Goal: Task Accomplishment & Management: Use online tool/utility

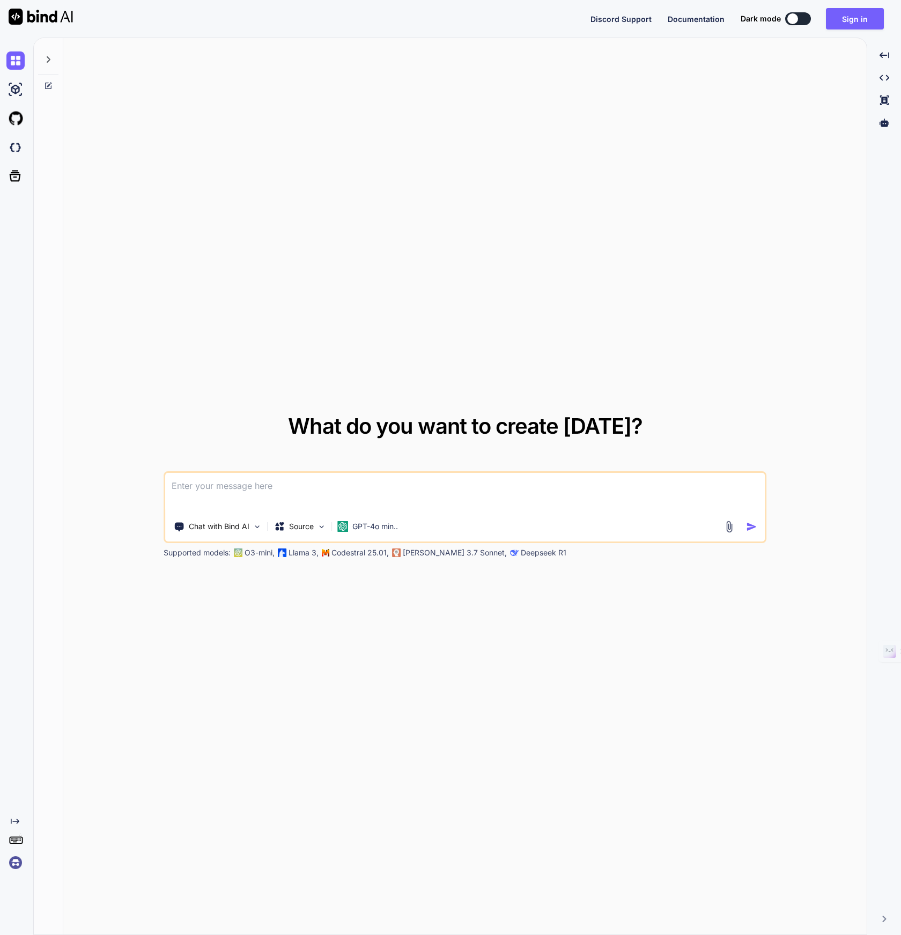
type textarea "x"
click at [859, 19] on button "Sign in" at bounding box center [855, 18] width 58 height 21
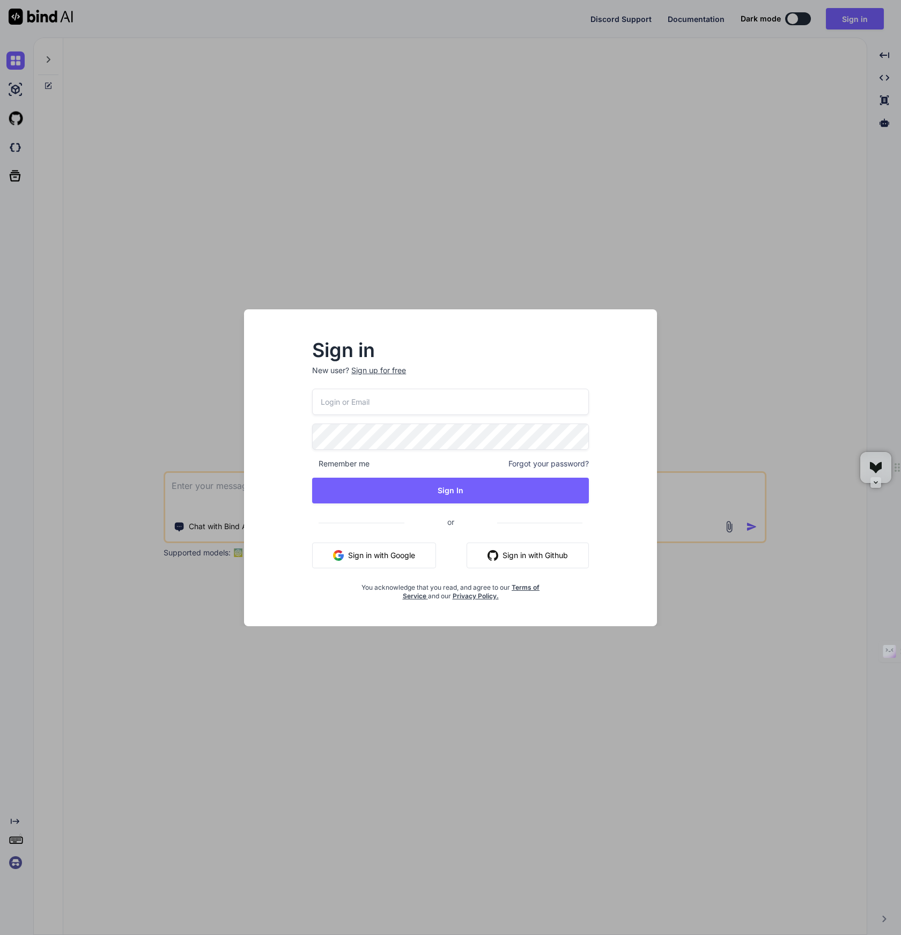
click at [523, 207] on div "Sign in New user? Sign up for free Remember me Forgot your password? Sign In or…" at bounding box center [450, 467] width 901 height 935
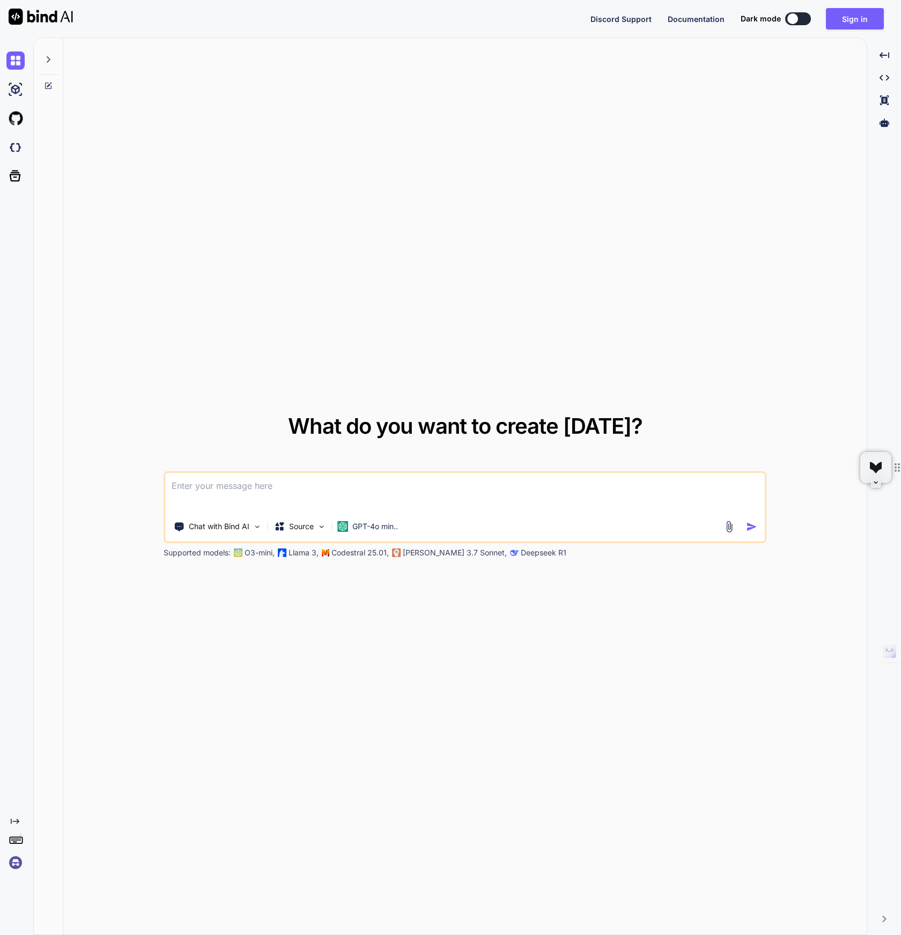
drag, startPoint x: 509, startPoint y: 220, endPoint x: 512, endPoint y: 215, distance: 6.0
click at [182, 484] on textarea at bounding box center [465, 493] width 600 height 40
type textarea "x"
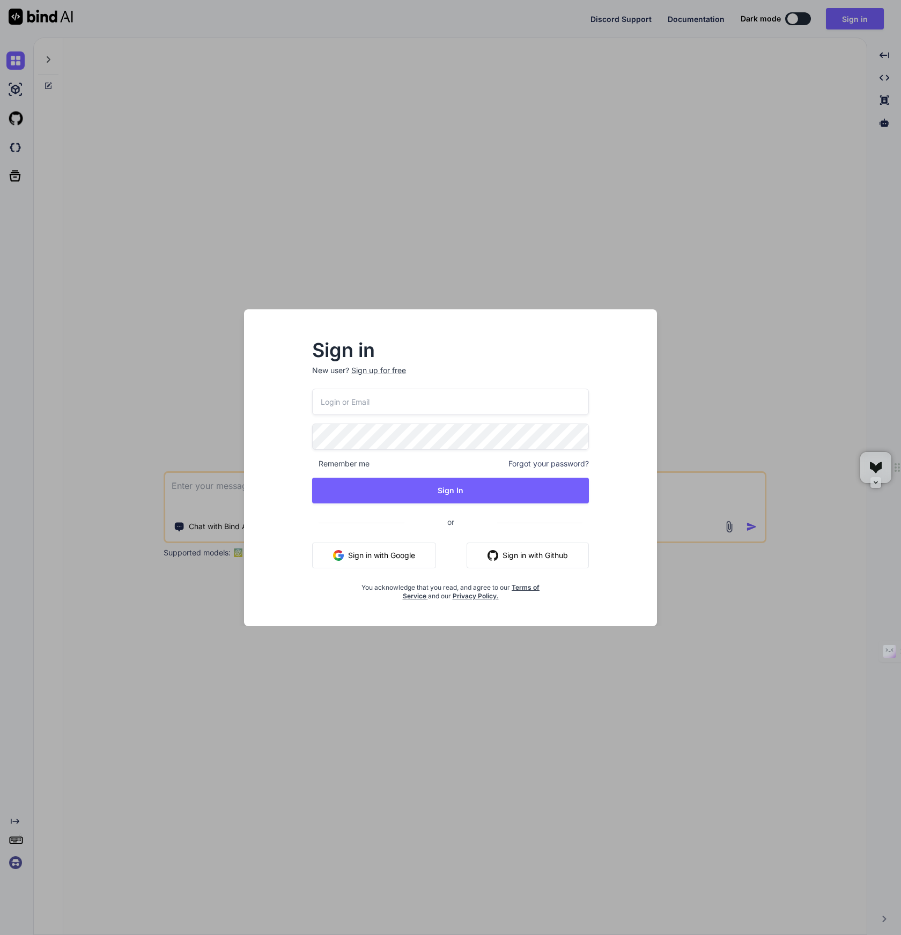
click at [638, 176] on div "Sign in New user? Sign up for free Remember me Forgot your password? Sign In or…" at bounding box center [450, 467] width 901 height 935
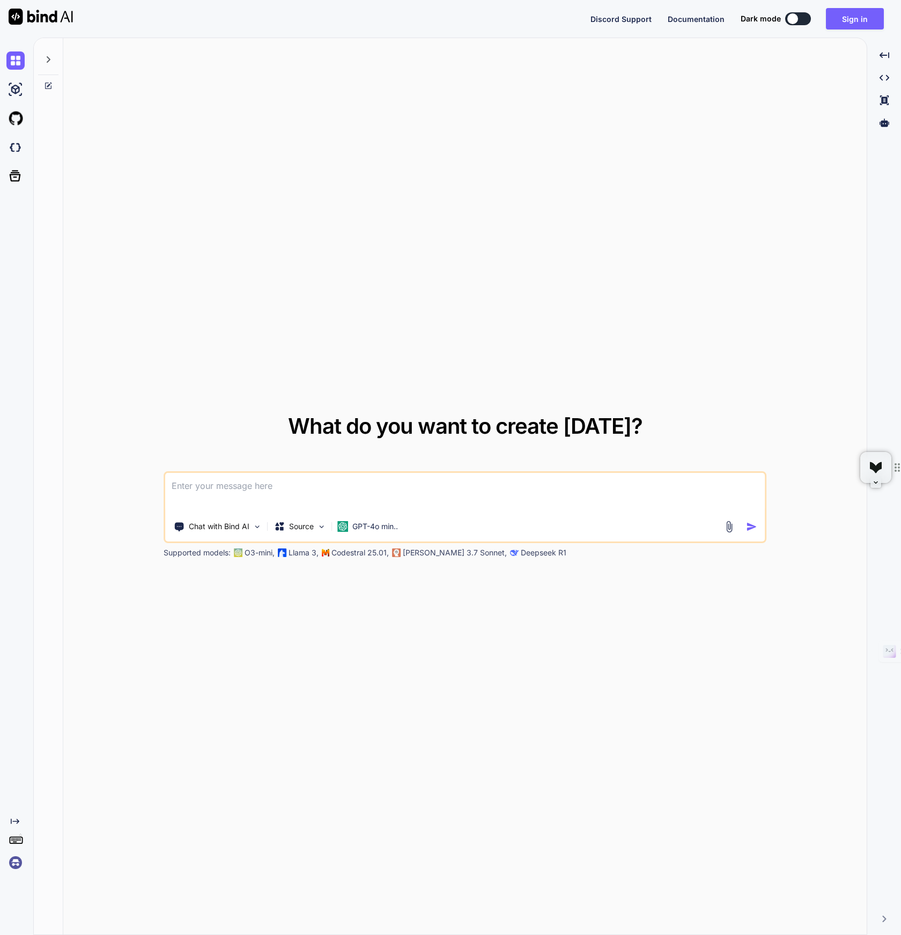
click at [203, 490] on textarea at bounding box center [465, 493] width 600 height 40
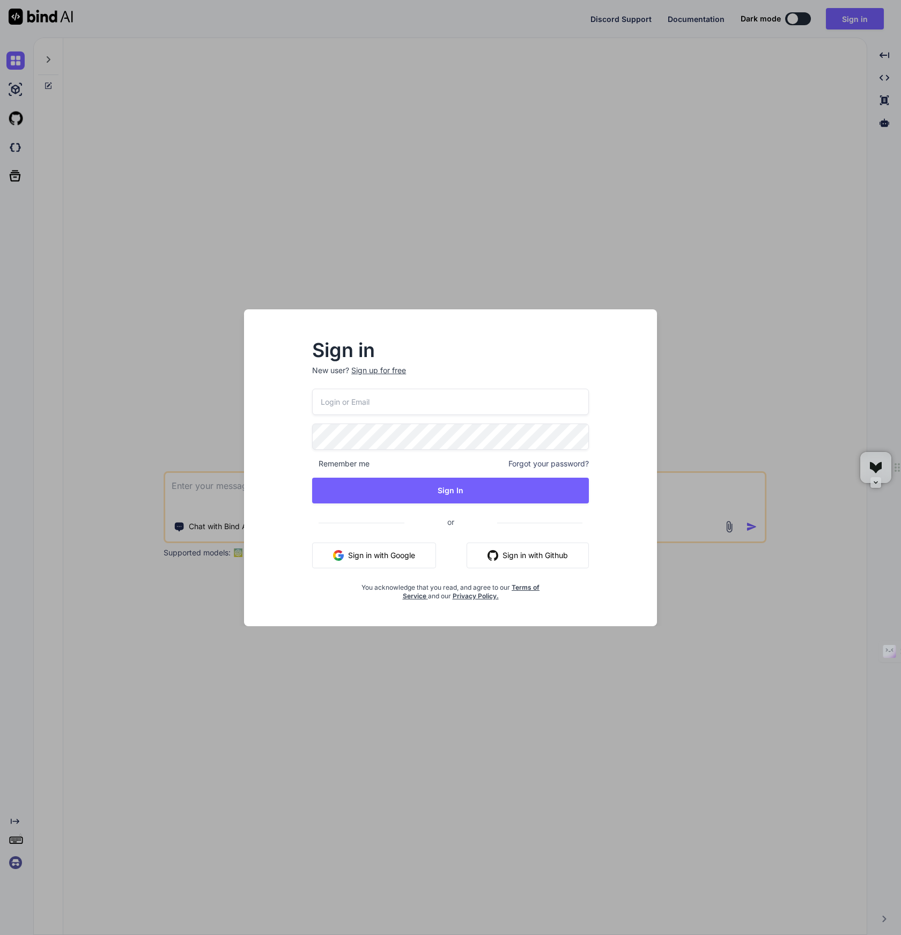
click at [374, 372] on div "Sign up for free" at bounding box center [378, 370] width 55 height 11
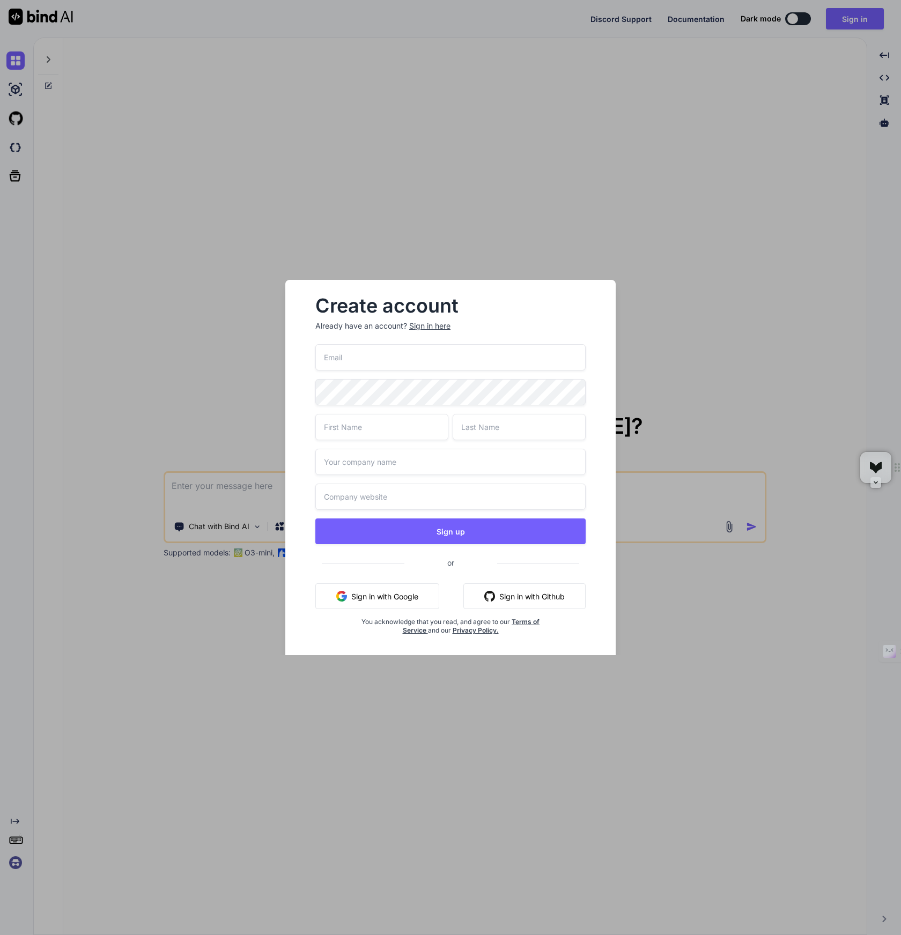
click at [352, 363] on input "email" at bounding box center [450, 357] width 270 height 26
type input "[EMAIL_ADDRESS][DOMAIN_NAME]"
type input "[PERSON_NAME]"
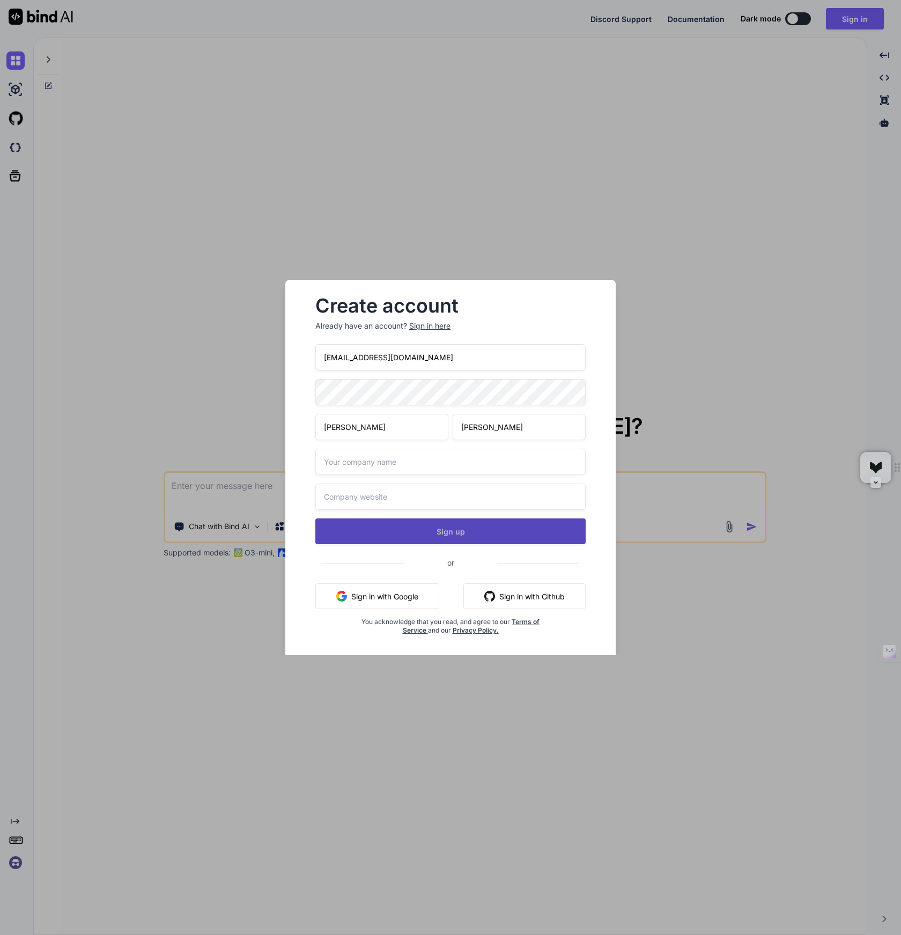
click at [379, 530] on button "Sign up" at bounding box center [450, 532] width 270 height 26
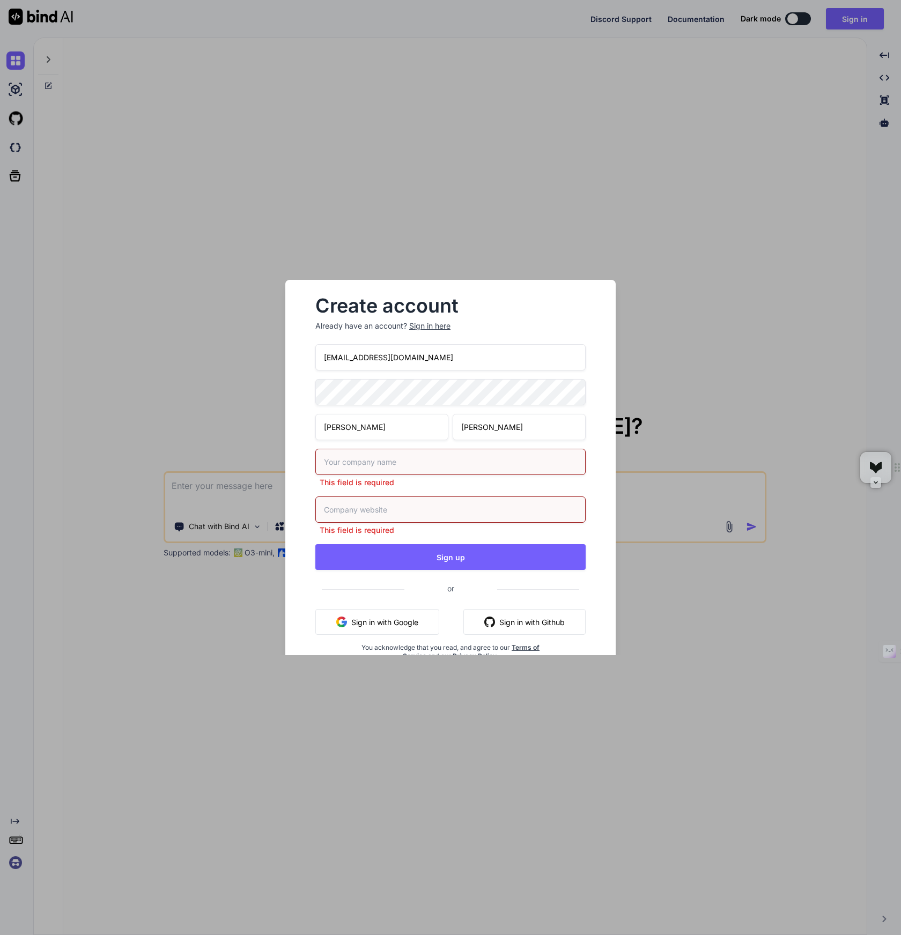
click at [363, 466] on input "text" at bounding box center [450, 462] width 270 height 26
type input "CFDynamics"
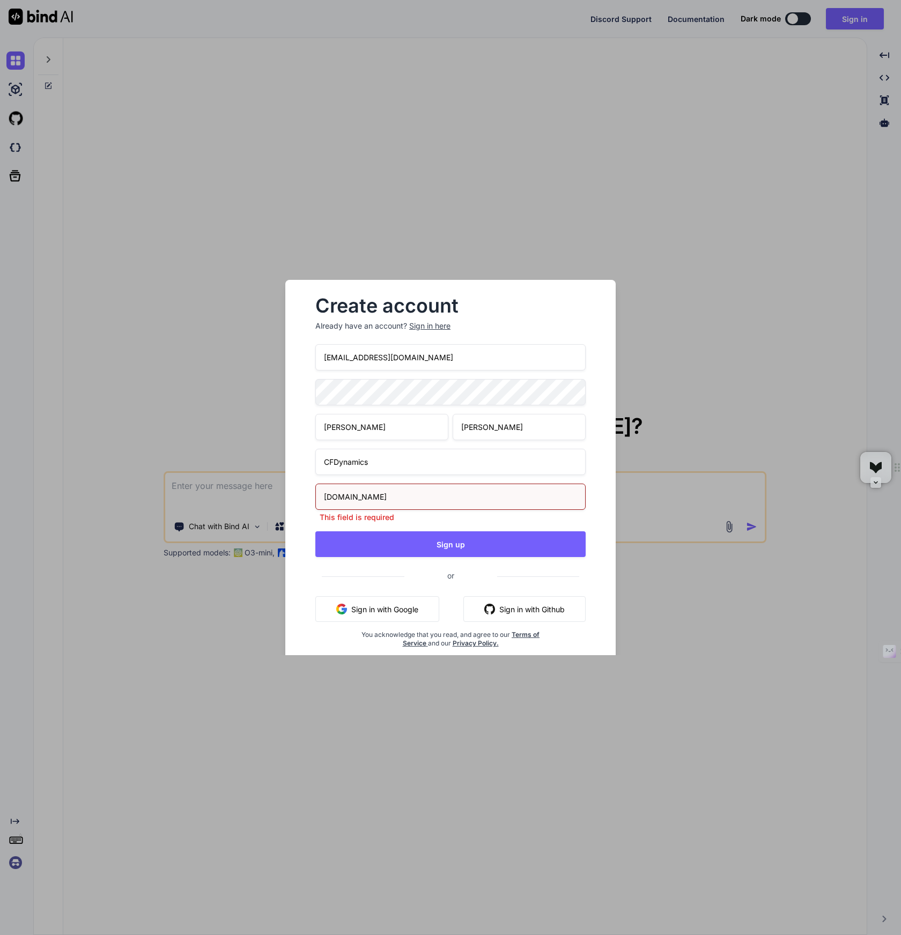
type input "[DOMAIN_NAME]"
click at [420, 549] on div "[EMAIL_ADDRESS][DOMAIN_NAME] [PERSON_NAME] CFDynamics [DOMAIN_NAME] This field …" at bounding box center [450, 508] width 270 height 329
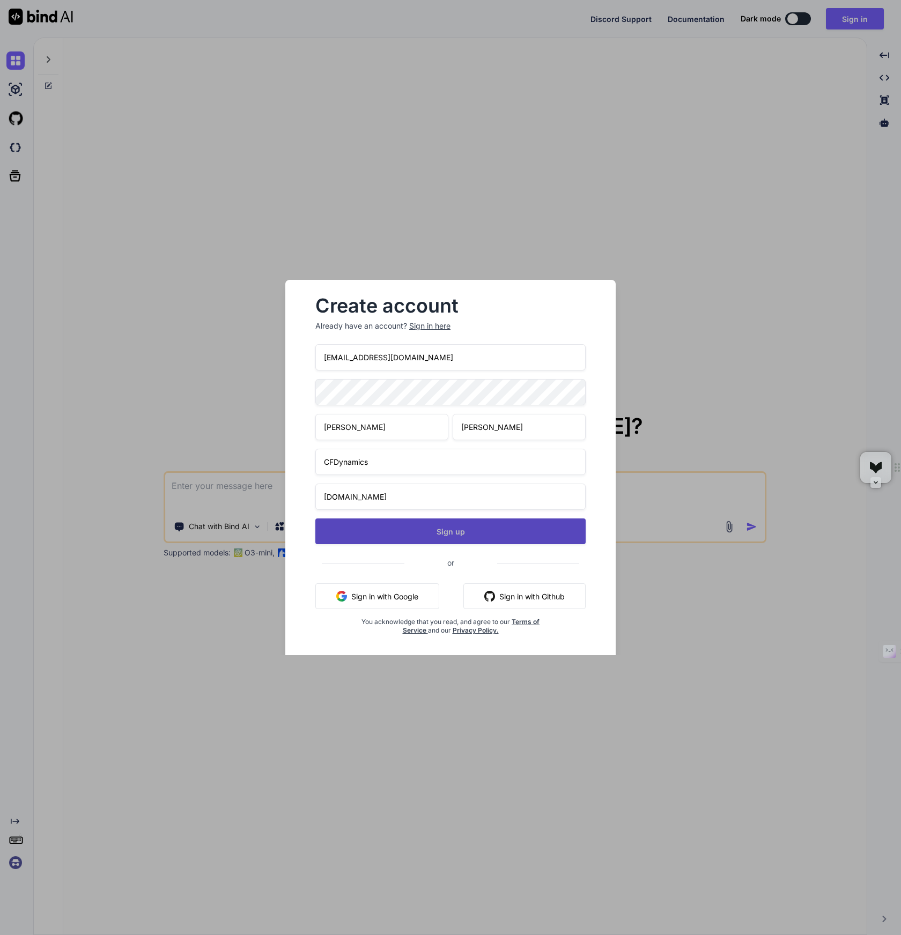
click at [340, 530] on button "Sign up" at bounding box center [450, 532] width 270 height 26
type textarea "x"
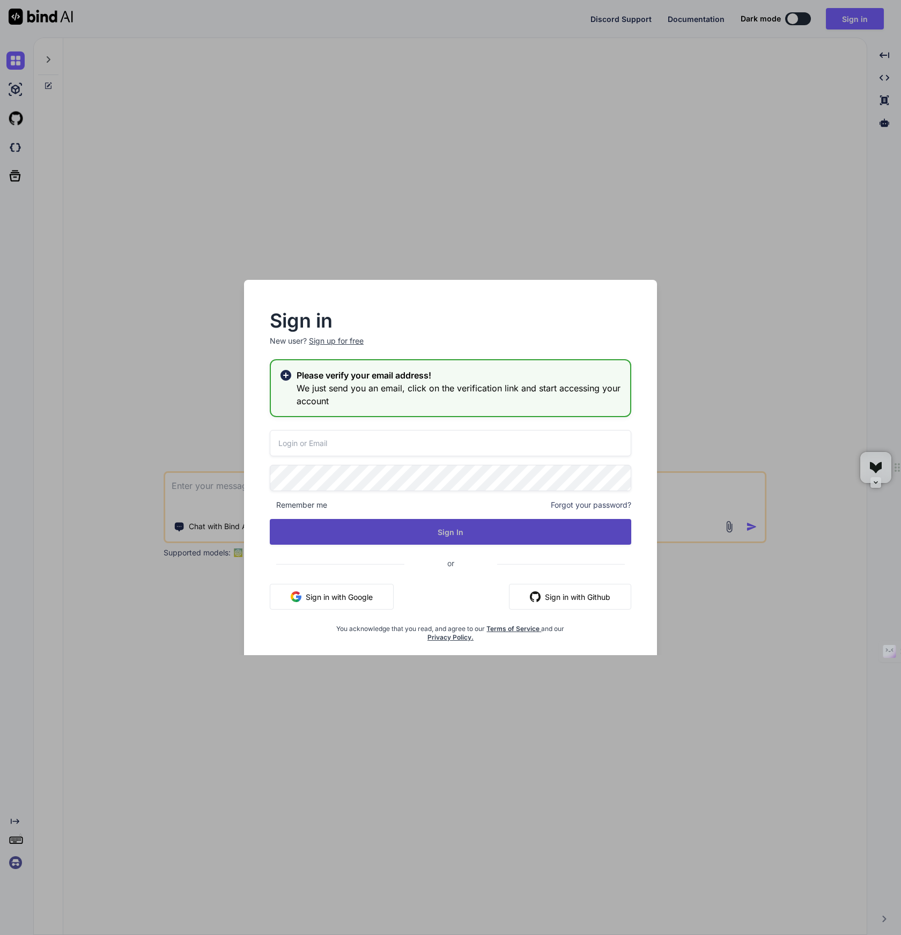
type input "[EMAIL_ADDRESS][DOMAIN_NAME]"
click at [470, 532] on button "Sign In" at bounding box center [450, 532] width 361 height 26
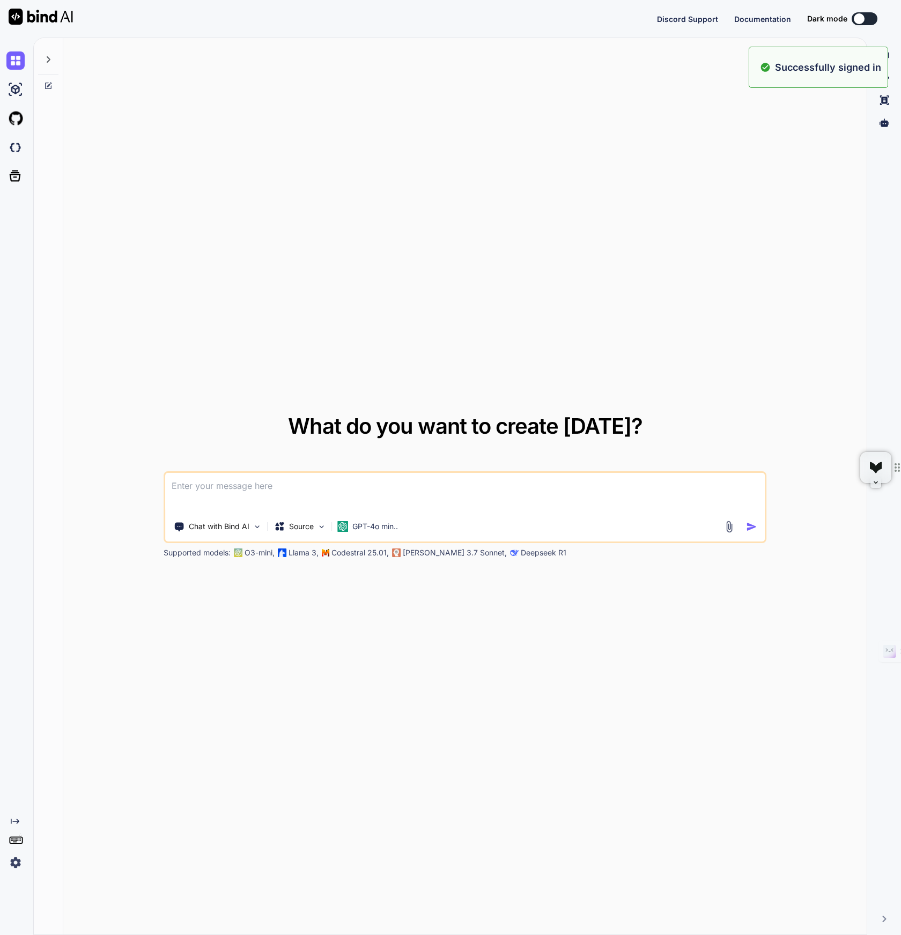
click at [338, 491] on textarea at bounding box center [465, 493] width 600 height 40
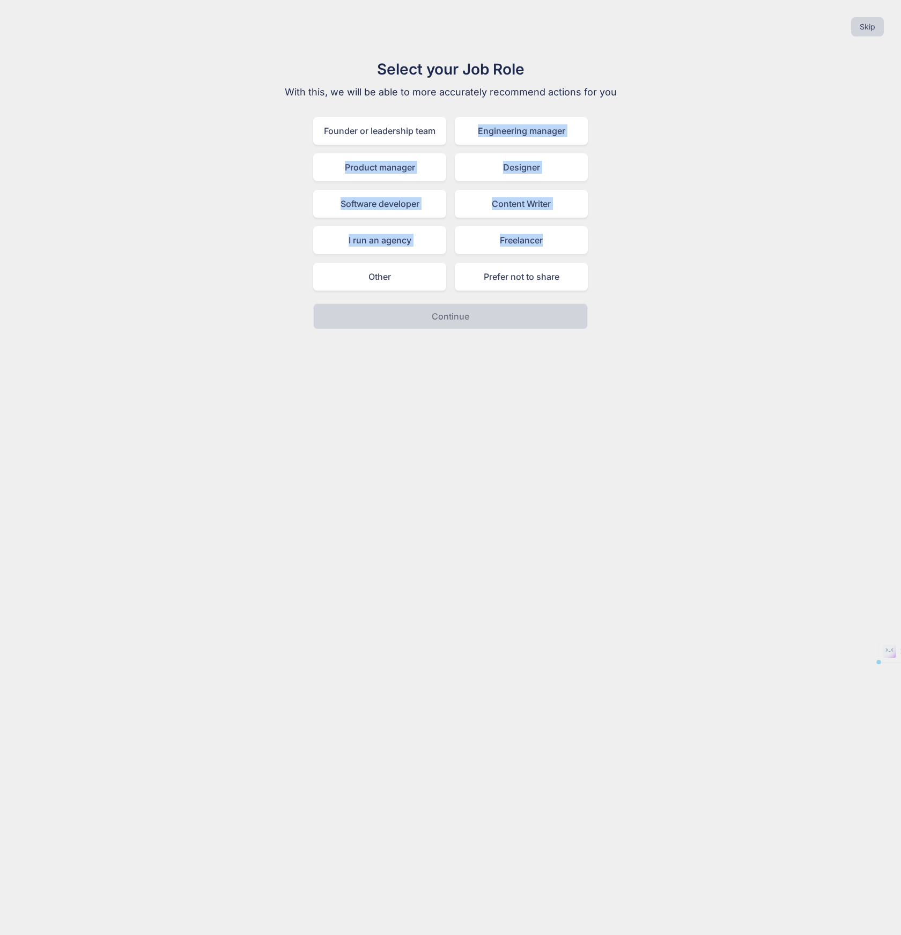
drag, startPoint x: 364, startPoint y: 138, endPoint x: 697, endPoint y: 257, distance: 354.2
click at [697, 257] on div "Select your Job Role With this, we will be able to more accurately recommend ac…" at bounding box center [451, 193] width 884 height 271
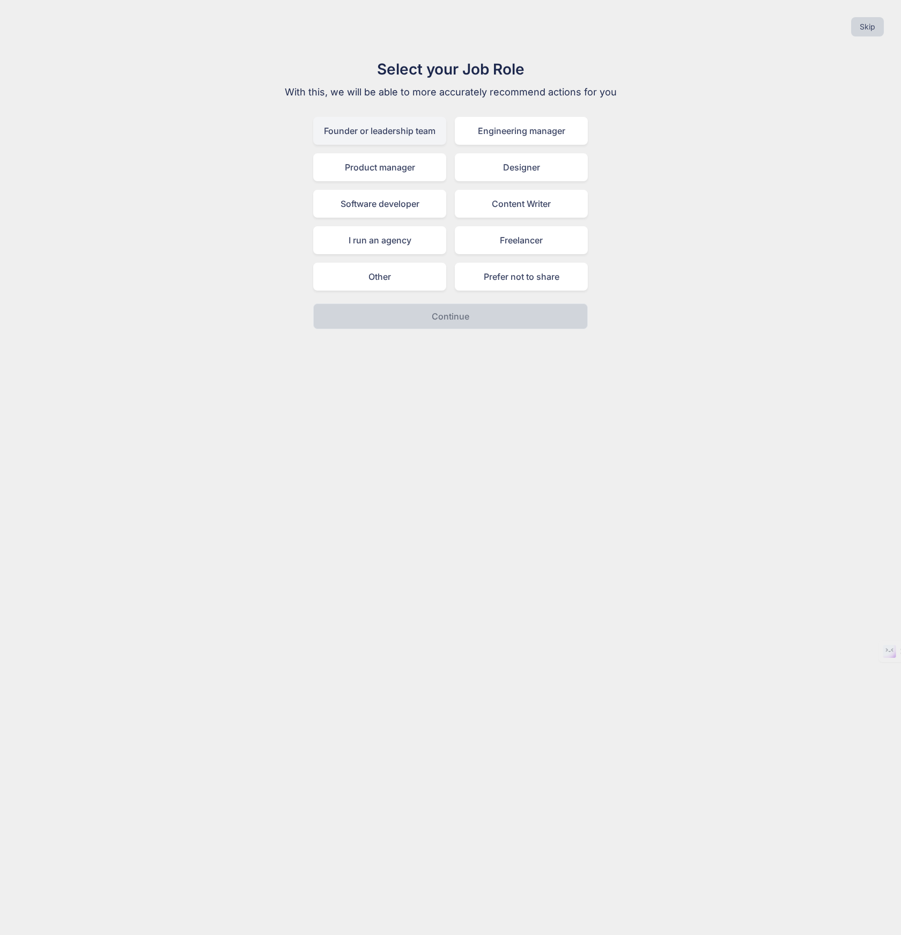
click at [375, 135] on div "Founder or leadership team" at bounding box center [379, 131] width 133 height 28
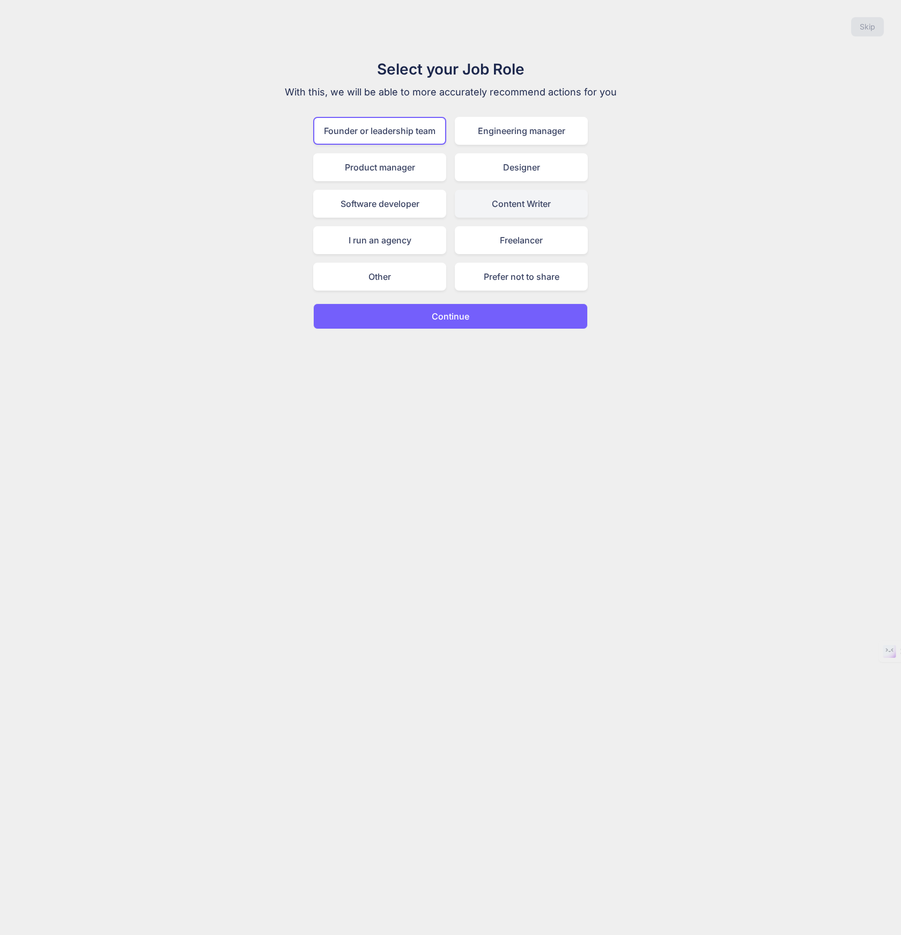
click at [522, 200] on div "Content Writer" at bounding box center [521, 204] width 133 height 28
click at [392, 124] on div "Founder or leadership team" at bounding box center [379, 131] width 133 height 28
click at [456, 318] on p "Continue" at bounding box center [451, 316] width 38 height 13
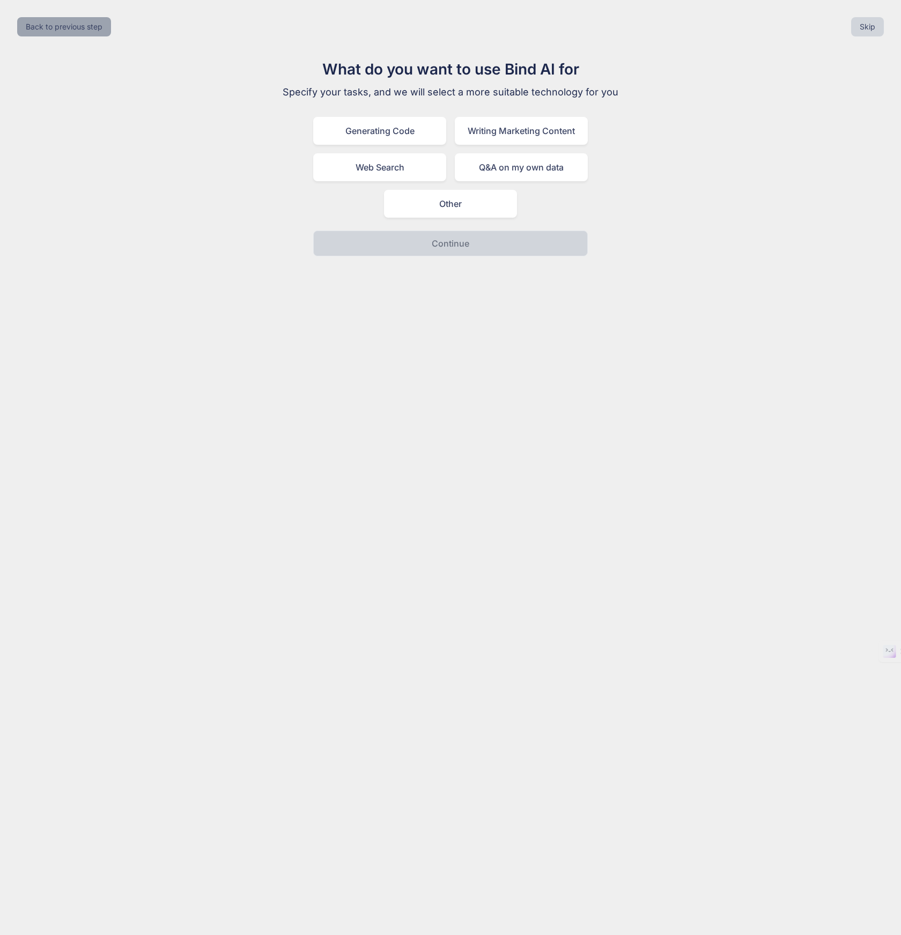
click at [88, 20] on button "Back to previous step" at bounding box center [64, 26] width 94 height 19
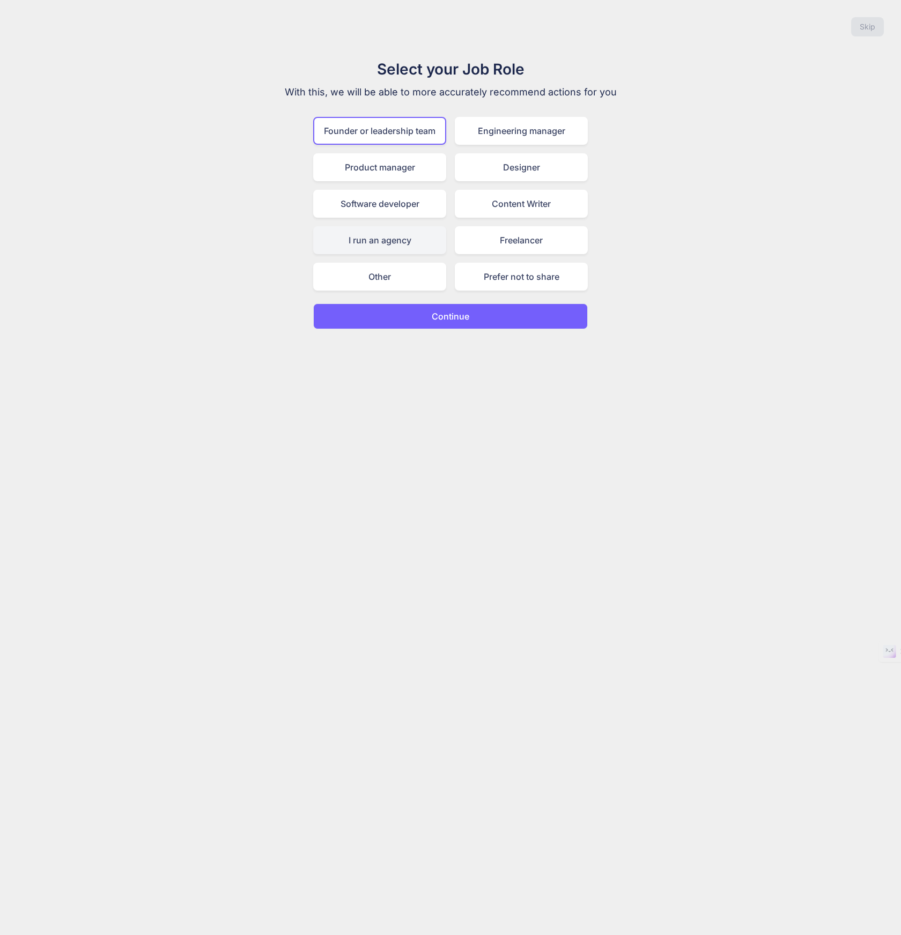
click at [421, 253] on div "I run an agency" at bounding box center [379, 240] width 133 height 28
click at [439, 321] on p "Continue" at bounding box center [451, 316] width 38 height 13
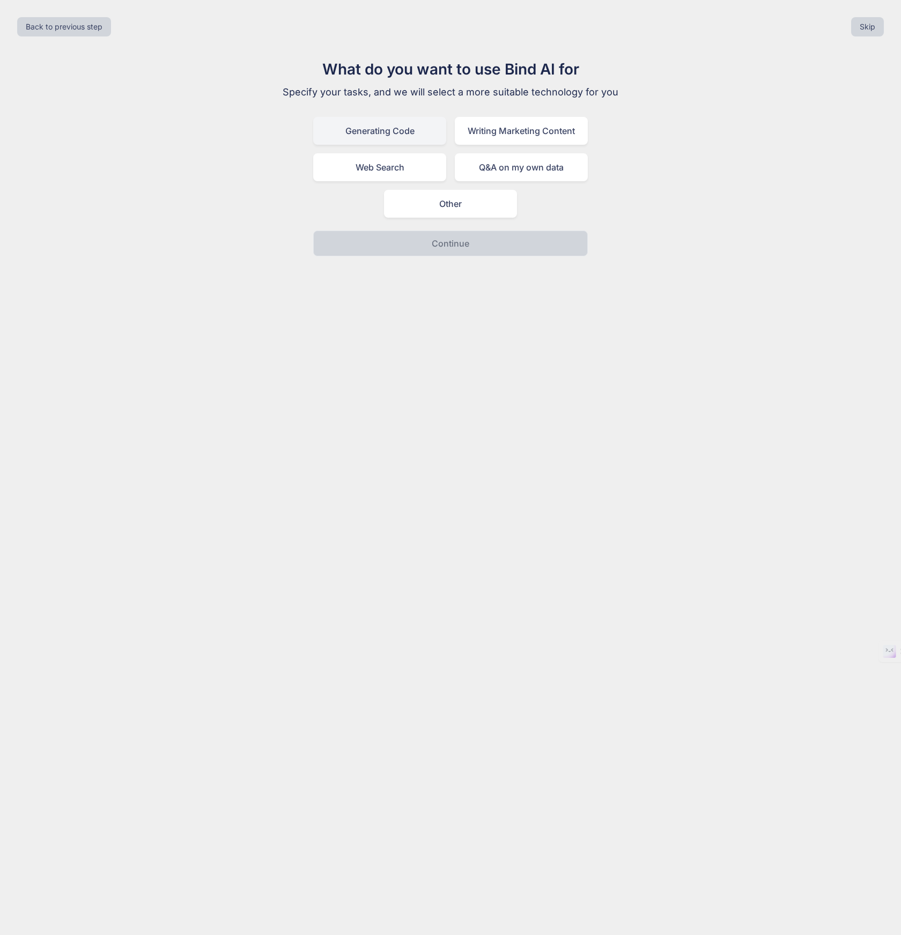
click at [399, 135] on div "Generating Code" at bounding box center [379, 131] width 133 height 28
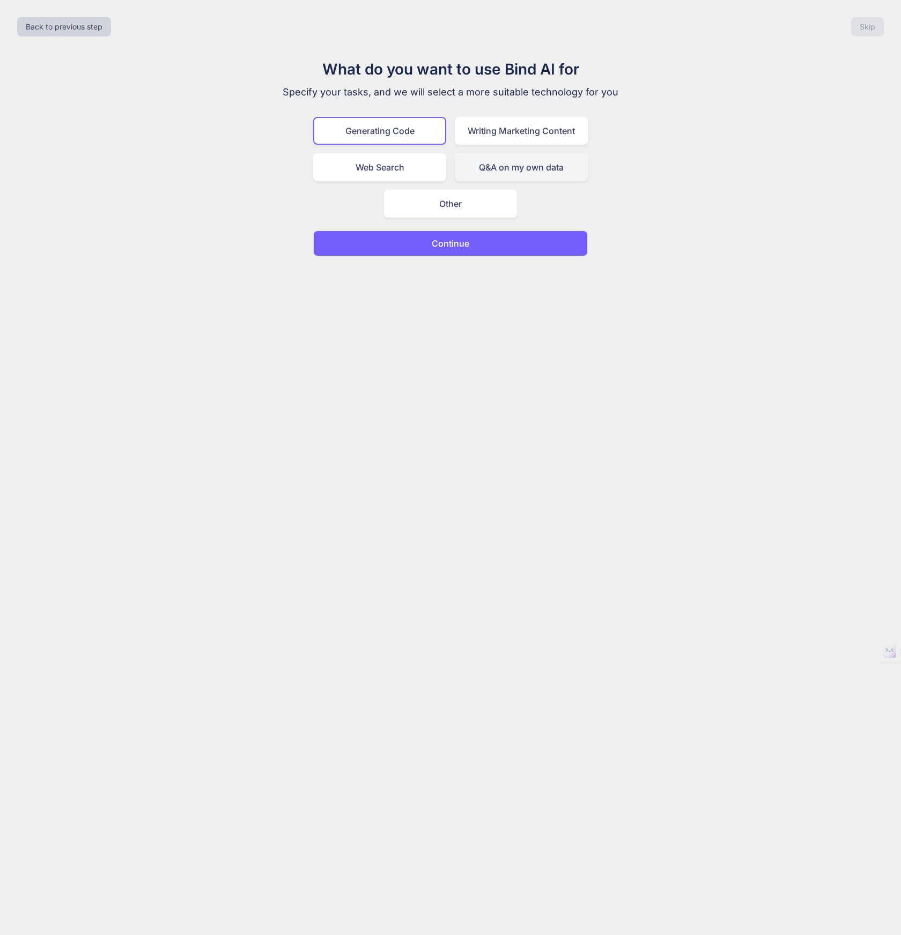
click at [500, 168] on div "Q&A on my own data" at bounding box center [521, 167] width 133 height 28
click at [414, 136] on div "Generating Code" at bounding box center [379, 131] width 133 height 28
click at [444, 246] on p "Continue" at bounding box center [451, 243] width 38 height 13
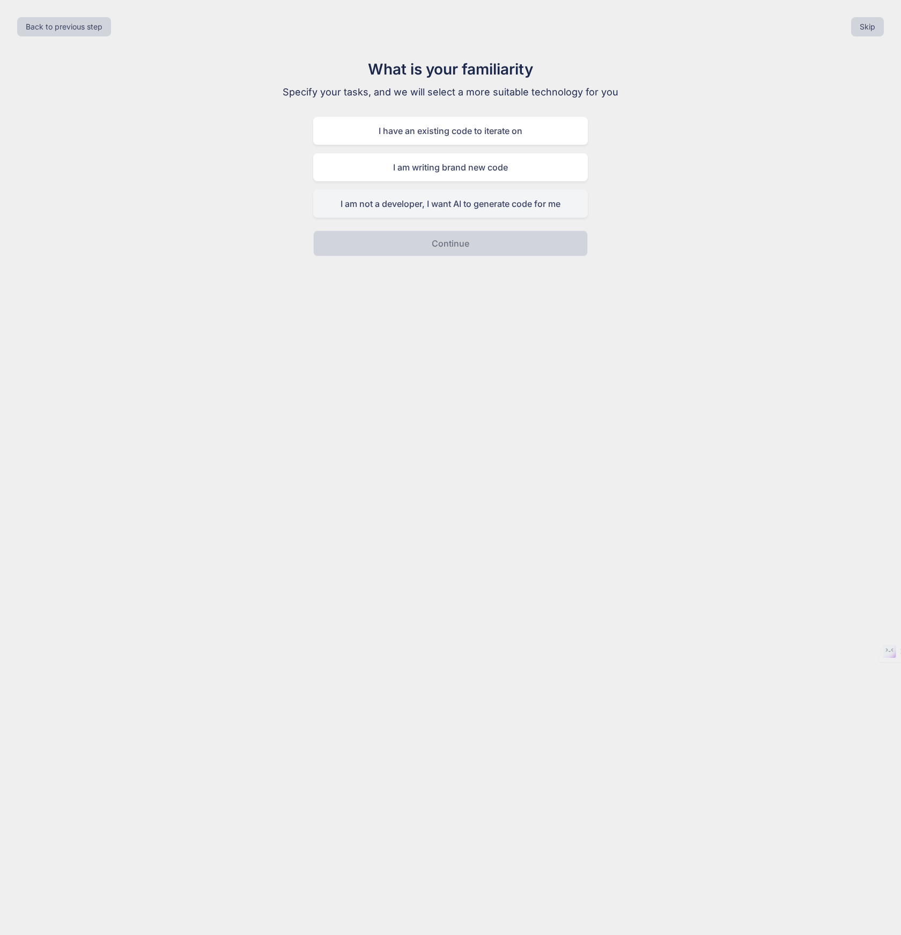
click at [454, 204] on div "I am not a developer, I want AI to generate code for me" at bounding box center [450, 204] width 275 height 28
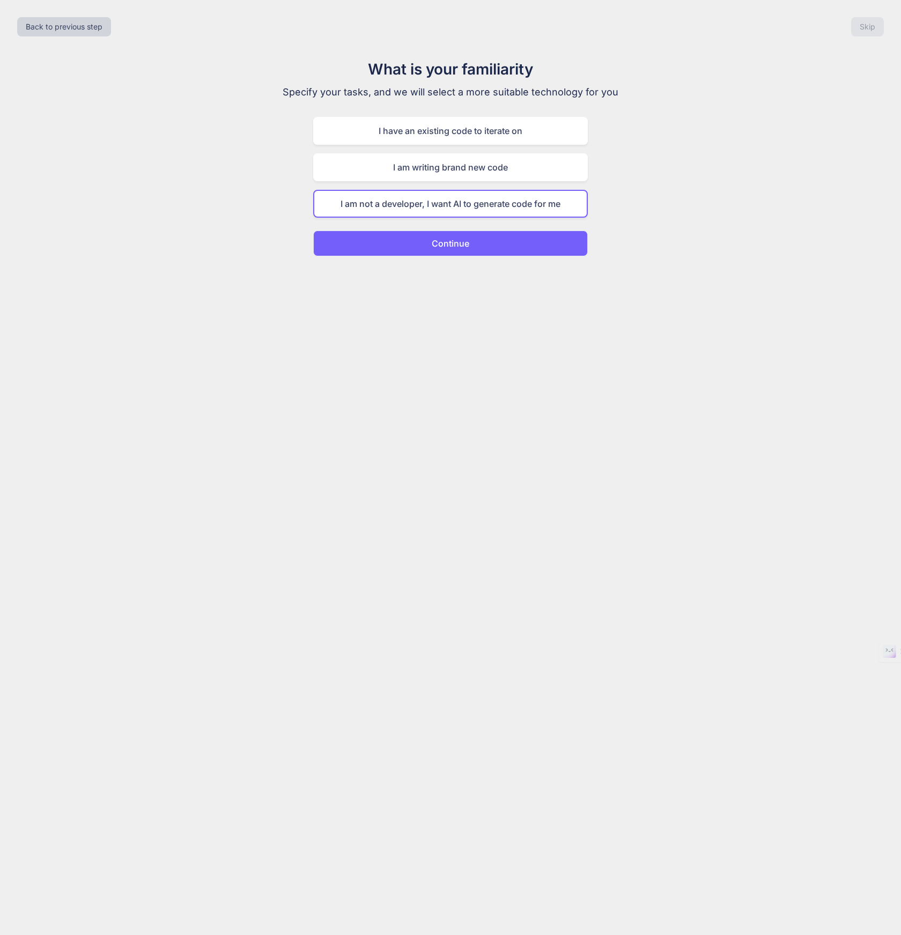
click at [452, 246] on p "Continue" at bounding box center [451, 243] width 38 height 13
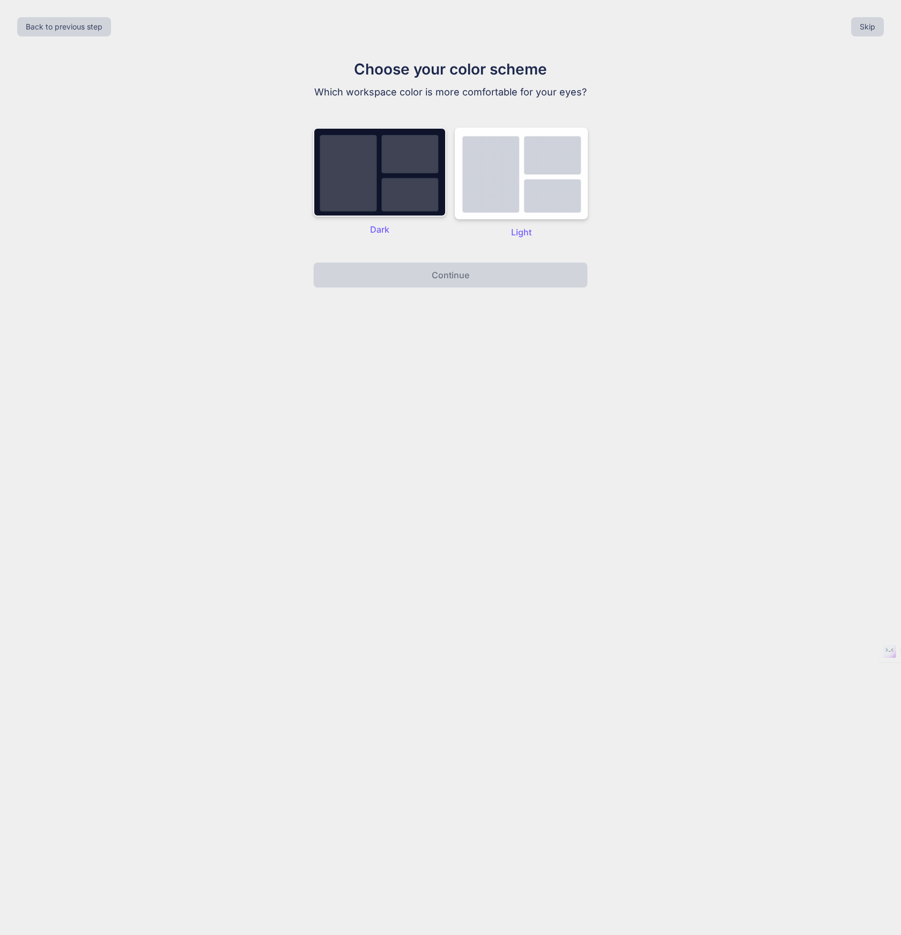
click at [417, 189] on img at bounding box center [379, 172] width 133 height 89
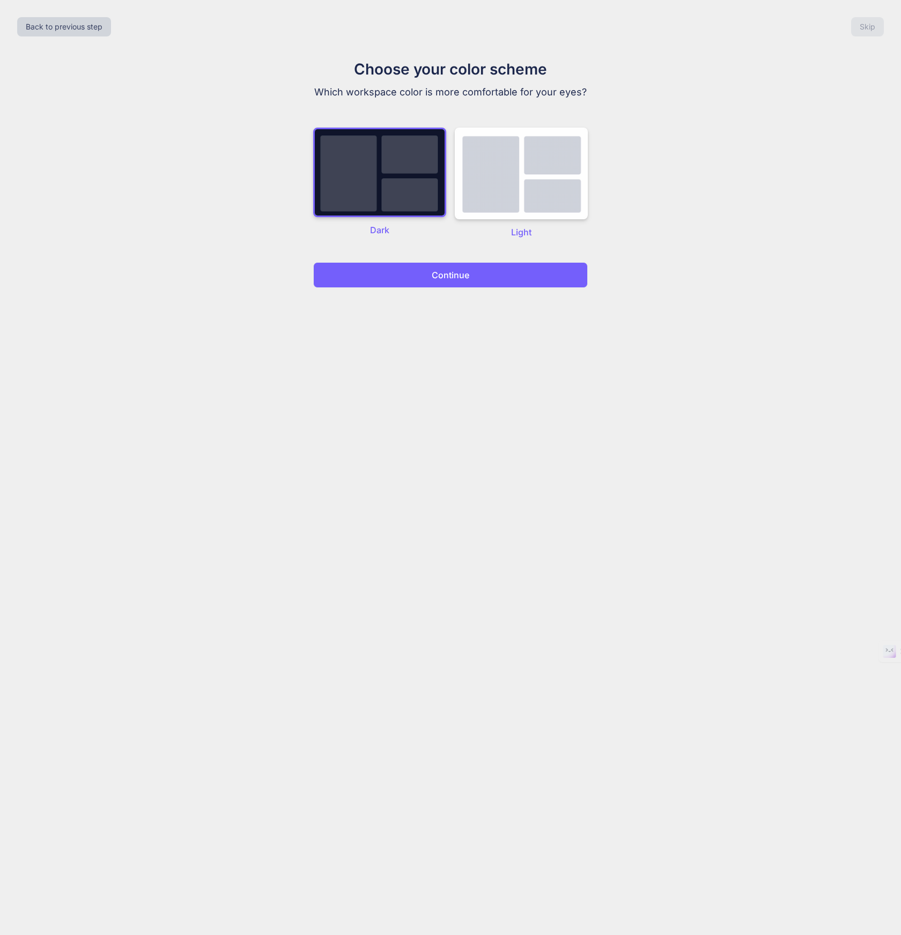
click at [423, 276] on button "Continue" at bounding box center [450, 275] width 275 height 26
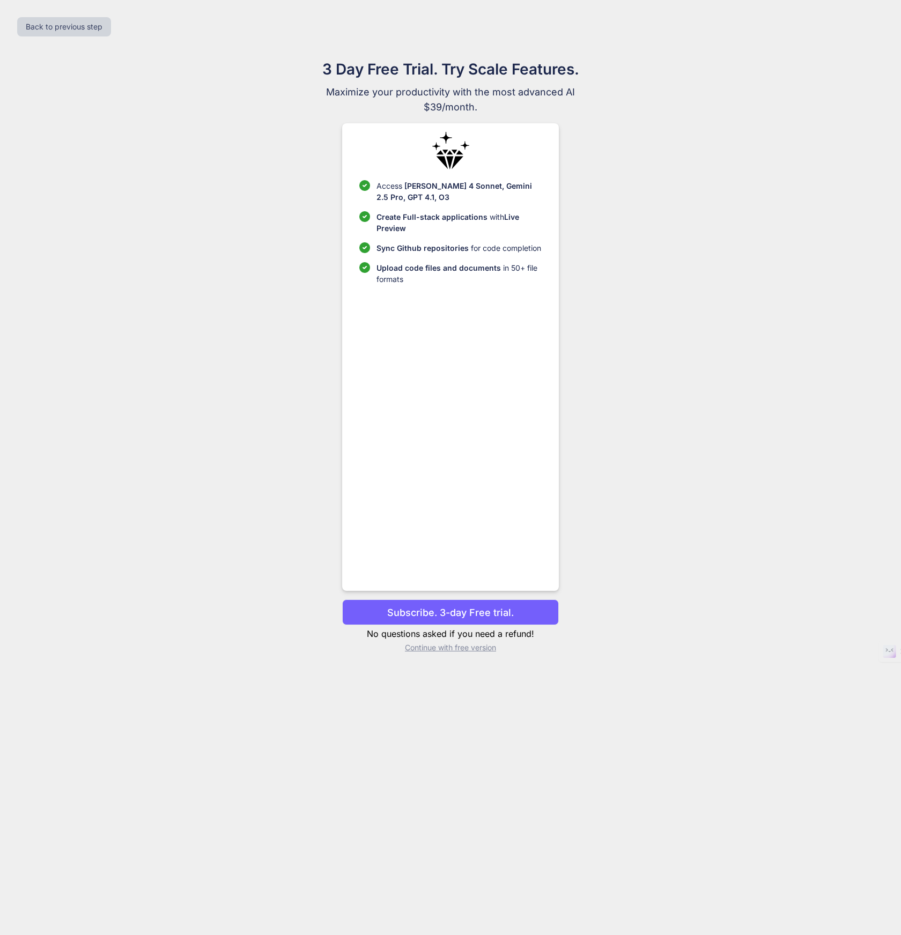
click at [486, 649] on p "Continue with free version" at bounding box center [450, 648] width 216 height 11
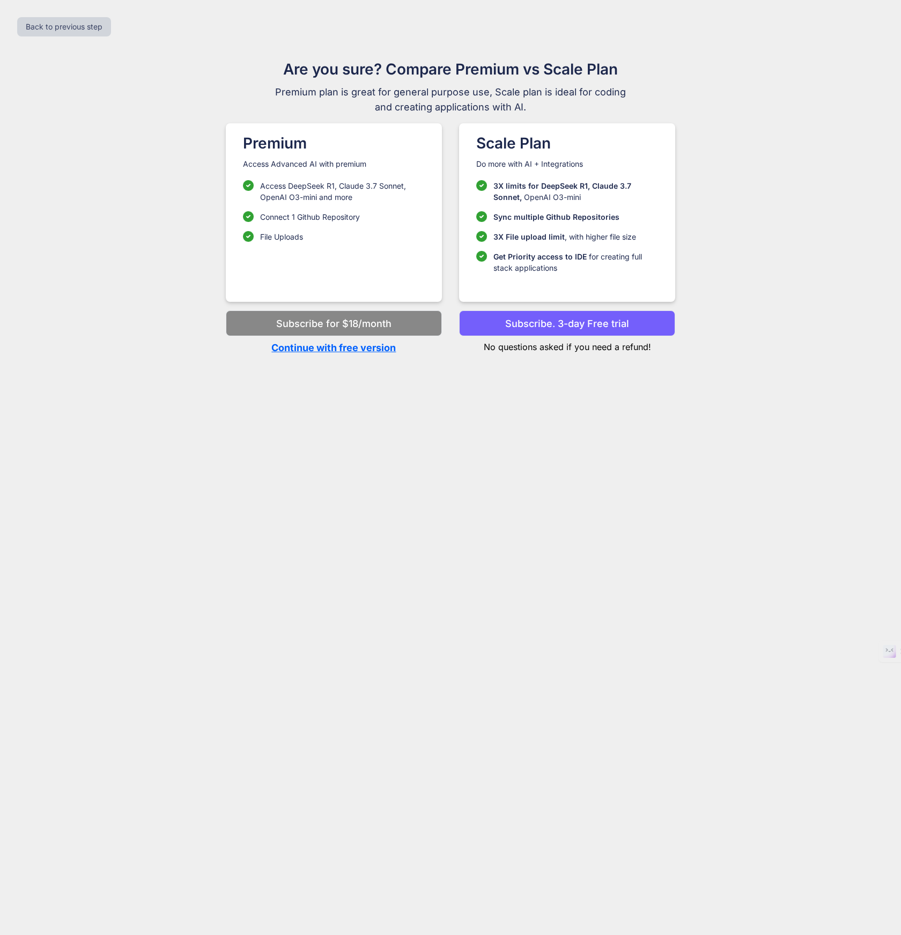
click at [344, 348] on p "Continue with free version" at bounding box center [334, 348] width 216 height 14
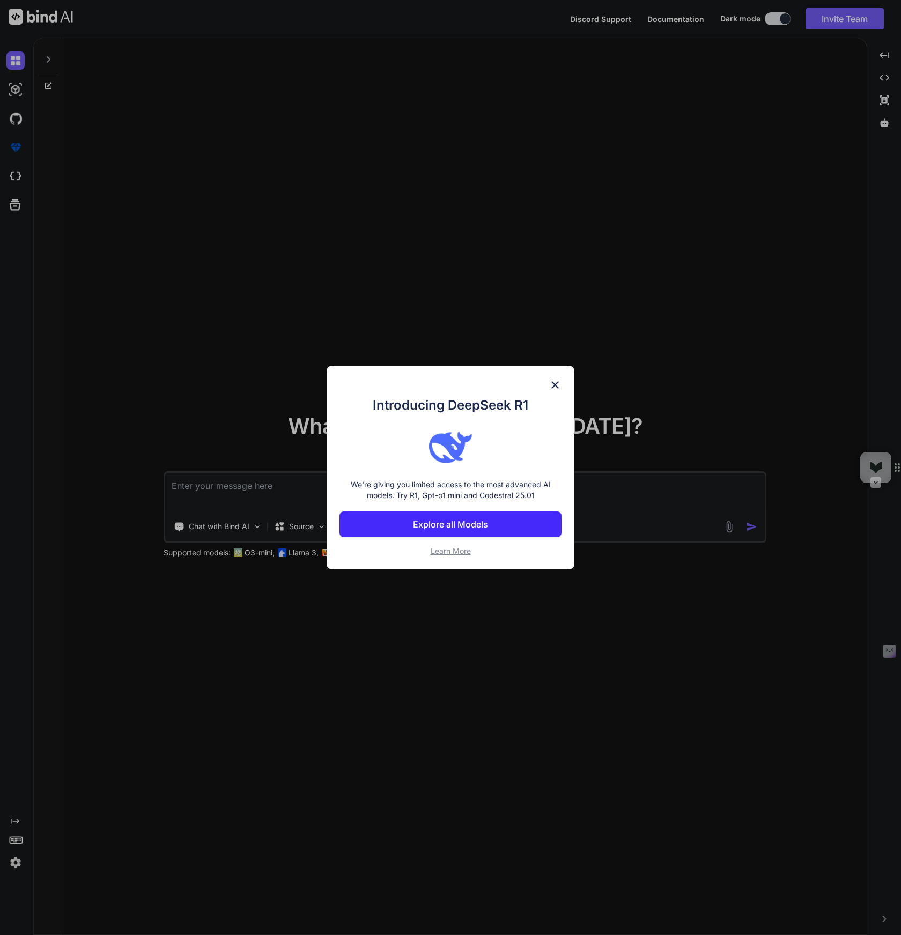
click at [496, 529] on button "Explore all Models" at bounding box center [451, 525] width 222 height 26
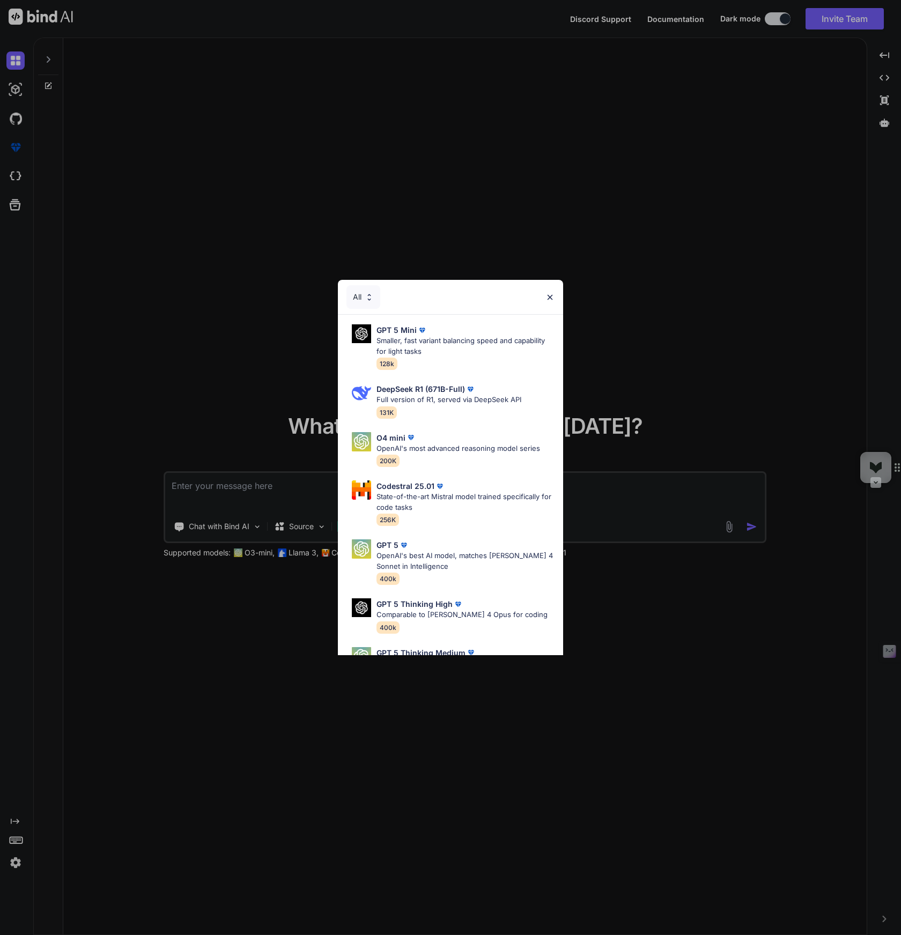
click at [551, 297] on img at bounding box center [549, 297] width 9 height 9
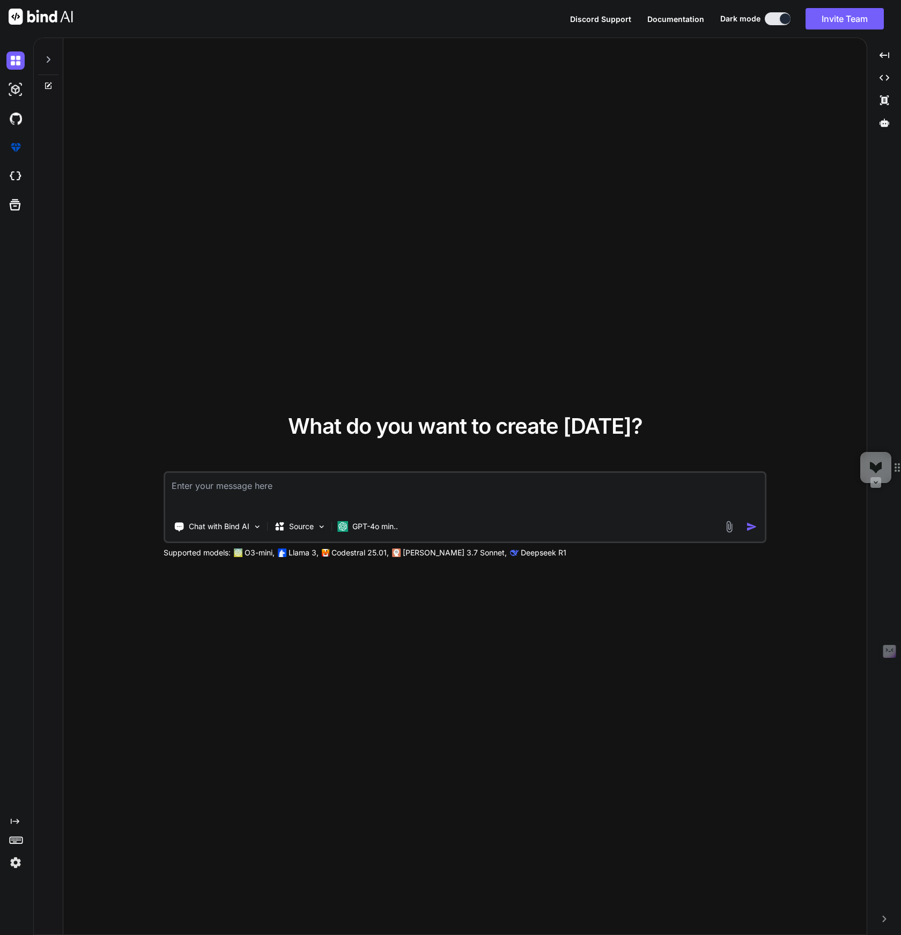
click at [266, 488] on textarea at bounding box center [465, 493] width 600 height 40
type textarea "x"
type textarea "I"
type textarea "x"
type textarea "I"
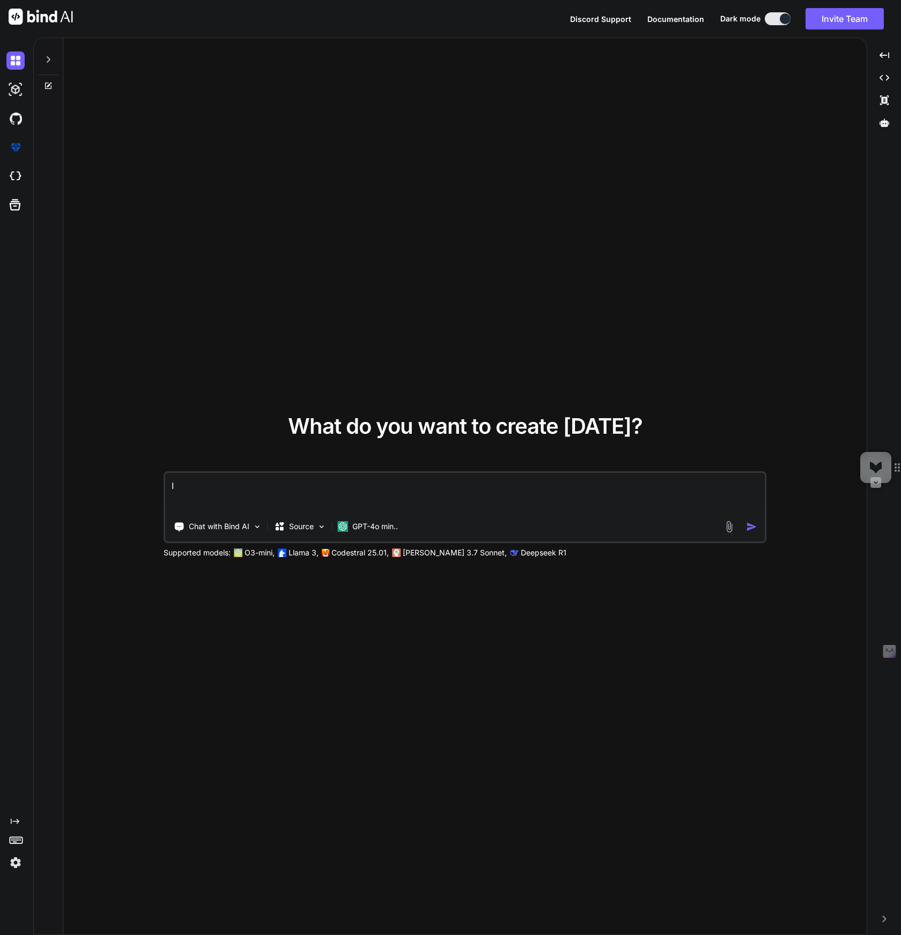
type textarea "x"
type textarea "I wa"
type textarea "x"
type textarea "I wan"
type textarea "x"
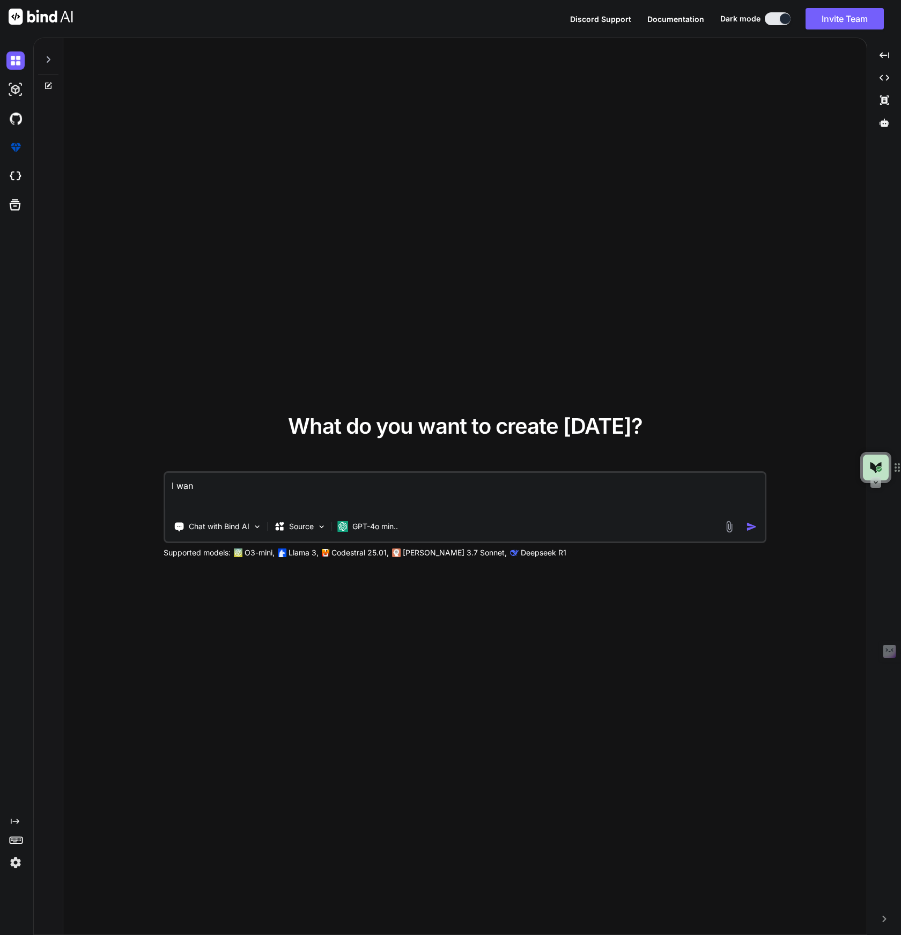
type textarea "I want"
type textarea "x"
type textarea "I want"
type textarea "x"
type textarea "I want t"
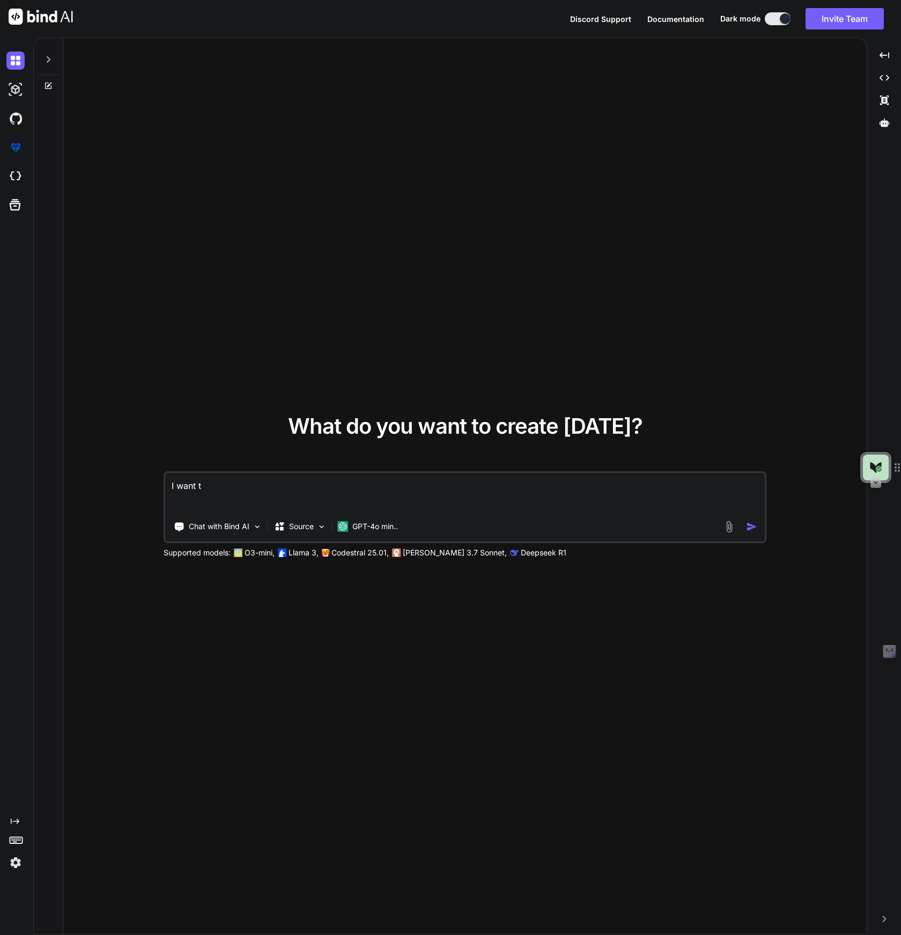
type textarea "x"
type textarea "I want to"
type textarea "x"
type textarea "I want to"
type textarea "x"
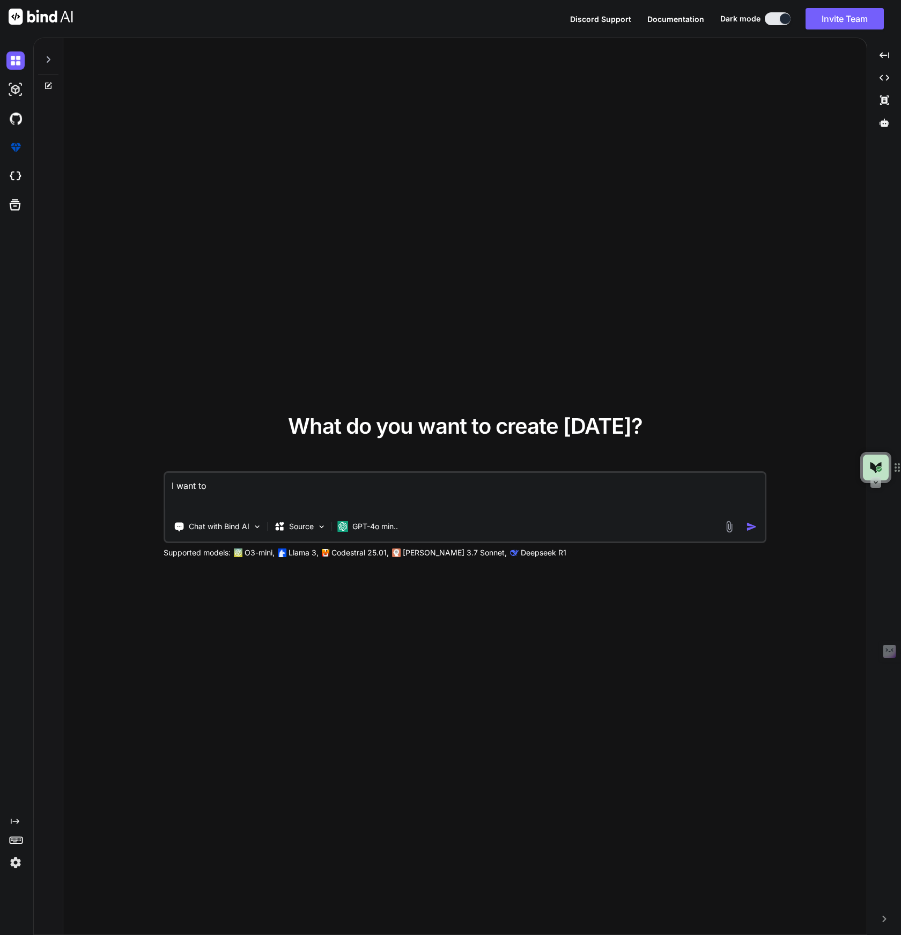
type textarea "I want to c"
type textarea "x"
type textarea "I want to cre"
type textarea "x"
type textarea "I want to crea"
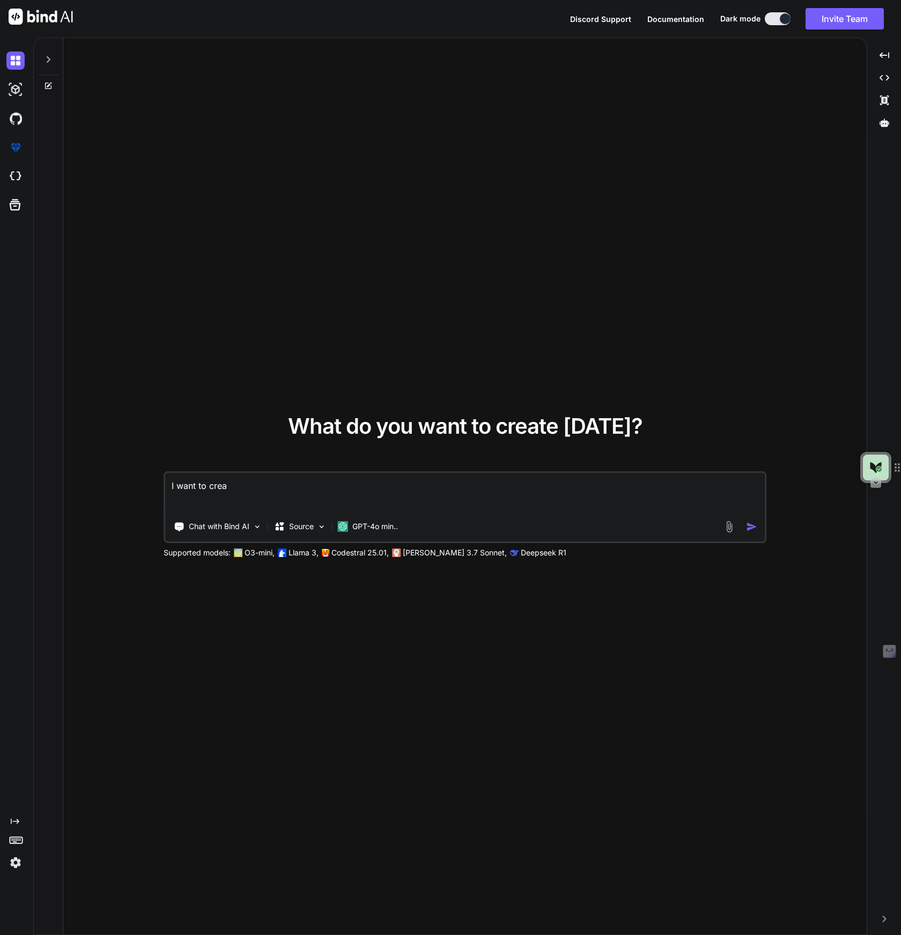
type textarea "x"
type textarea "I want to creat"
type textarea "x"
type textarea "I want to create"
type textarea "x"
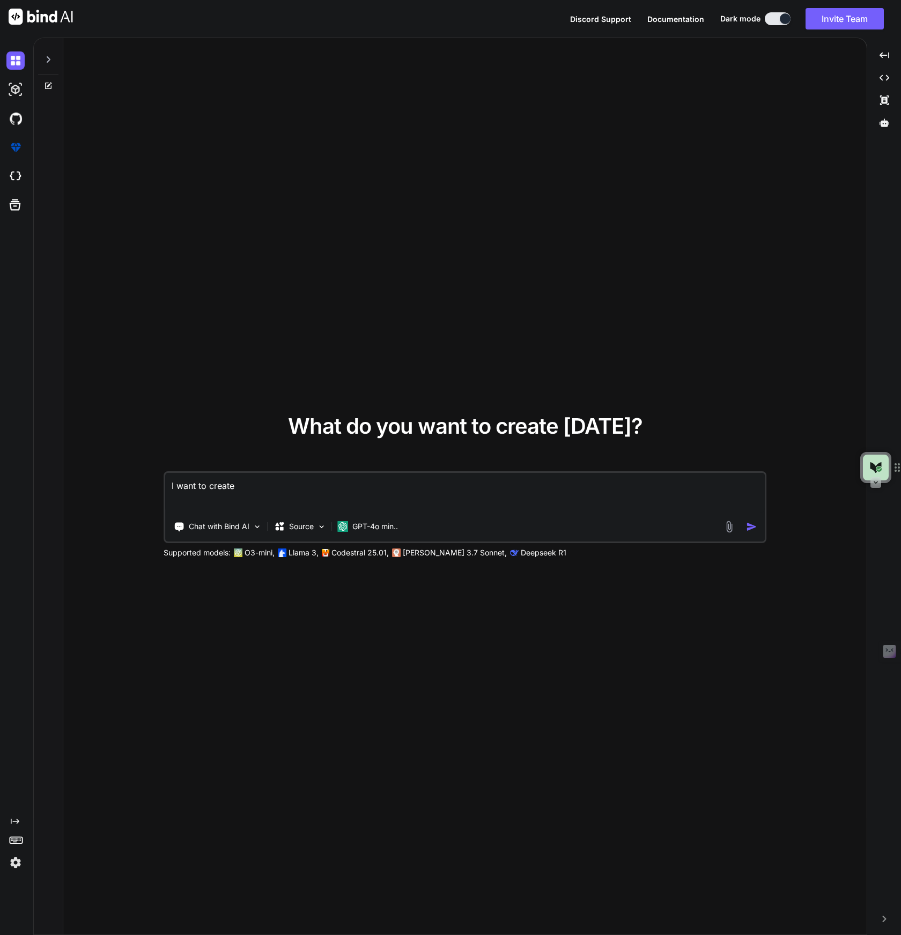
type textarea "I want to create a"
type textarea "x"
type textarea "I want to create a"
type textarea "x"
type textarea "I want to create a n"
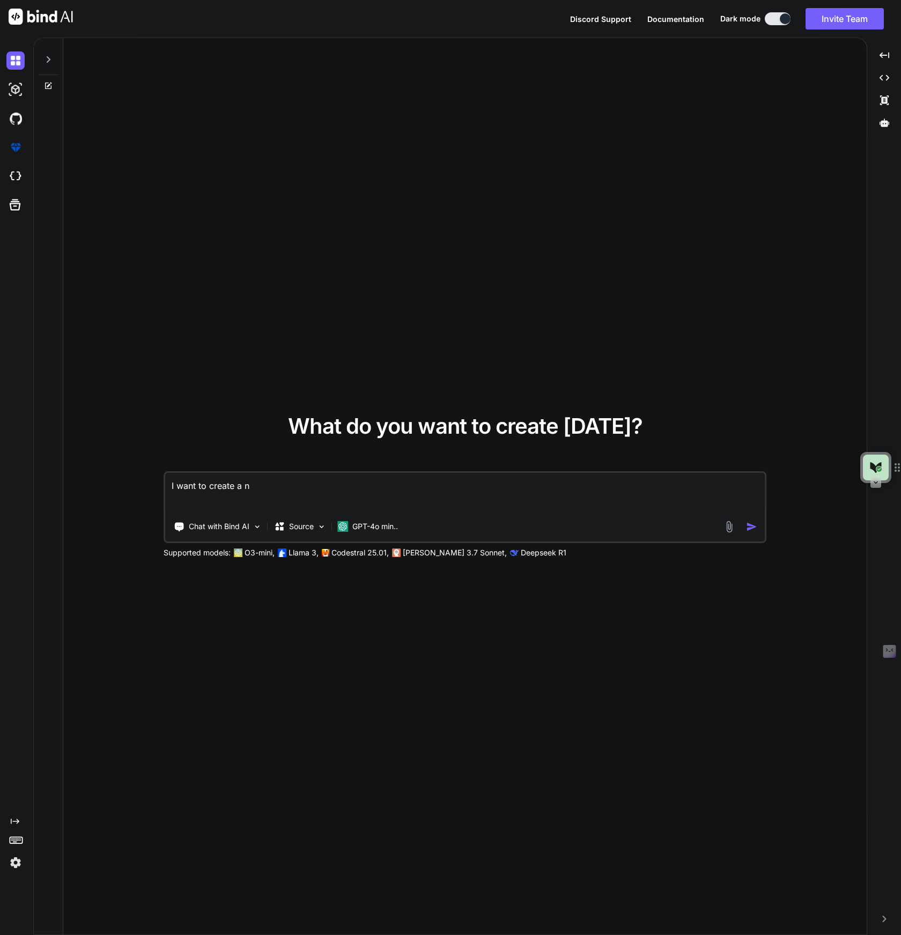
type textarea "x"
type textarea "I want to create a ne"
type textarea "x"
type textarea "I want to create a new"
type textarea "x"
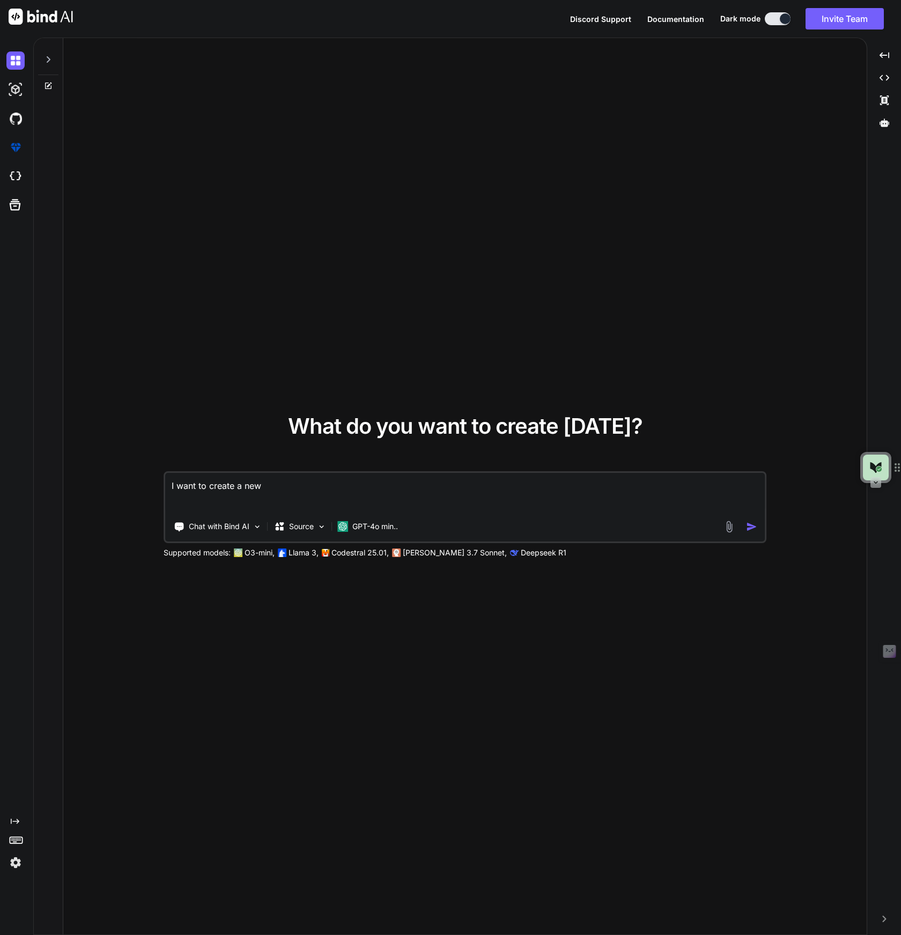
type textarea "I want to create a new"
type textarea "x"
type textarea "I want to create a new a"
type textarea "x"
type textarea "I want to create a new ap"
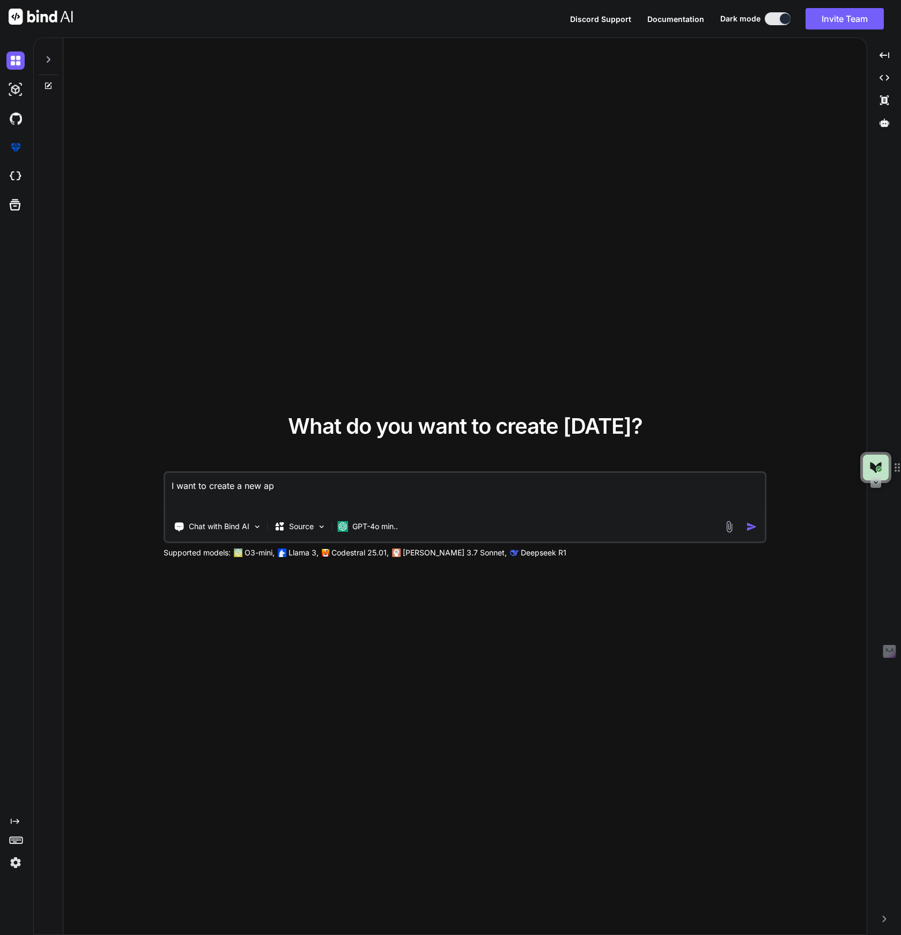
type textarea "x"
type textarea "I want to create a new app"
type textarea "x"
type textarea "I want to create a new app"
type textarea "x"
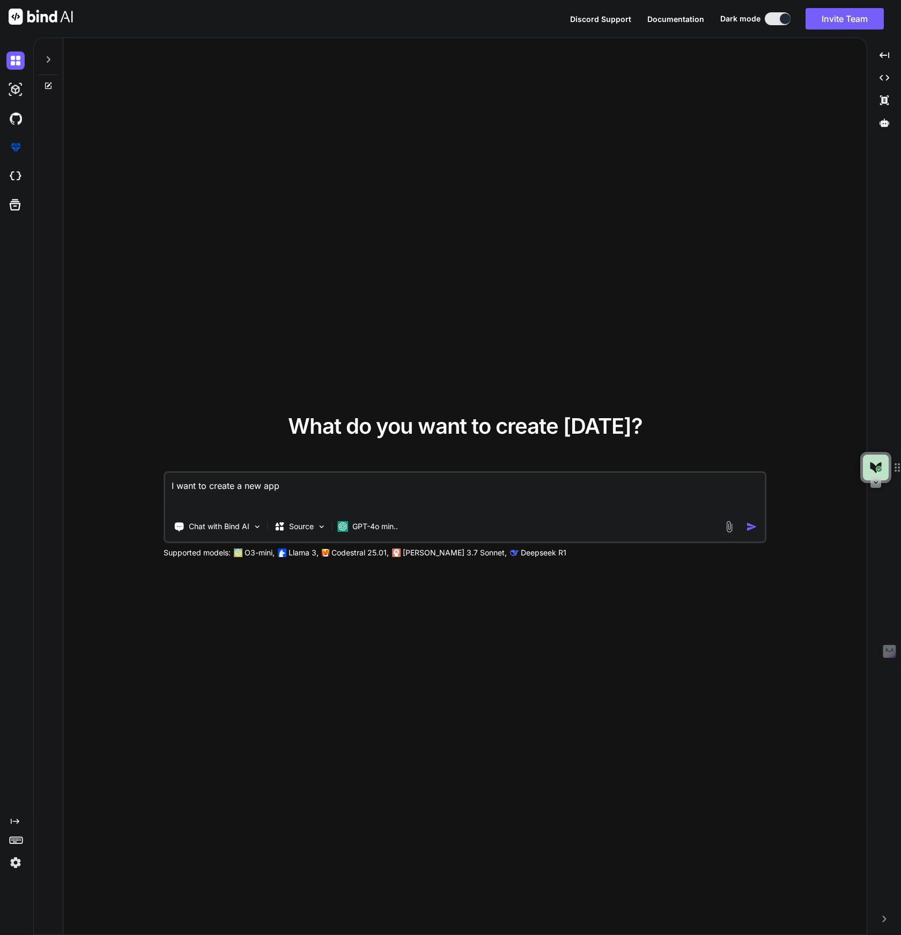
type textarea "I want to create a new app t"
type textarea "x"
type textarea "I want to create a new app th"
type textarea "x"
type textarea "I want to create a new app tha"
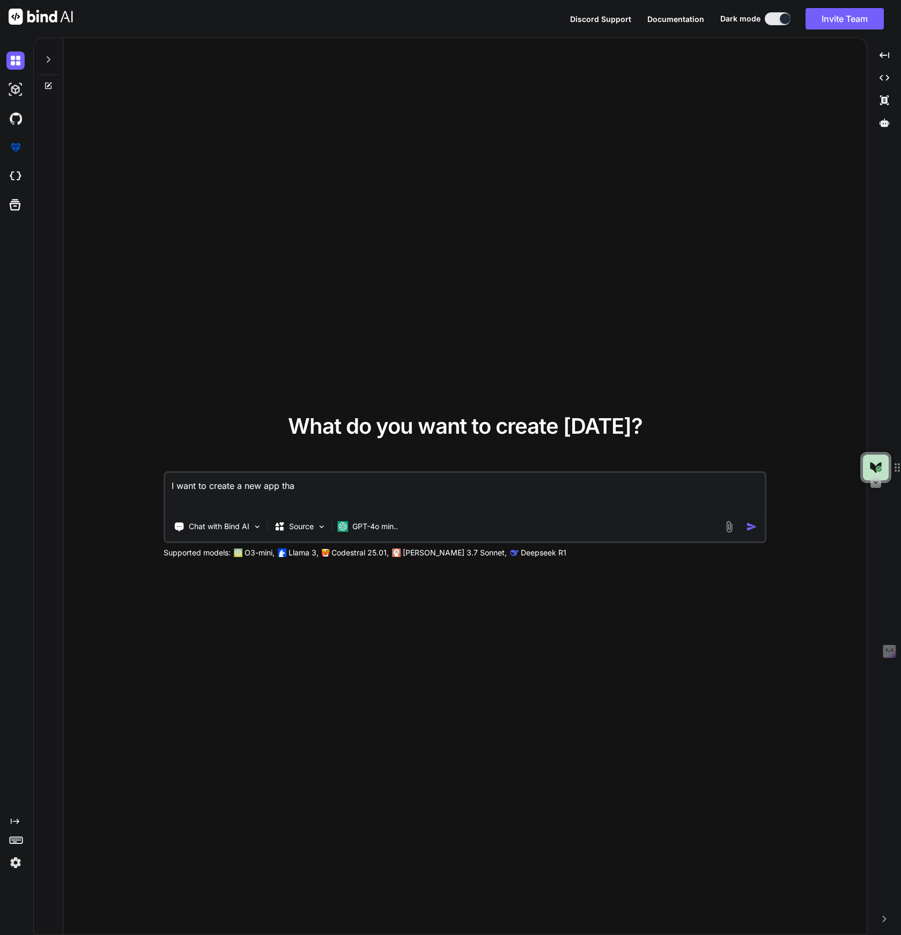
type textarea "x"
type textarea "I want to create a new app that"
type textarea "x"
type textarea "I want to create a new app that"
type textarea "x"
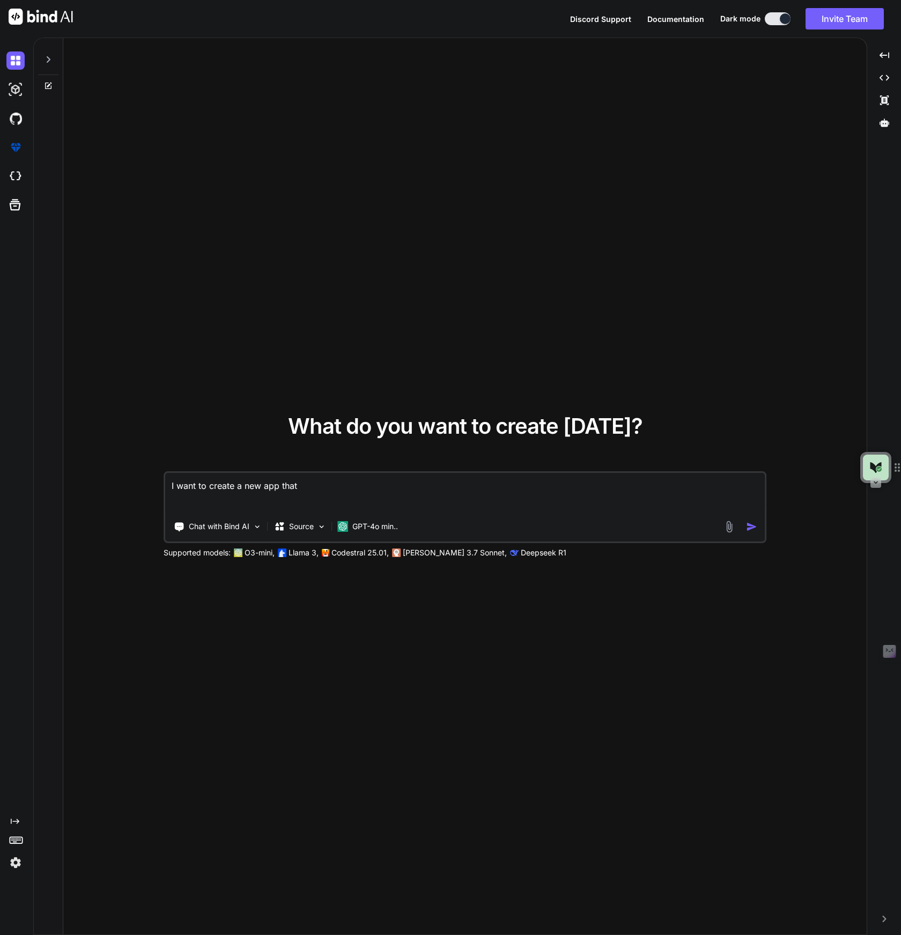
type textarea "I want to create a new app that"
type textarea "x"
type textarea "I want to create a new app tha"
type textarea "x"
type textarea "I want to create a new app th"
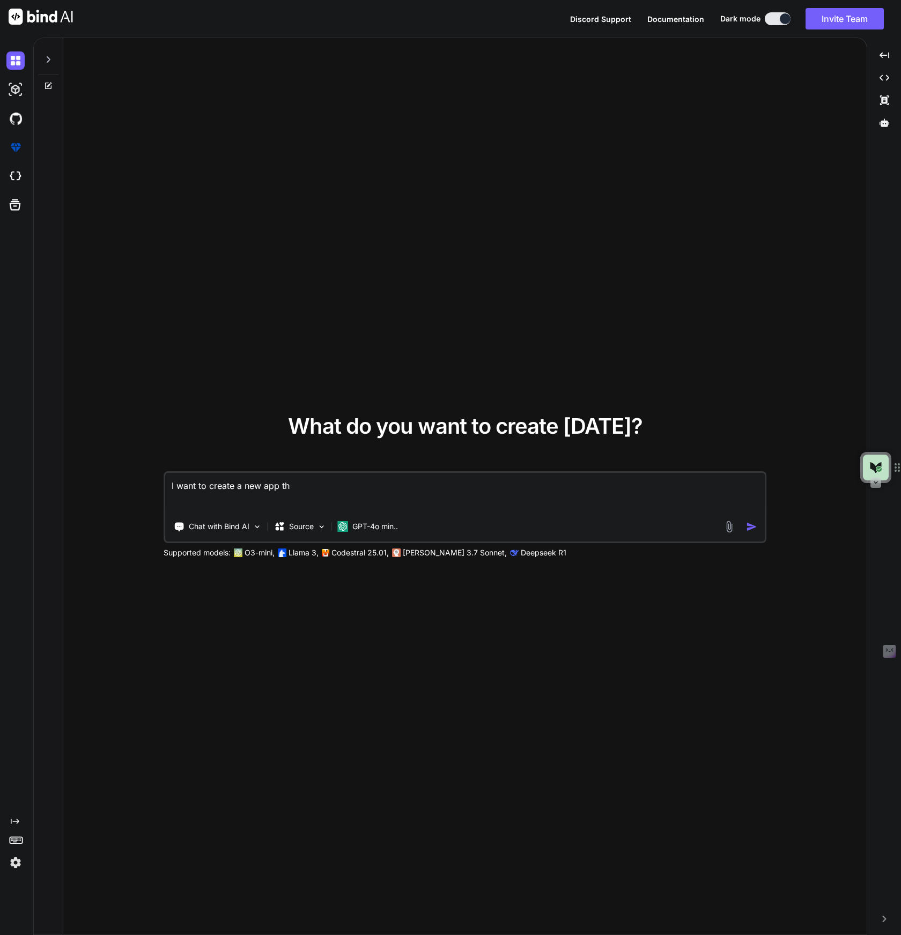
type textarea "x"
type textarea "I want to create a new app t"
type textarea "x"
type textarea "I want to create a new app"
type textarea "x"
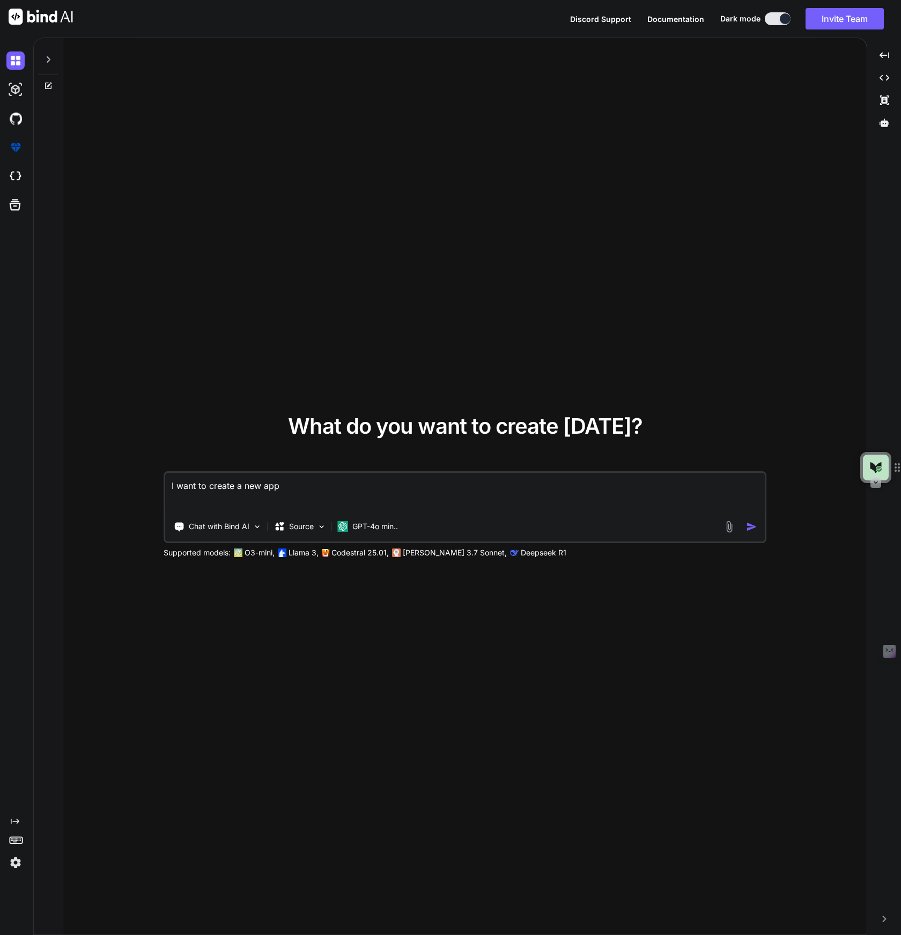
type textarea "I want to create a new app t"
type textarea "x"
type textarea "I want to create a new app to"
type textarea "x"
type textarea "I want to create a new app to"
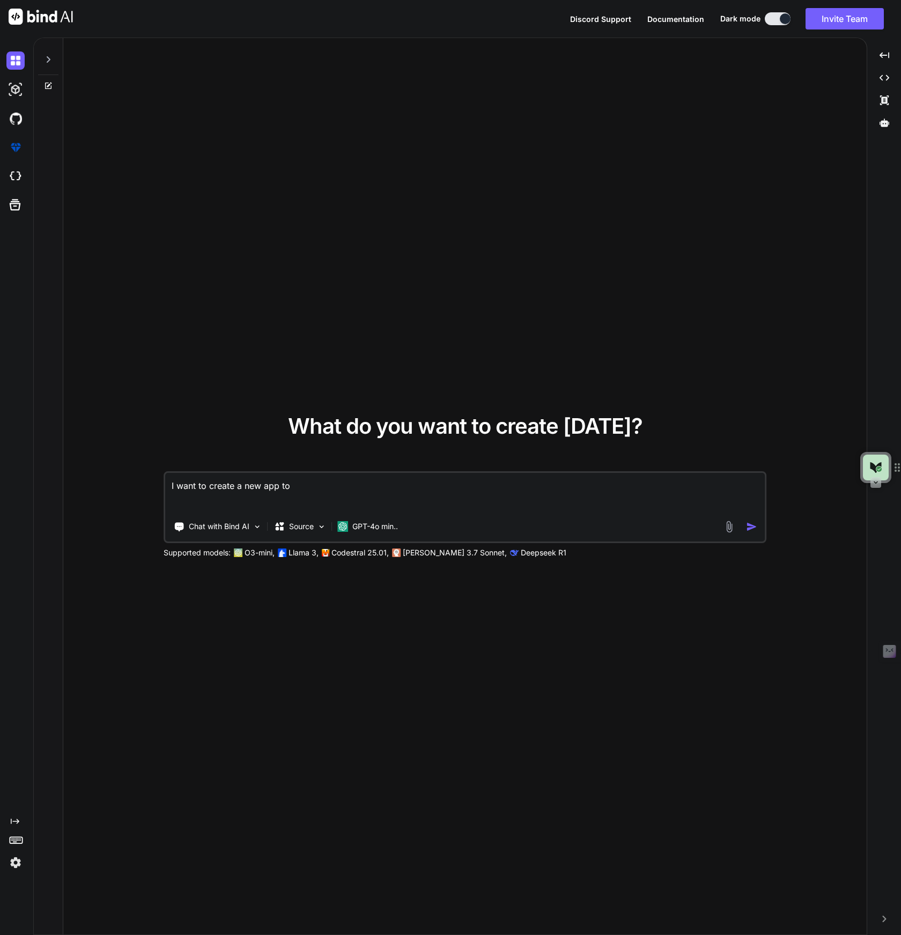
type textarea "x"
type textarea "I want to create a new app to m"
type textarea "x"
type textarea "I want to create a new app to ma"
type textarea "x"
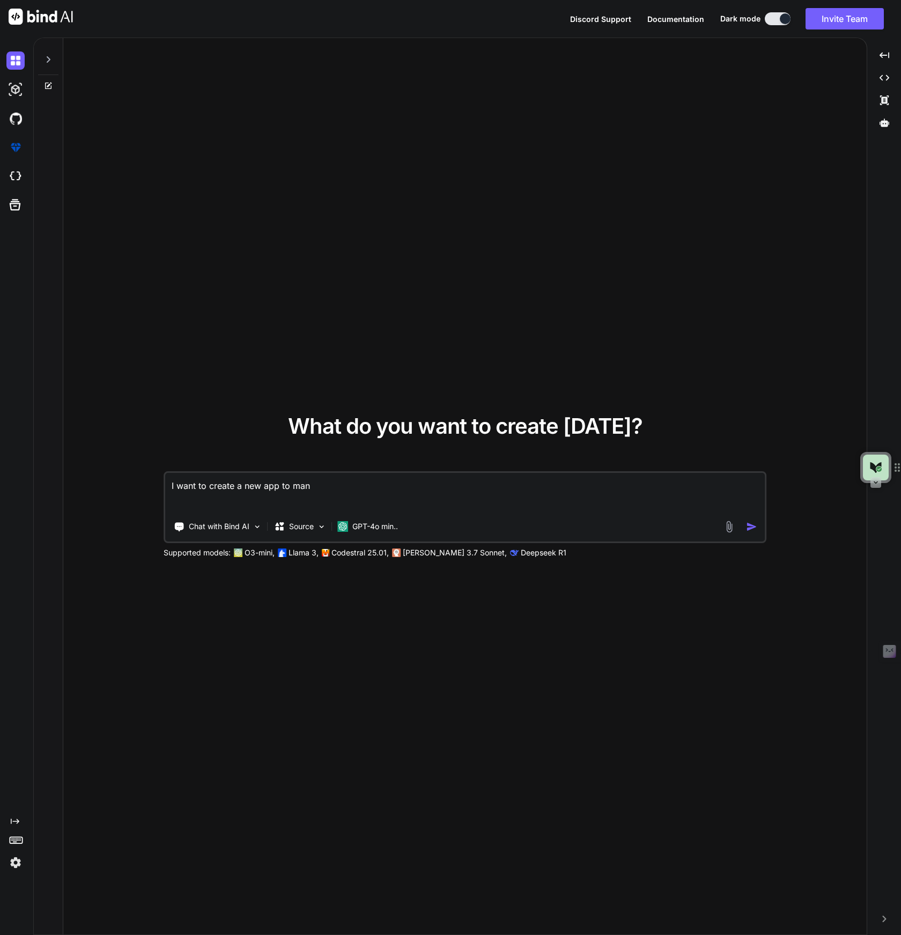
type textarea "I want to create a new app to mana"
type textarea "x"
type textarea "I want to create a new app to manag"
type textarea "x"
type textarea "I want to create a new app to manage"
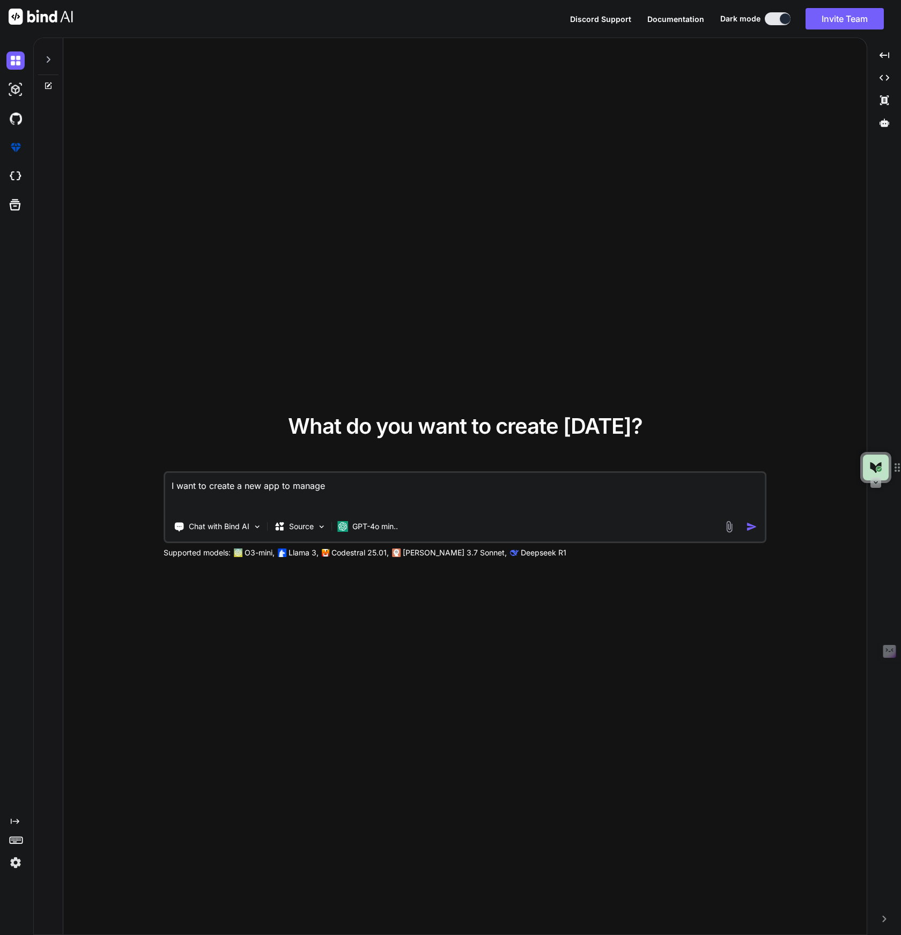
type textarea "x"
type textarea "I want to create a new app to manage"
type textarea "x"
type textarea "I want to create a new app to manage i"
type textarea "x"
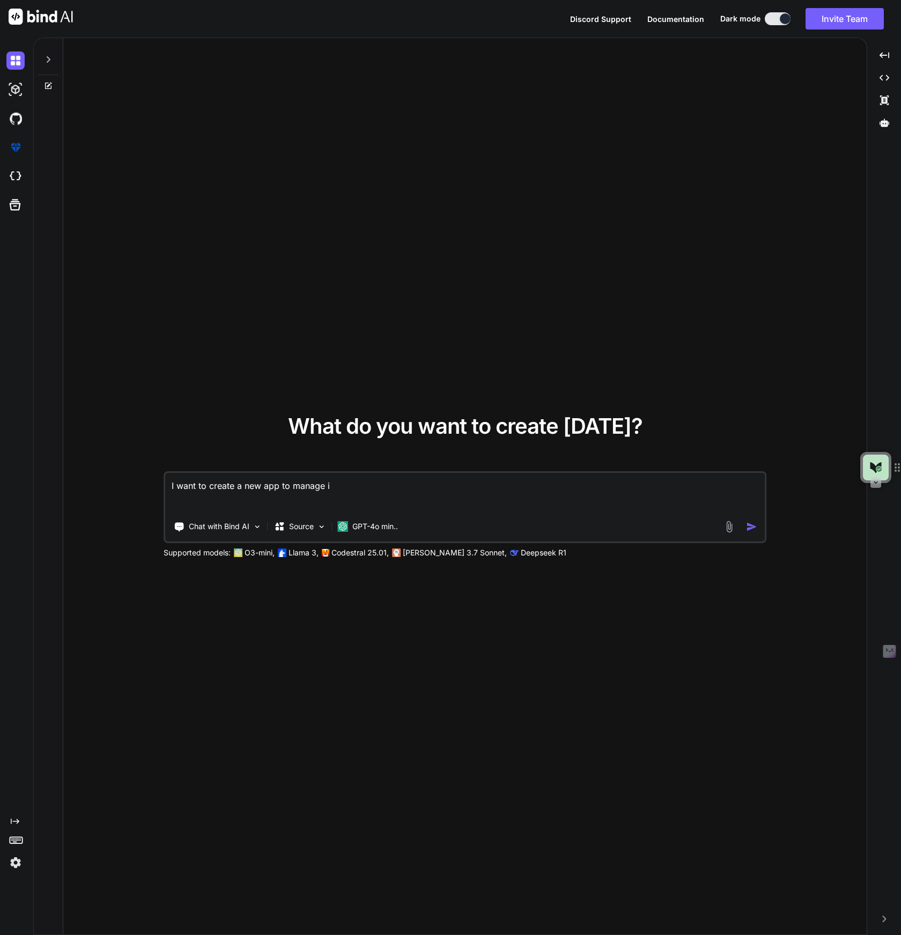
type textarea "I want to create a new app to manage id"
type textarea "x"
type textarea "I want to create a new app to manage idea"
type textarea "x"
type textarea "I want to create a new app to manage ideas"
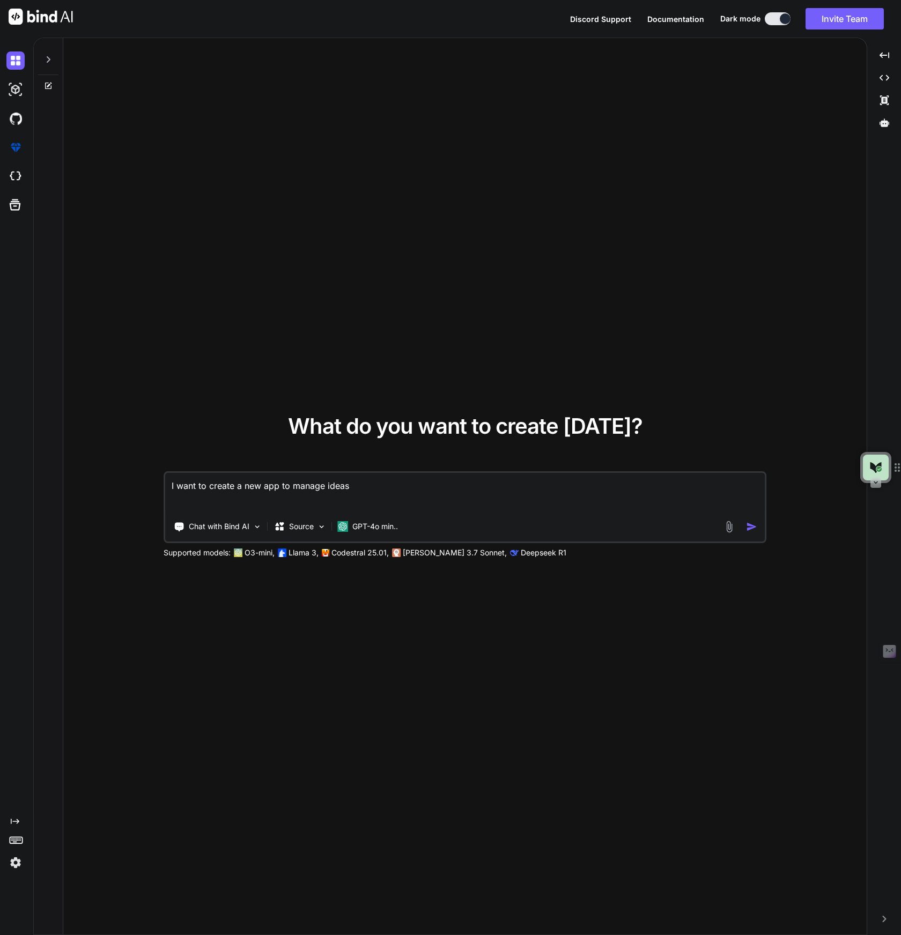
type textarea "x"
type textarea "I want to create a new app to manage idea"
type textarea "x"
type textarea "I want to create a new app to manage idea"
type textarea "x"
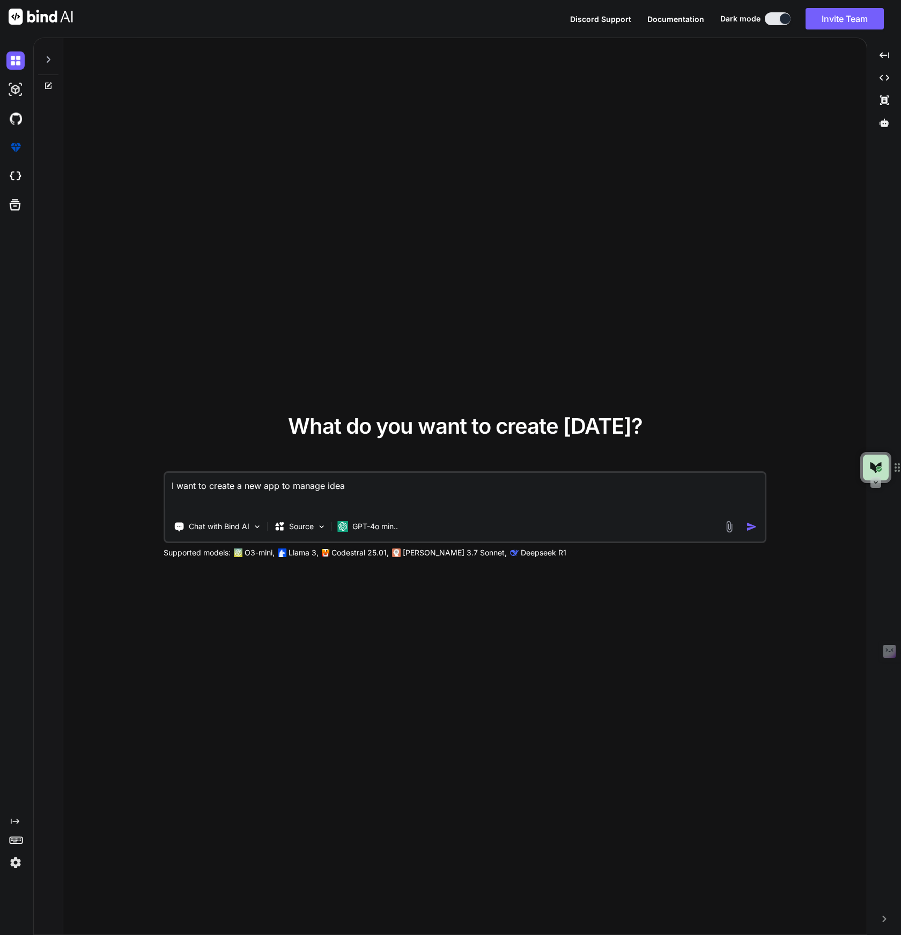
type textarea "I want to create a new app to manage idea s"
type textarea "x"
type textarea "I want to create a new app to manage idea sug"
type textarea "x"
type textarea "I want to create a new app to manage idea [PERSON_NAME]"
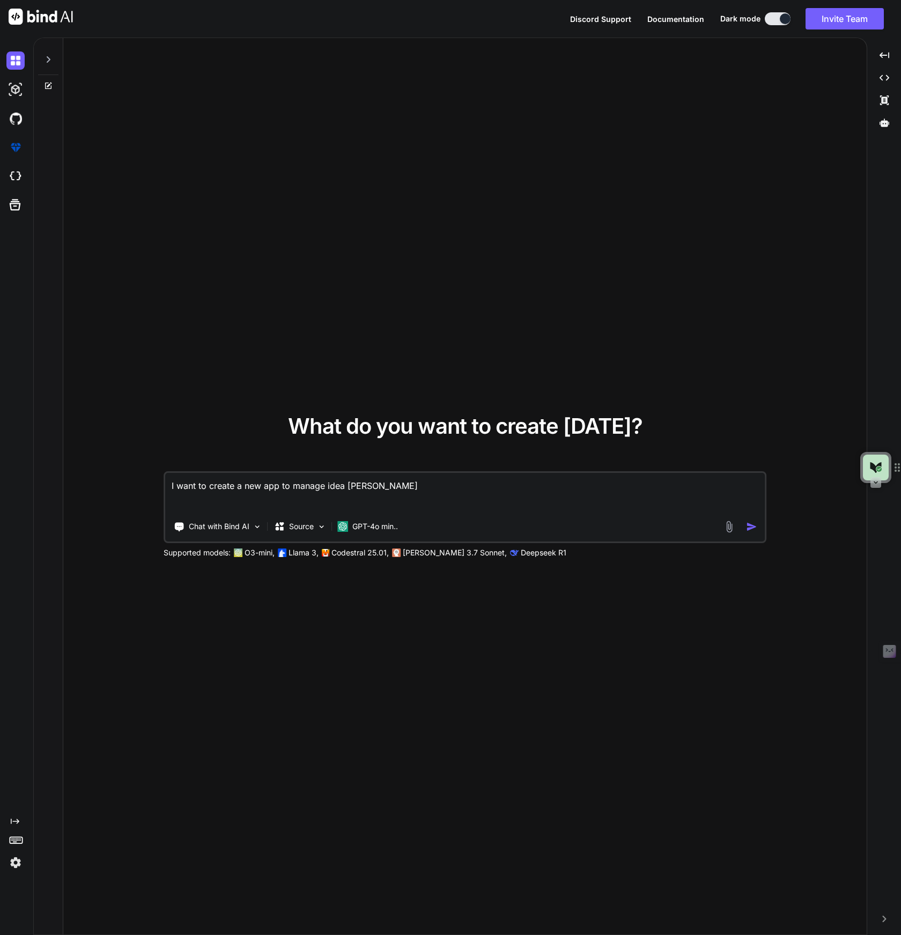
type textarea "x"
type textarea "I want to create a new app to manage idea sugge"
type textarea "x"
type textarea "I want to create a new app to manage idea sugges"
type textarea "x"
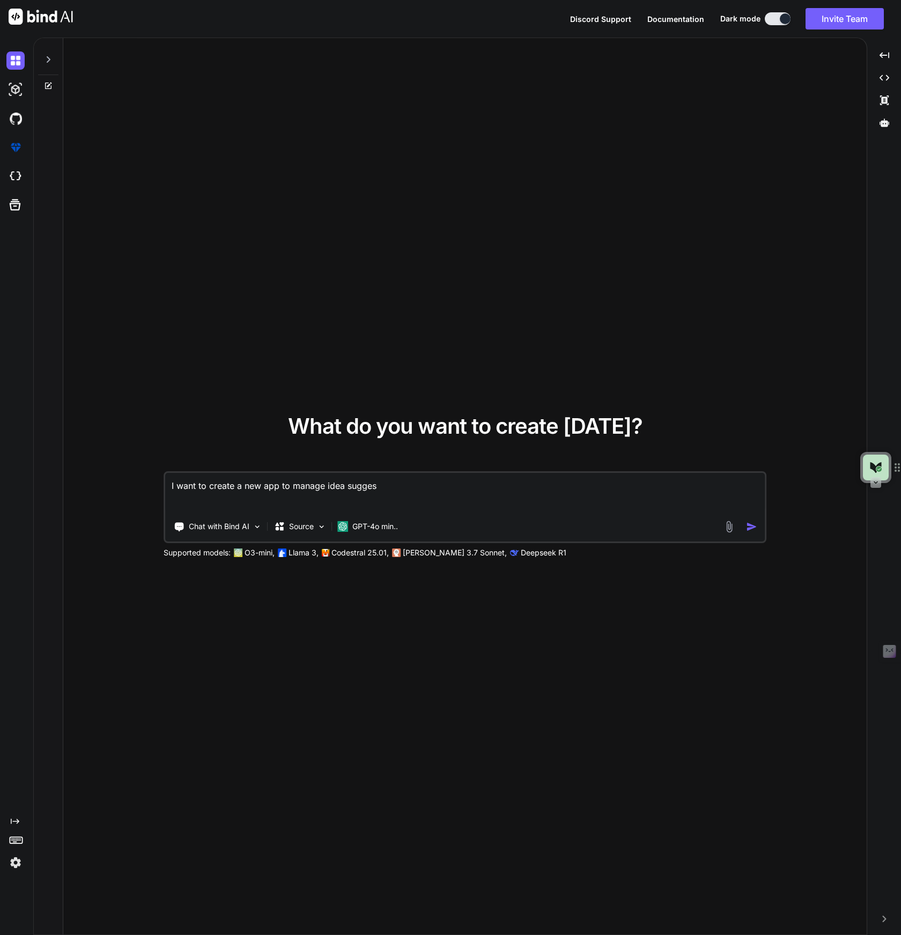
type textarea "I want to create a new app to manage idea suggest"
type textarea "x"
type textarea "I want to create a new app to manage idea suggesti"
type textarea "x"
type textarea "I want to create a new app to manage idea suggestio"
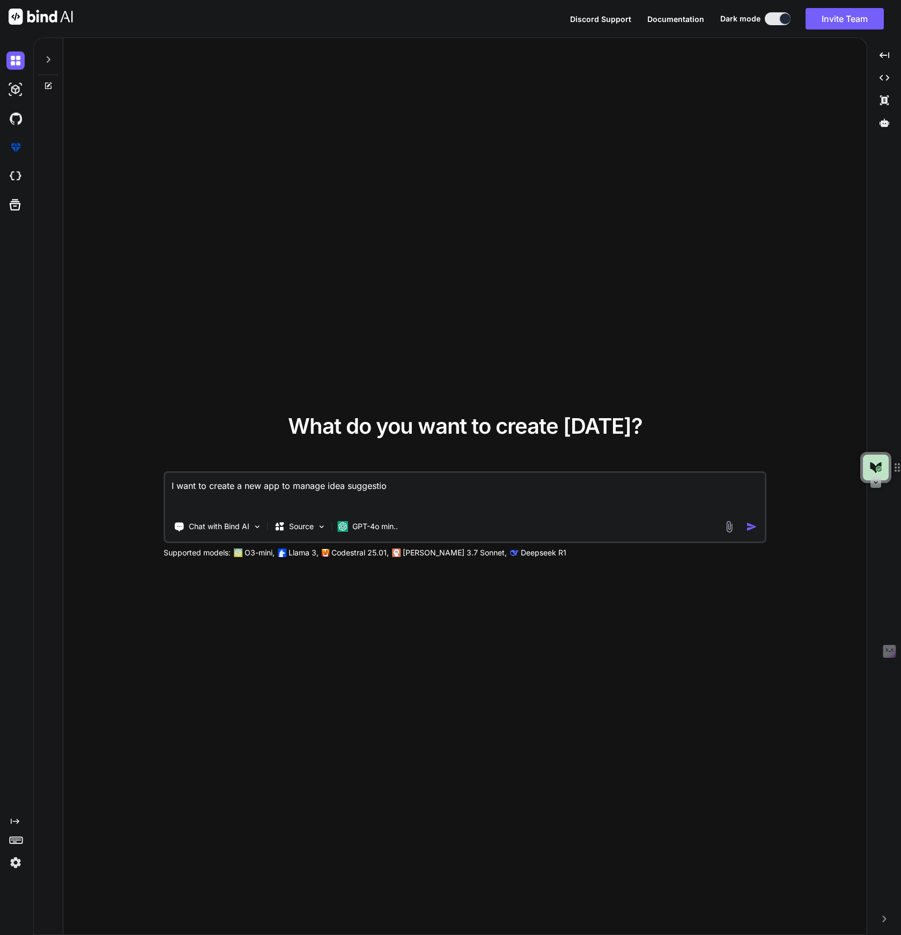
type textarea "x"
type textarea "I want to create a new app to manage idea suggestion"
type textarea "x"
type textarea "I want to create a new app to manage idea suggestions"
type textarea "x"
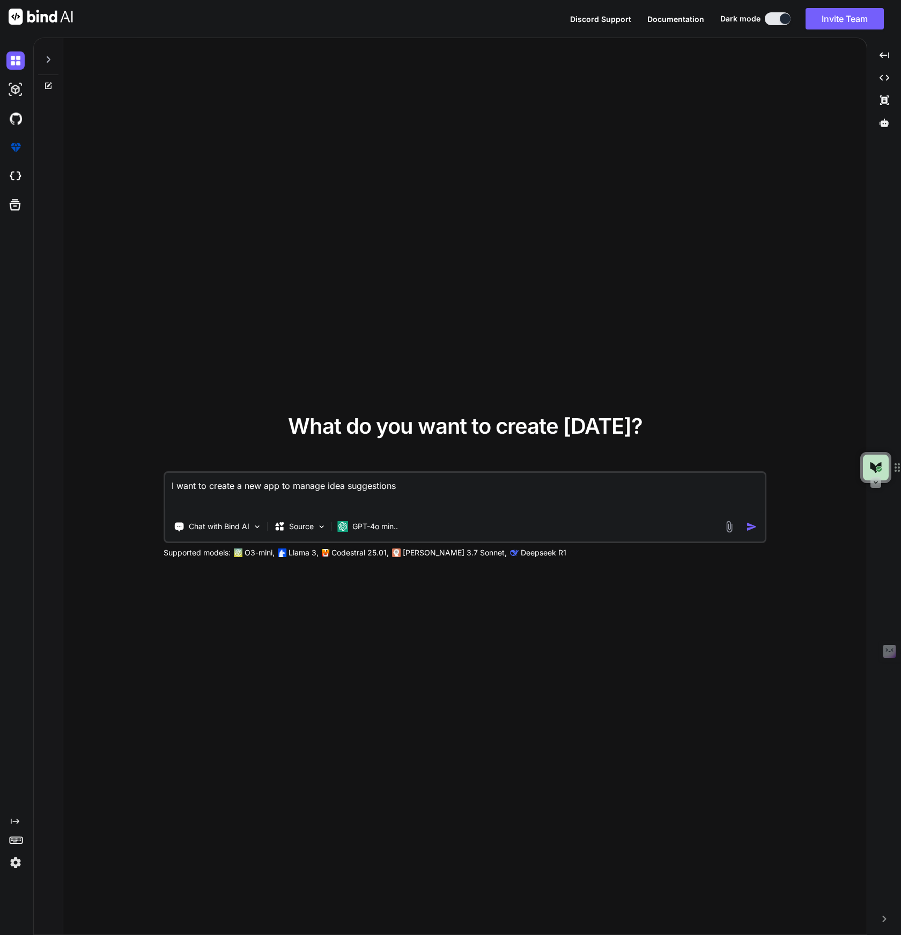
type textarea "I want to create a new app to manage idea suggestions"
type textarea "x"
type textarea "I want to create a new app to manage idea suggestions f"
type textarea "x"
type textarea "I want to create a new app to manage idea suggestions"
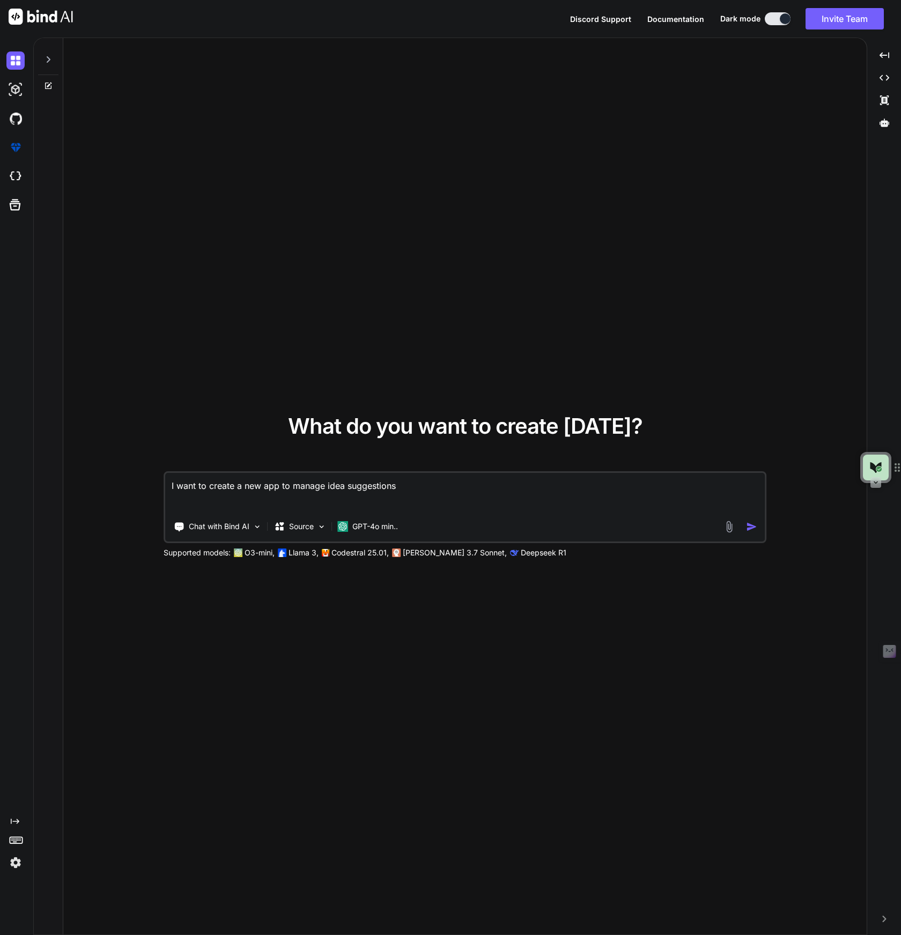
type textarea "x"
type textarea "I want to create a new app to manage idea suggestions an"
type textarea "x"
type textarea "I want to create a new app to manage idea suggestions and"
type textarea "x"
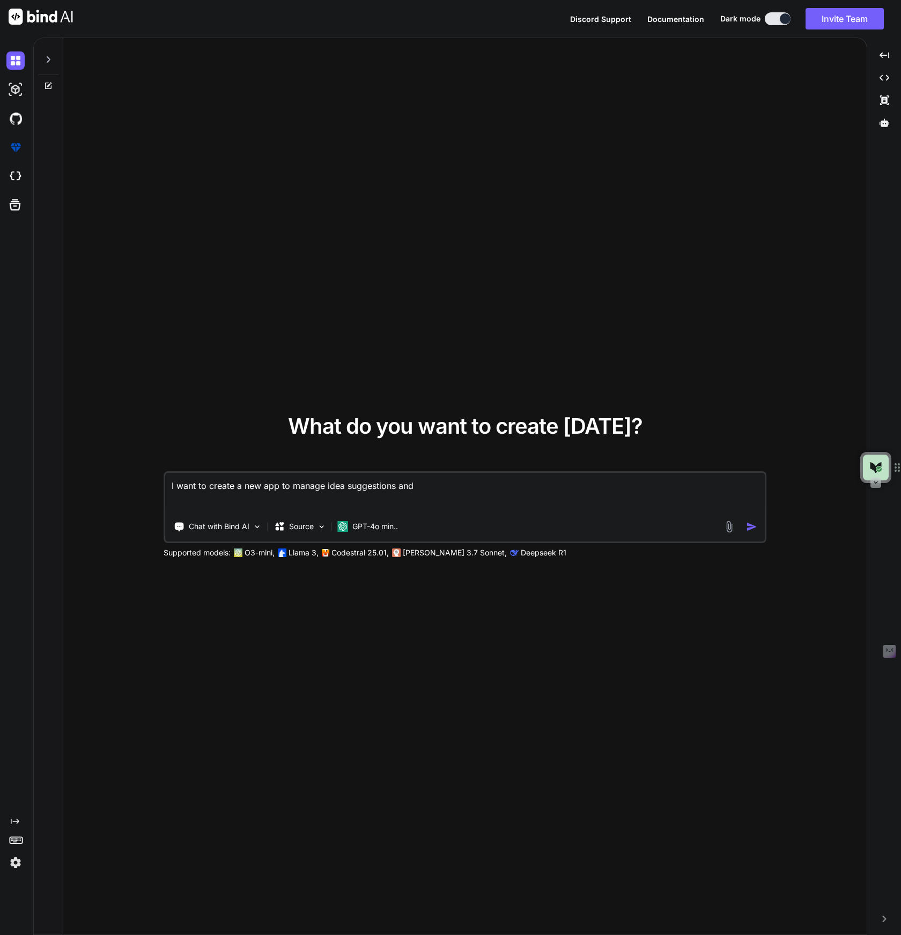
type textarea "I want to create a new app to manage idea suggestions and"
type textarea "x"
type textarea "I want to create a new app to manage idea suggestions and u"
type textarea "x"
type textarea "I want to create a new app to manage idea suggestions and up"
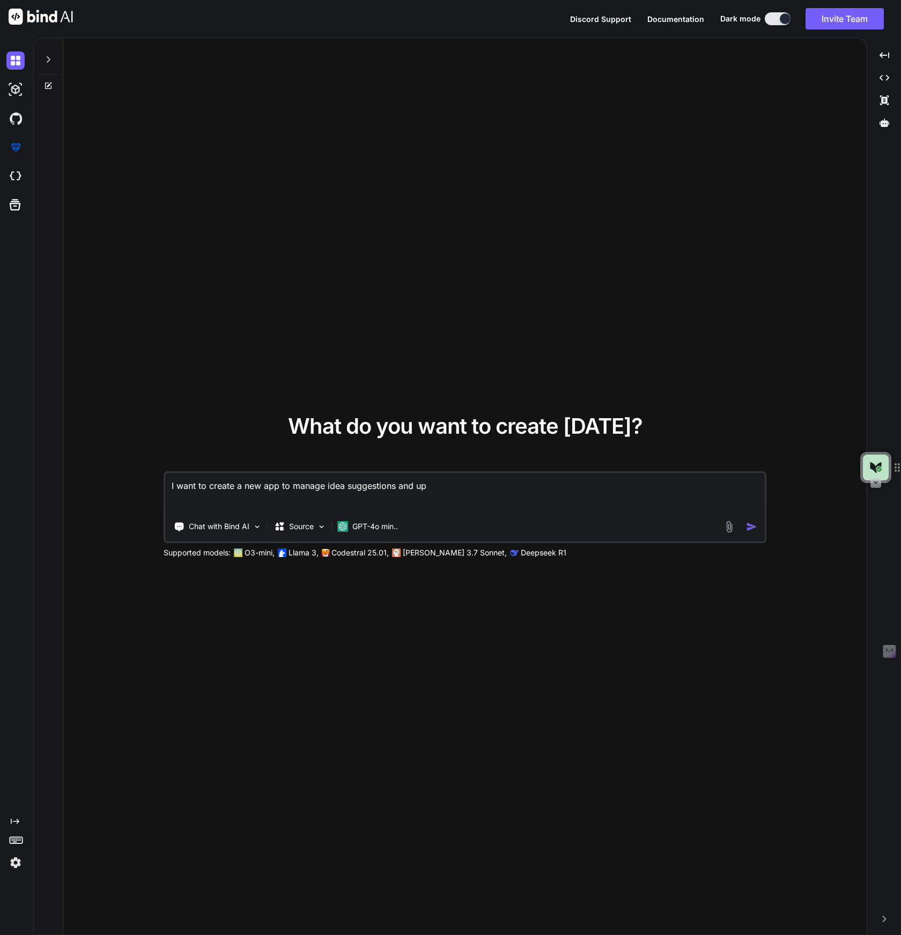
type textarea "x"
type textarea "I want to create a new app to manage idea suggestions and upv"
type textarea "x"
type textarea "I want to create a new app to manage idea suggestions and upvo"
type textarea "x"
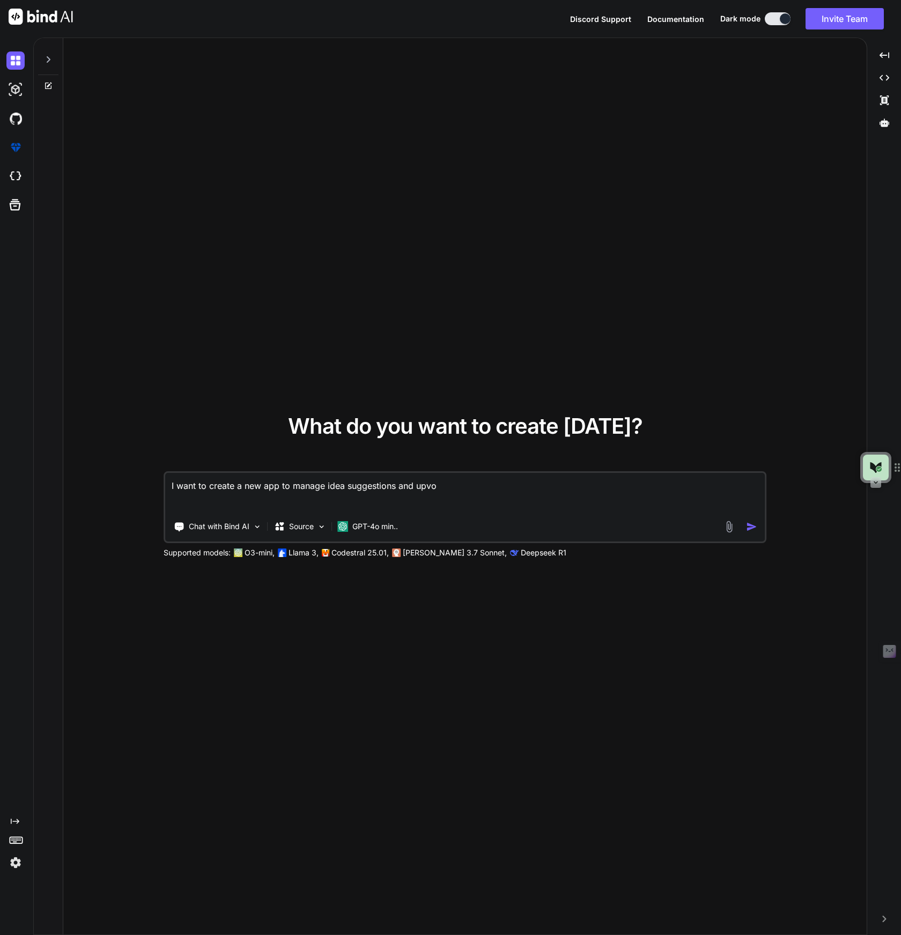
type textarea "I want to create a new app to manage idea suggestions and upvot"
type textarea "x"
type textarea "I want to create a new app to manage idea suggestions and upvoti"
type textarea "x"
type textarea "I want to create a new app to manage idea suggestions and upvotin"
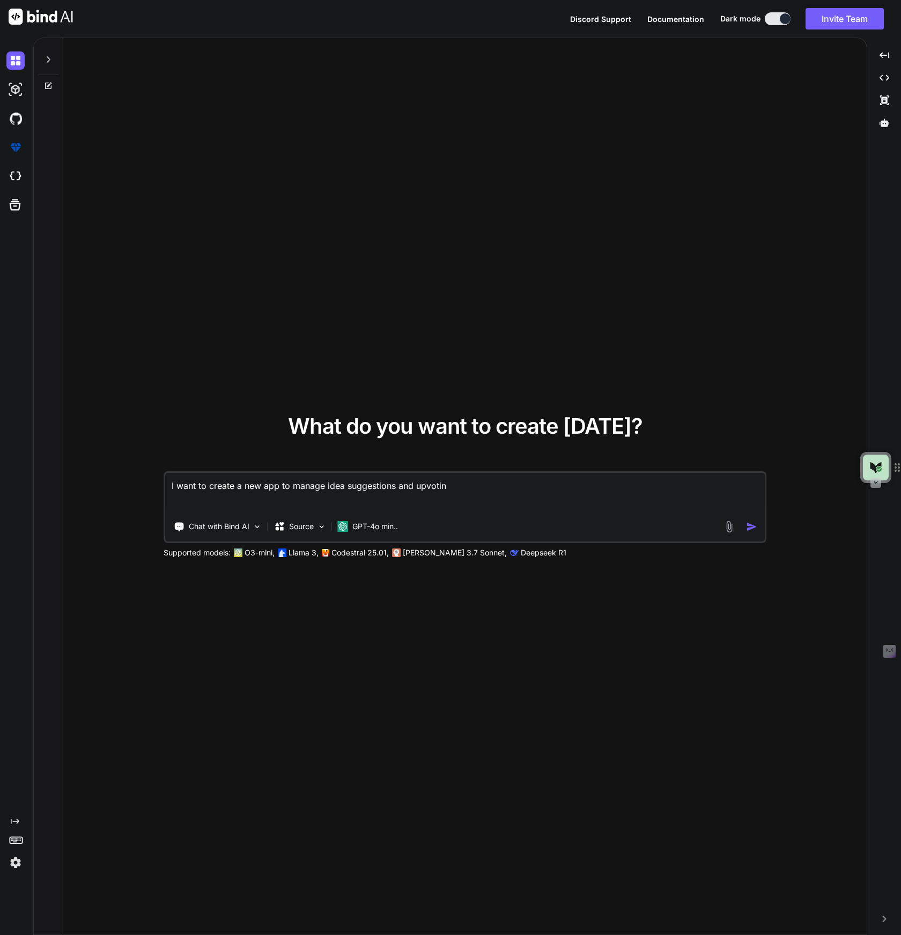
type textarea "x"
type textarea "I want to create a new app to manage idea suggestions and upvoting"
type textarea "x"
type textarea "I want to create a new app to manage idea suggestions and upvoting"
type textarea "x"
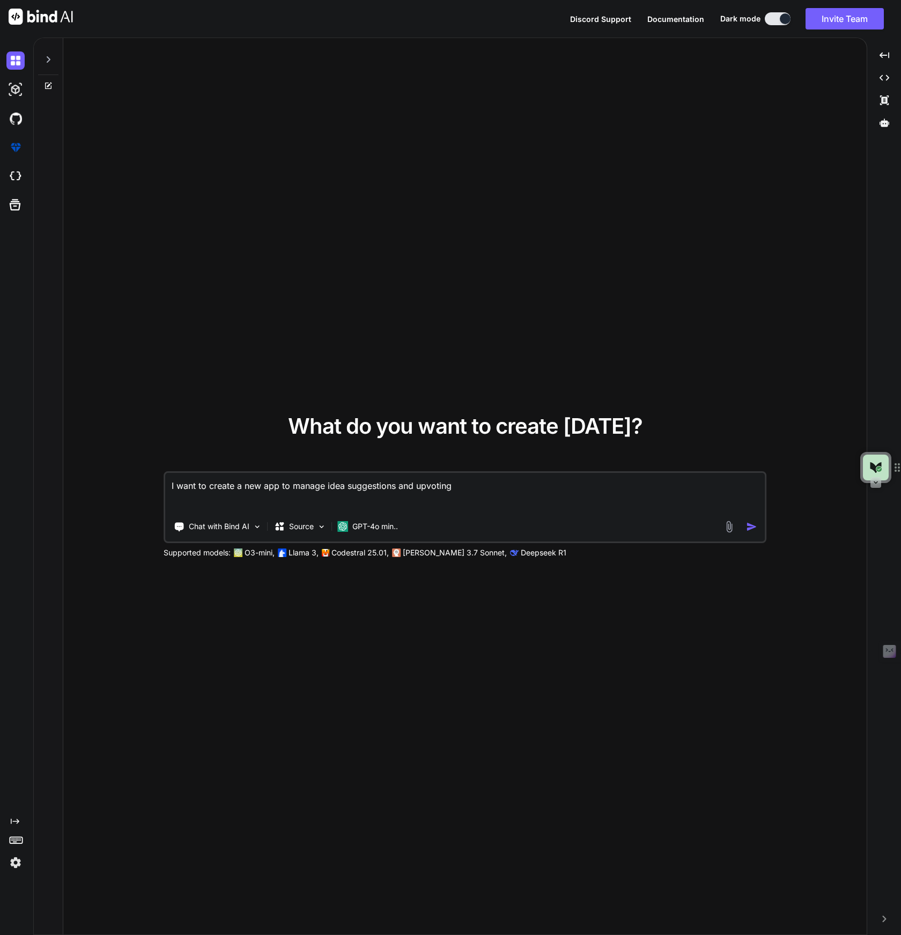
type textarea "I want to create a new app to manage idea suggestions and upvoting t"
type textarea "x"
type textarea "I want to create a new app to manage idea suggestions and upvoting to"
type textarea "x"
type textarea "I want to create a new app to manage idea suggestions and upvoting to"
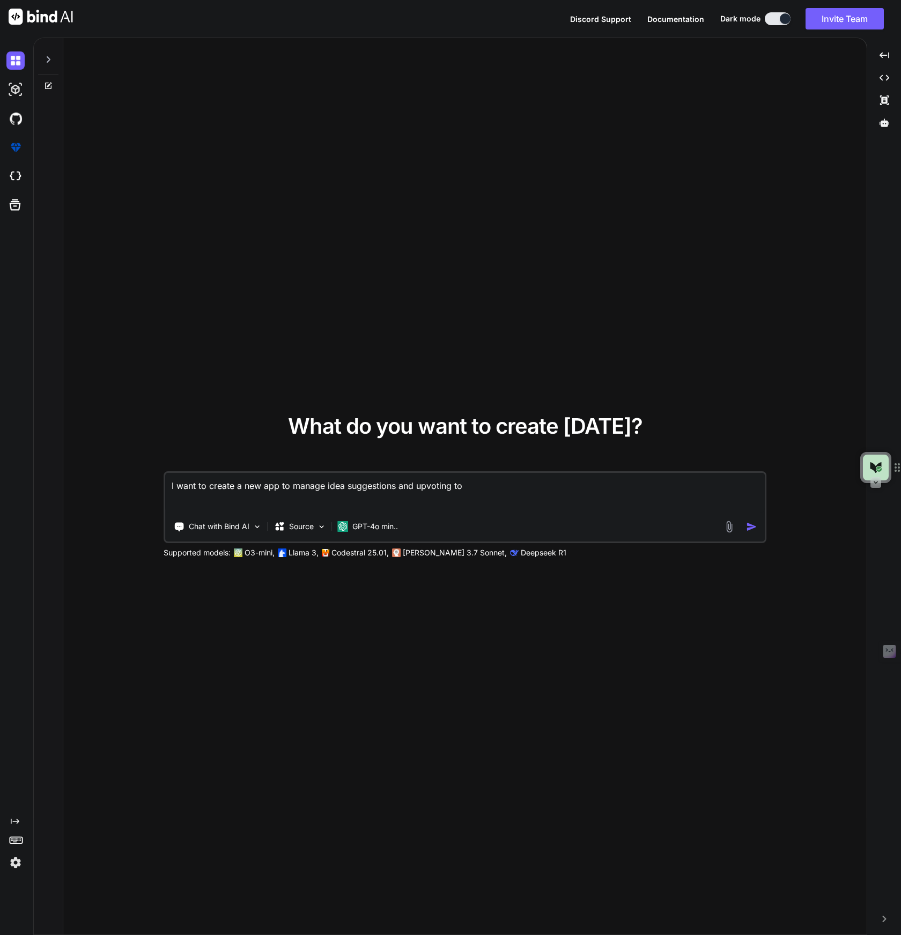
type textarea "x"
type textarea "I want to create a new app to manage idea suggestions and upvoting to d"
type textarea "x"
type textarea "I want to create a new app to manage idea suggestions and upvoting to de"
type textarea "x"
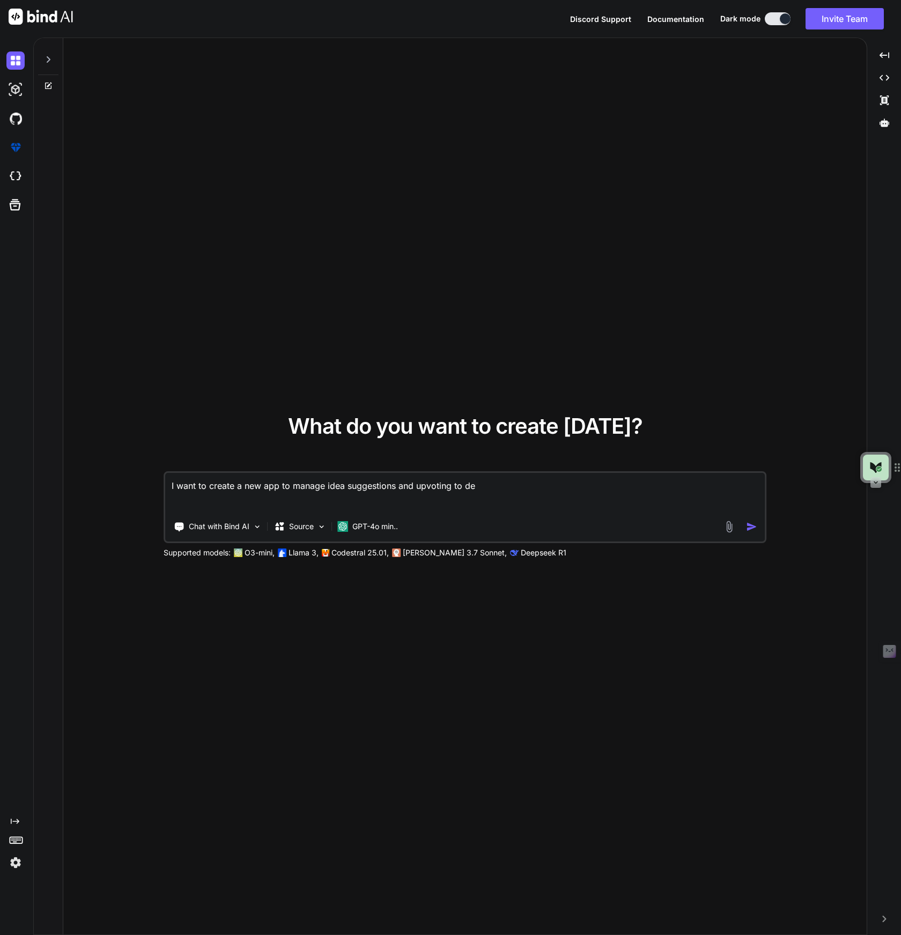
type textarea "I want to create a new app to manage idea suggestions and upvoting to det"
type textarea "x"
type textarea "I want to create a new app to manage idea suggestions and upvoting to dete"
type textarea "x"
type textarea "I want to create a new app to manage idea suggestions and upvoting to deter"
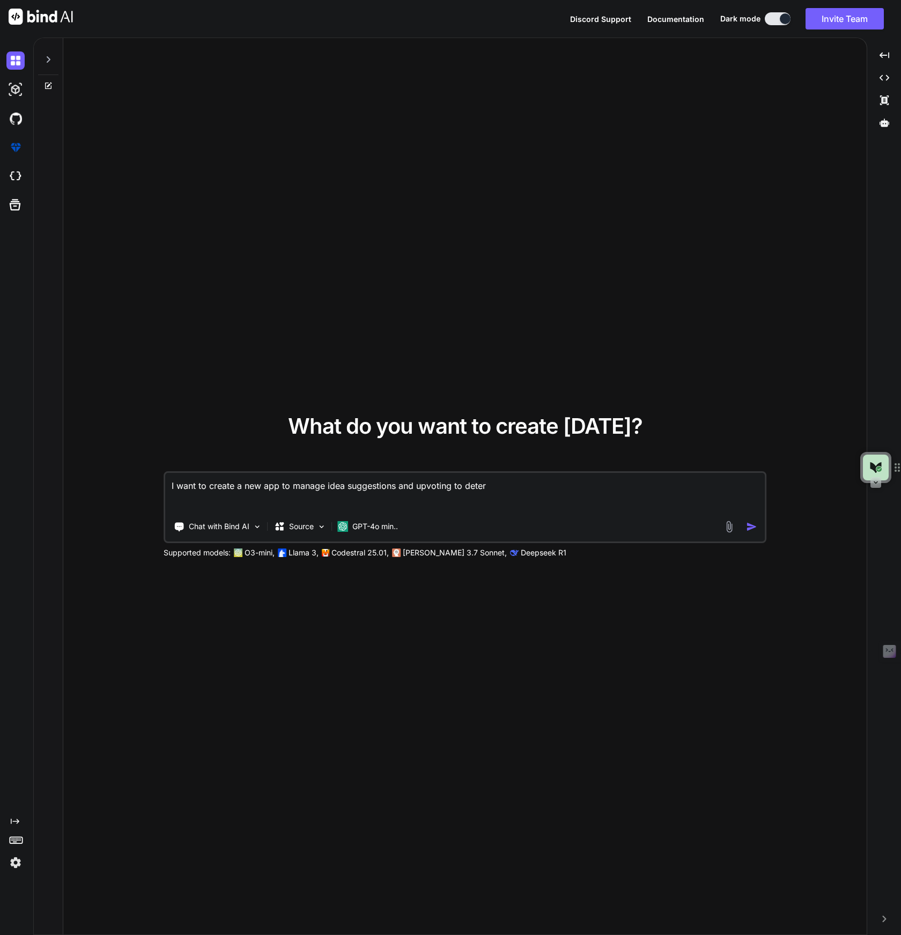
type textarea "x"
type textarea "I want to create a new app to manage idea suggestions and upvoting to determ"
type textarea "x"
type textarea "I want to create a new app to manage idea suggestions and upvoting to determi"
type textarea "x"
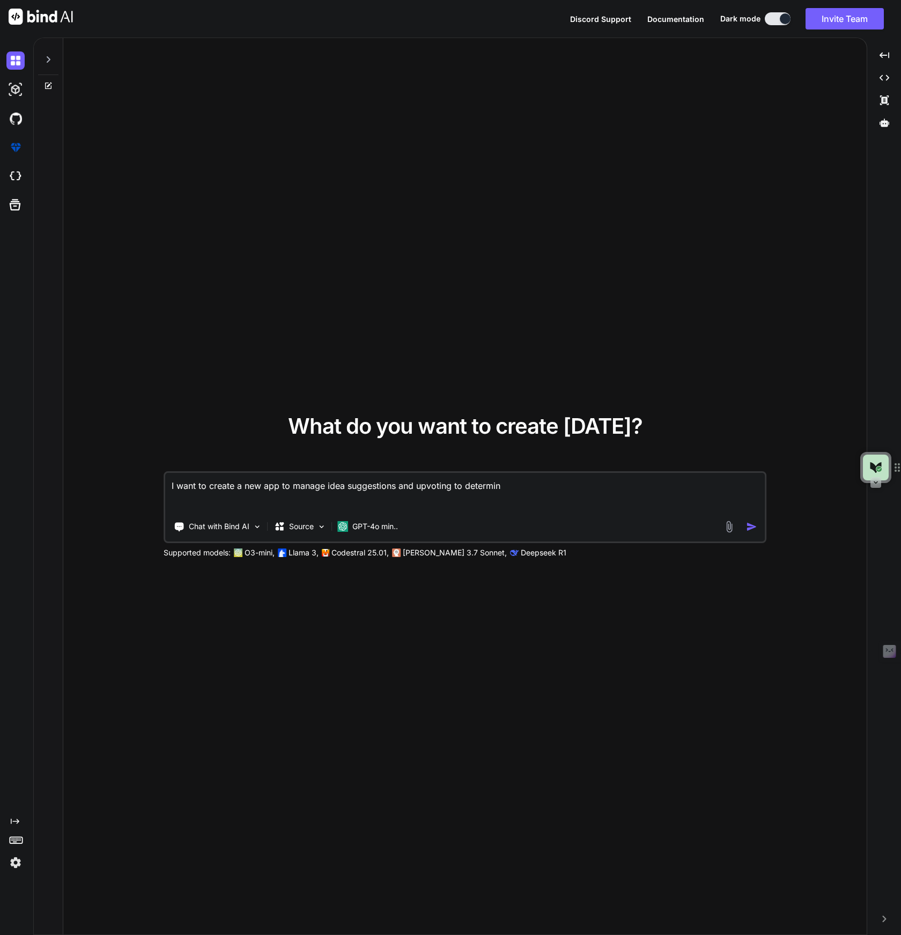
type textarea "I want to create a new app to manage idea suggestions and upvoting to determine"
type textarea "x"
type textarea "I want to create a new app to manage idea suggestions and upvoting to determine"
type textarea "x"
type textarea "I want to create a new app to manage idea suggestions and upvoting to determine…"
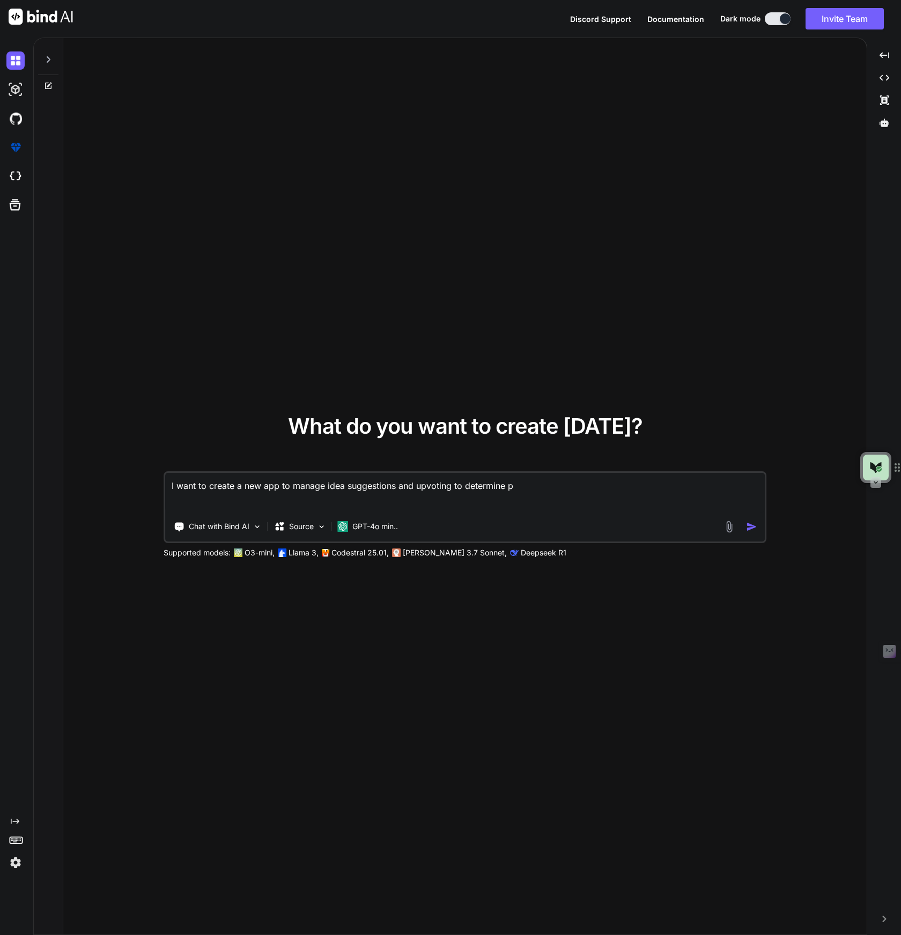
type textarea "x"
type textarea "I want to create a new app to manage idea suggestions and upvoting to determine…"
type textarea "x"
type textarea "I want to create a new app to manage idea suggestions and upvoting to determine…"
type textarea "x"
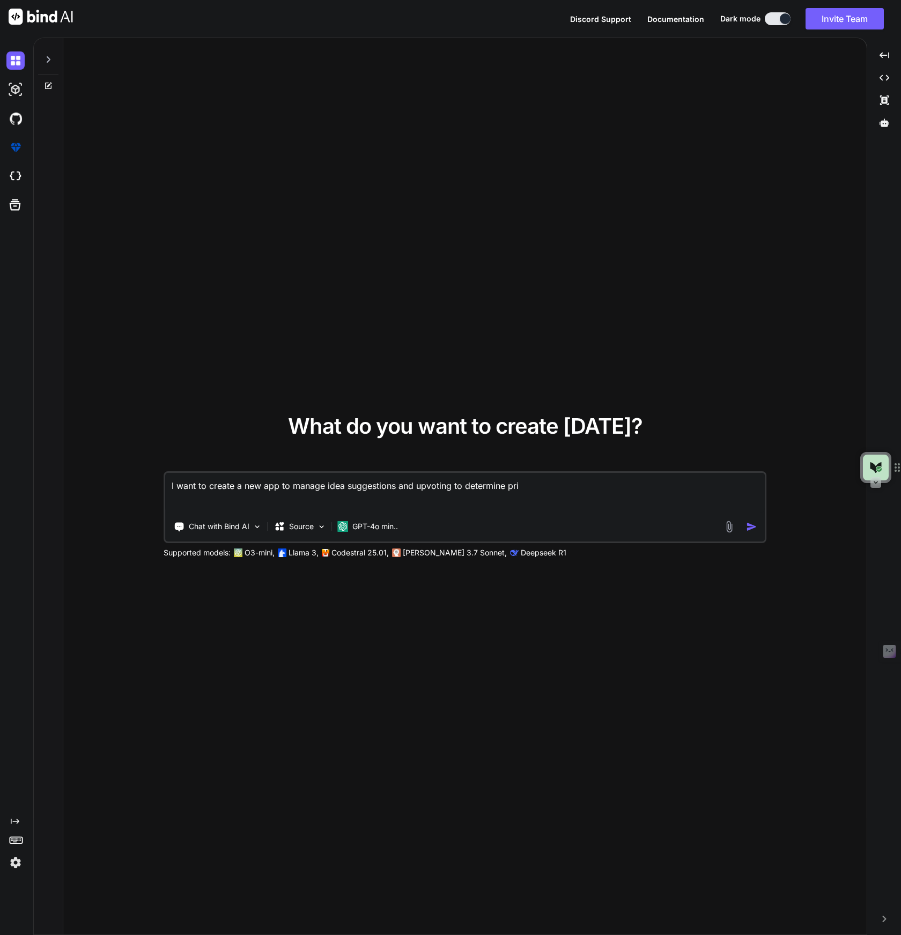
type textarea "I want to create a new app to manage idea suggestions and upvoting to determine…"
type textarea "x"
type textarea "I want to create a new app to manage idea suggestions and upvoting to determine…"
type textarea "x"
type textarea "I want to create a new app to manage idea suggestions and upvoting to determine…"
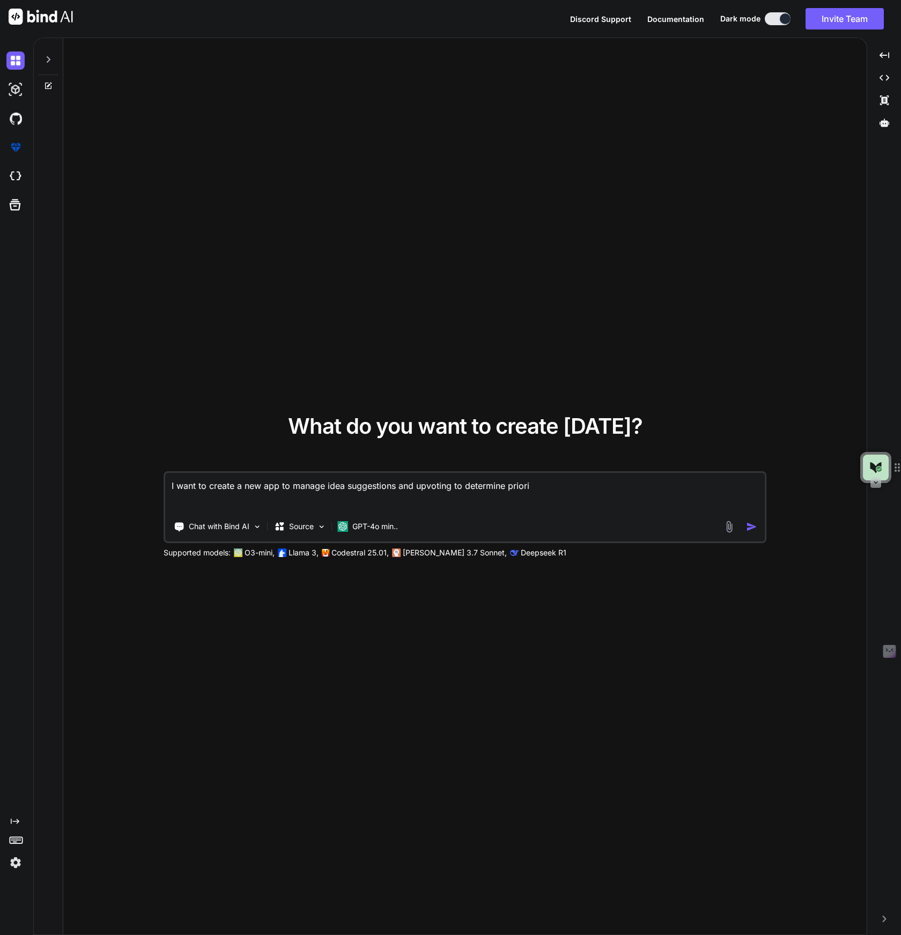
type textarea "x"
type textarea "I want to create a new app to manage idea suggestions and upvoting to determine…"
type textarea "x"
type textarea "I want to create a new app to manage idea suggestions and upvoting to determine…"
type textarea "x"
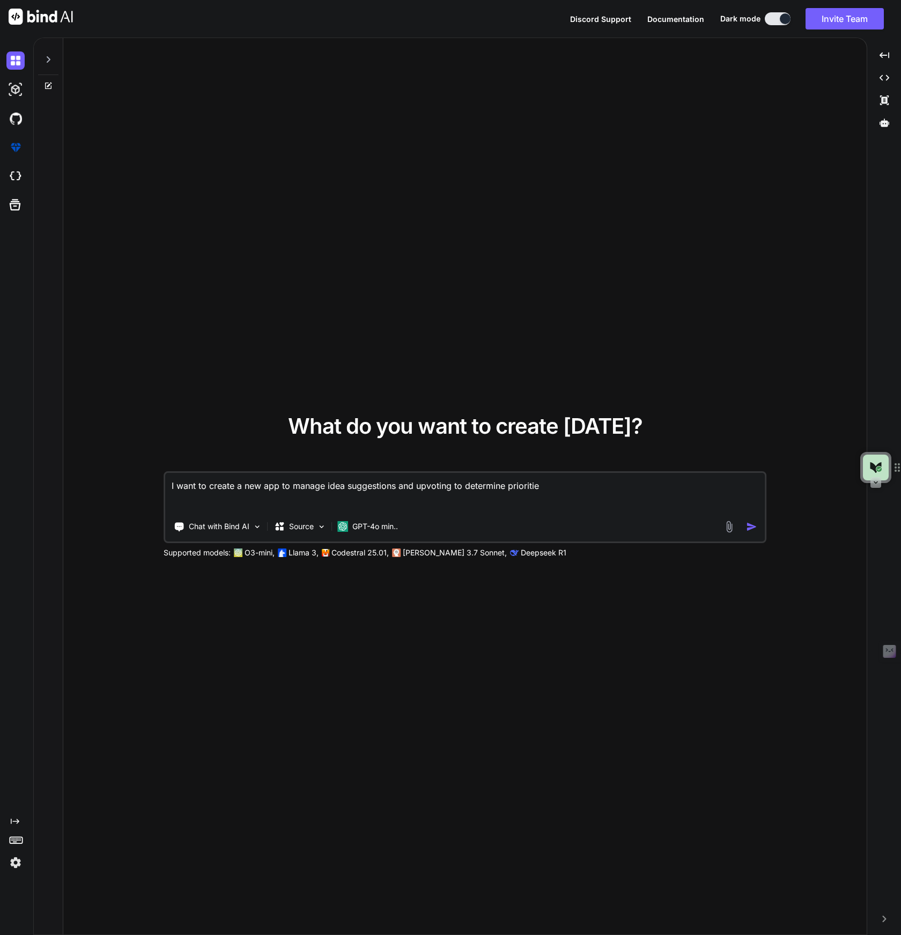
type textarea "I want to create a new app to manage idea suggestions and upvoting to determine…"
type textarea "x"
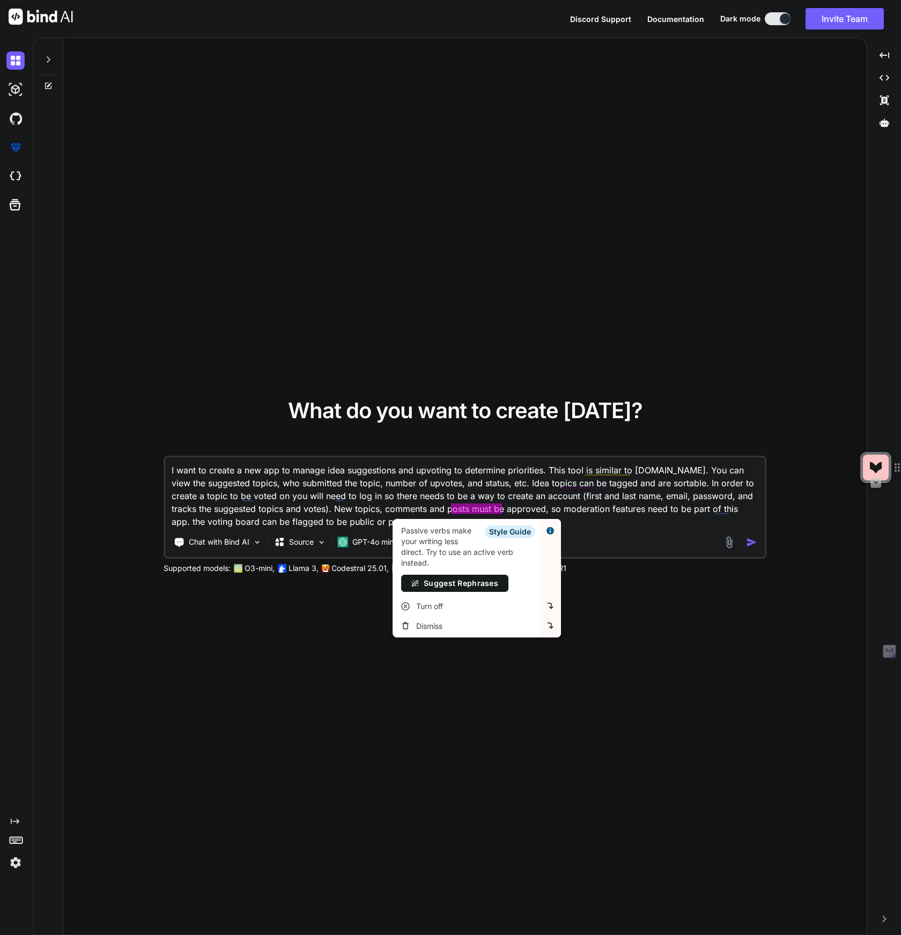
click at [624, 538] on div "Chat with Bind AI Source GPT-4o min.." at bounding box center [444, 542] width 558 height 21
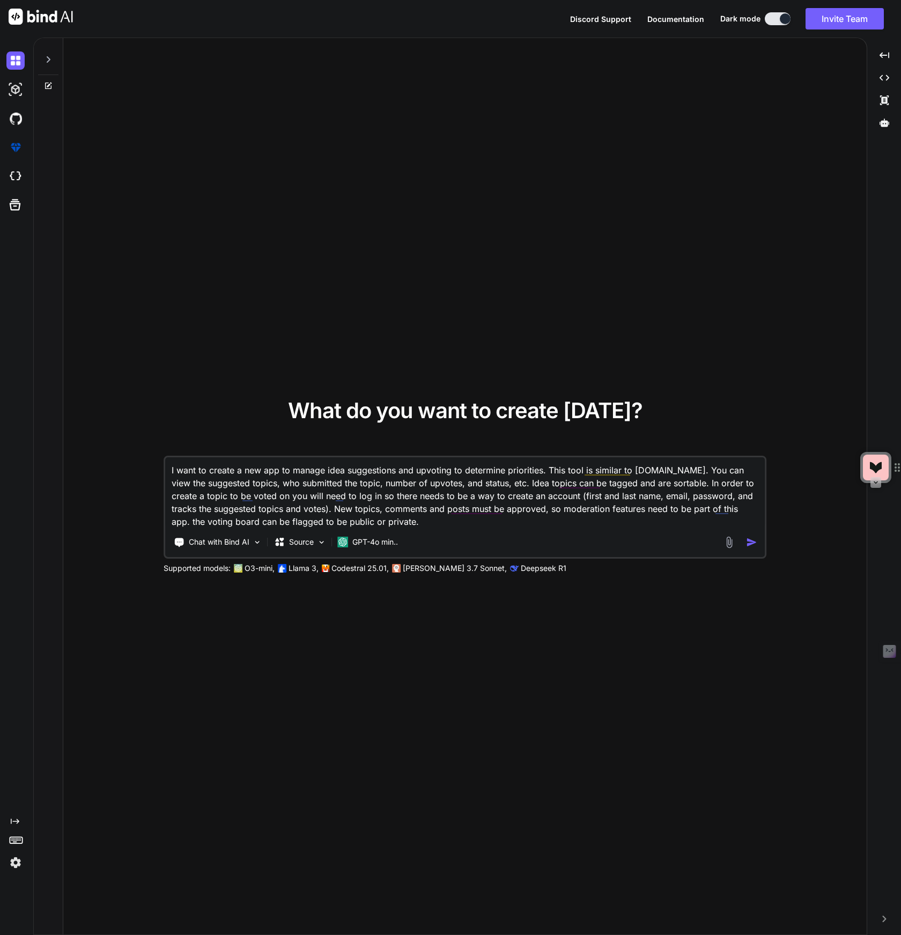
click at [380, 521] on textarea "I want to create a new app to manage idea suggestions and upvoting to determine…" at bounding box center [465, 492] width 600 height 71
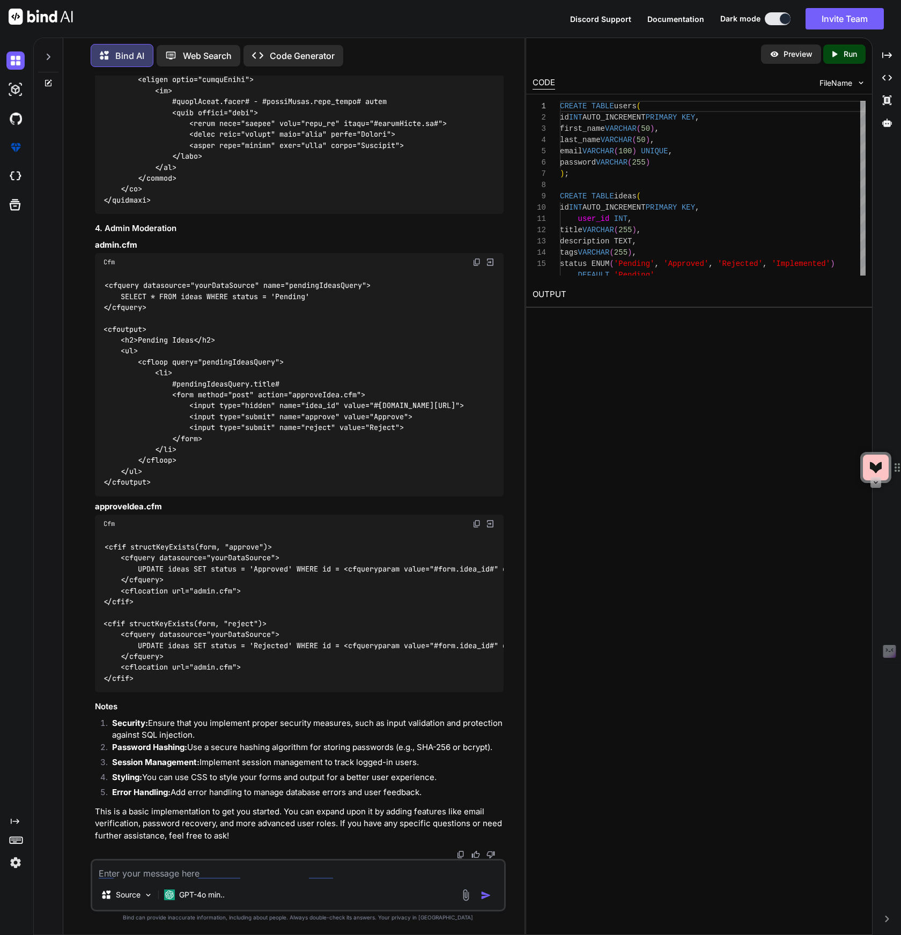
scroll to position [2687, 0]
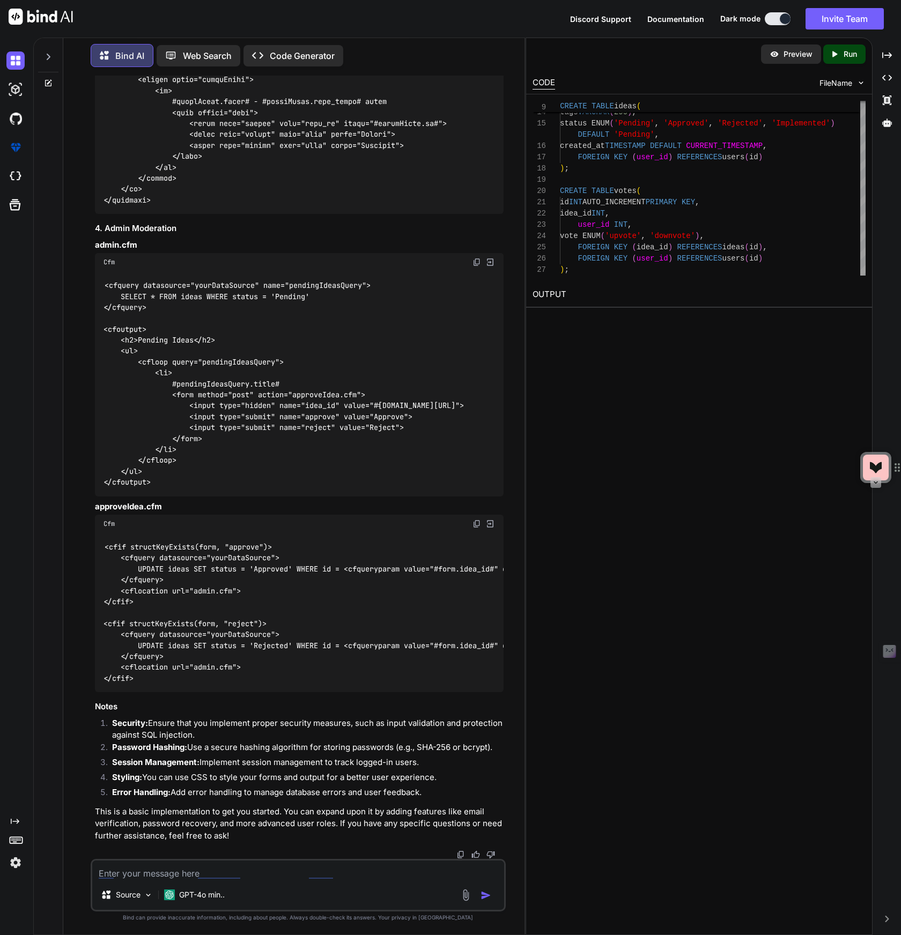
click at [770, 58] on img at bounding box center [775, 54] width 10 height 10
click at [791, 56] on p "Preview" at bounding box center [798, 54] width 29 height 11
click at [838, 58] on icon "Created with Pixso." at bounding box center [835, 54] width 10 height 10
click at [202, 54] on p "Web Search" at bounding box center [207, 55] width 49 height 13
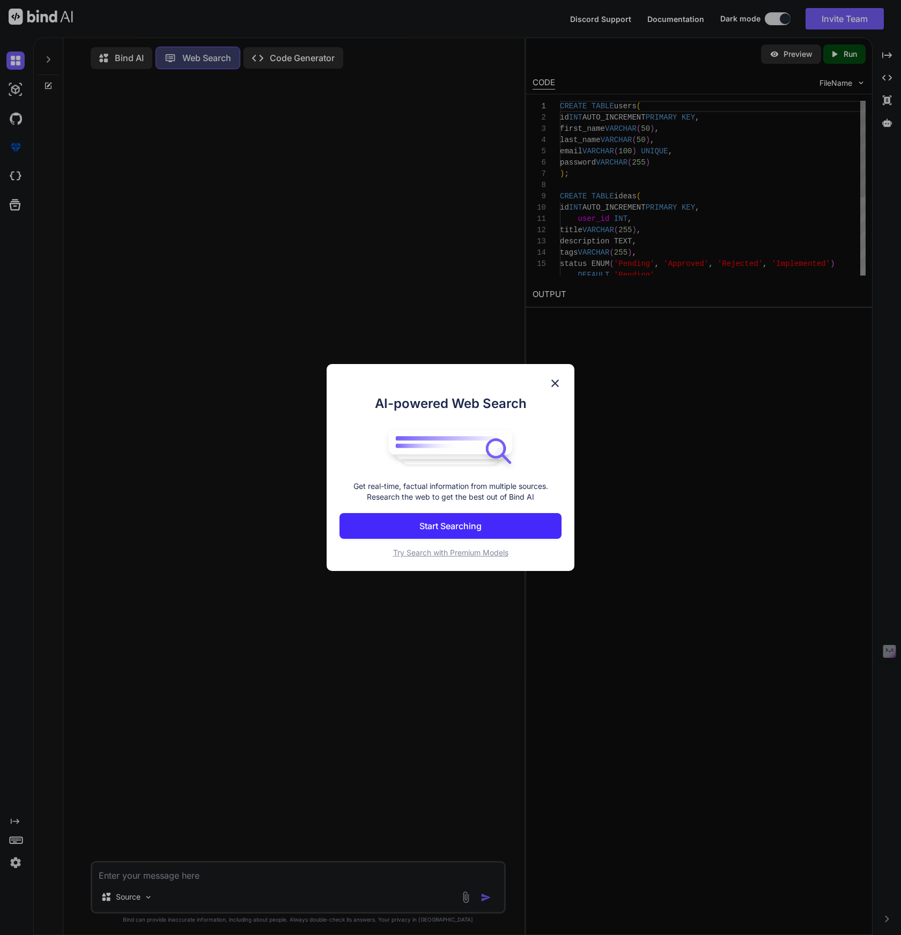
scroll to position [5, 0]
click at [559, 378] on img at bounding box center [555, 383] width 13 height 13
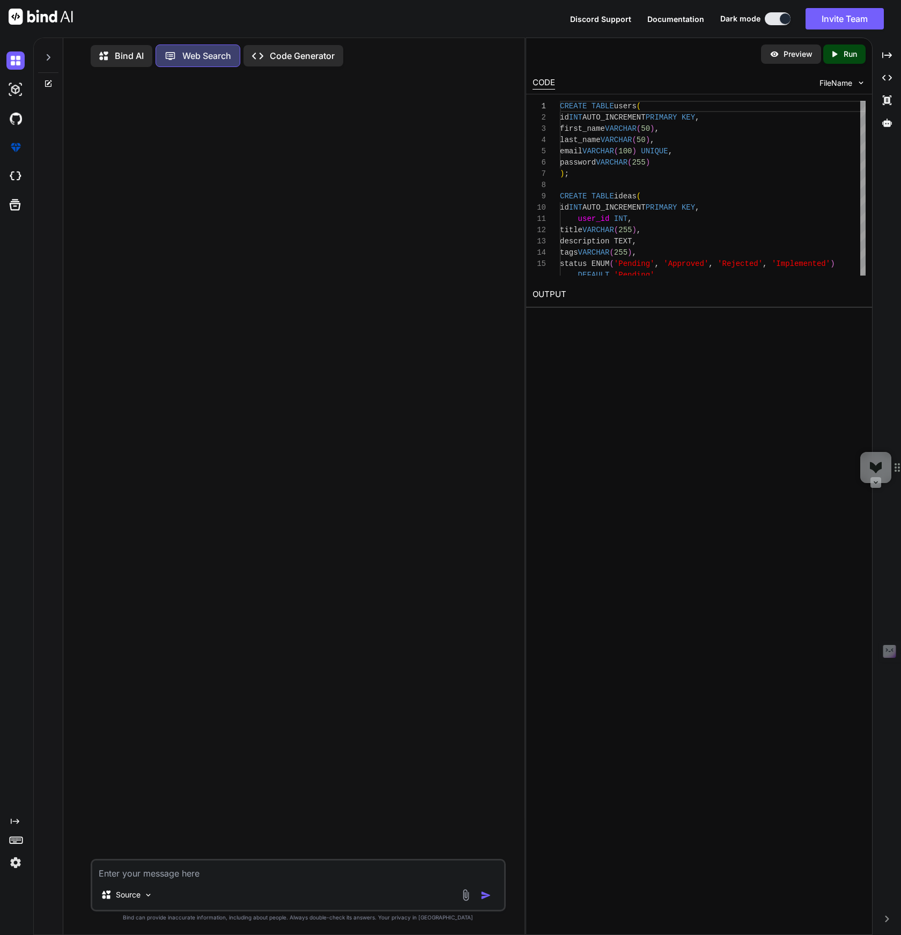
click at [291, 58] on p "Code Generator" at bounding box center [302, 55] width 65 height 13
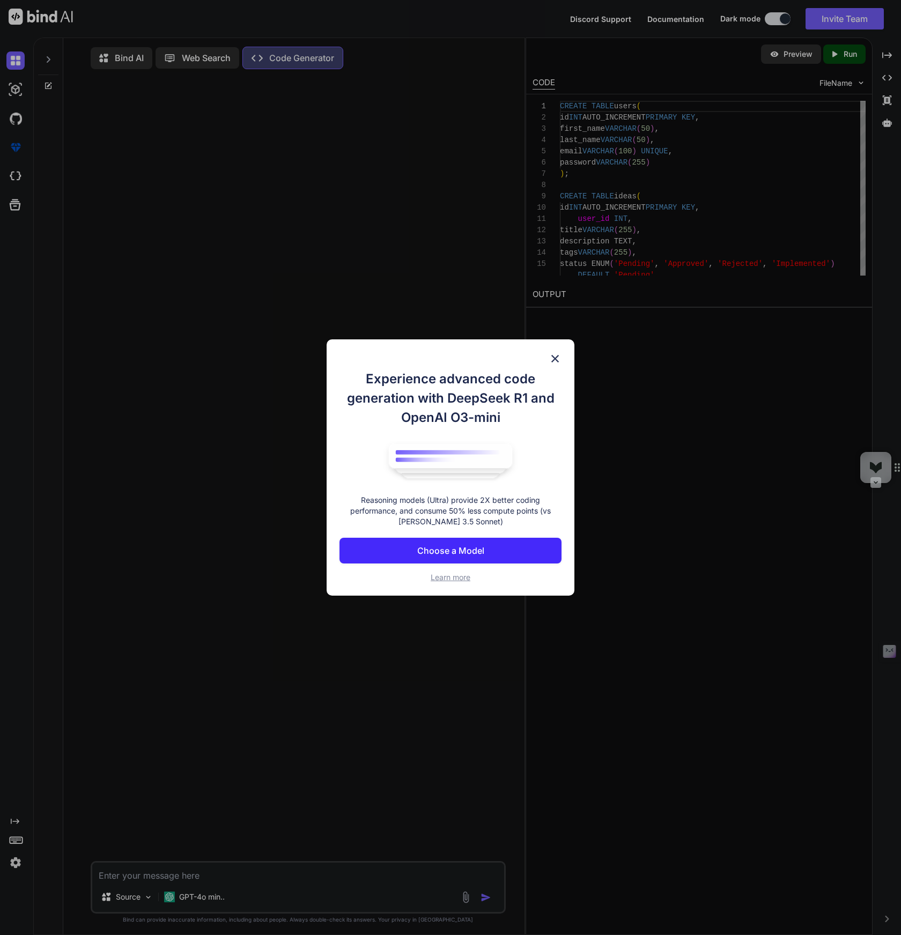
click at [449, 545] on p "Choose a Model" at bounding box center [450, 550] width 67 height 13
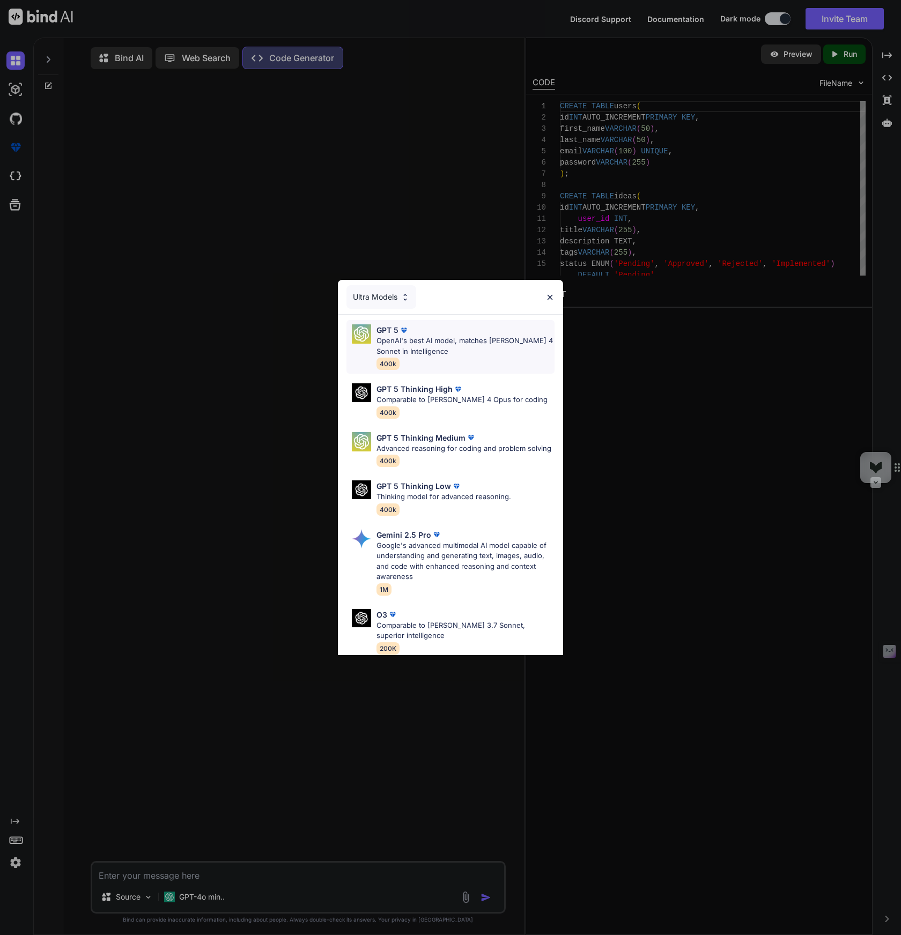
click at [431, 348] on p "OpenAI's best AI model, matches [PERSON_NAME] 4 Sonnet in Intelligence" at bounding box center [466, 346] width 178 height 21
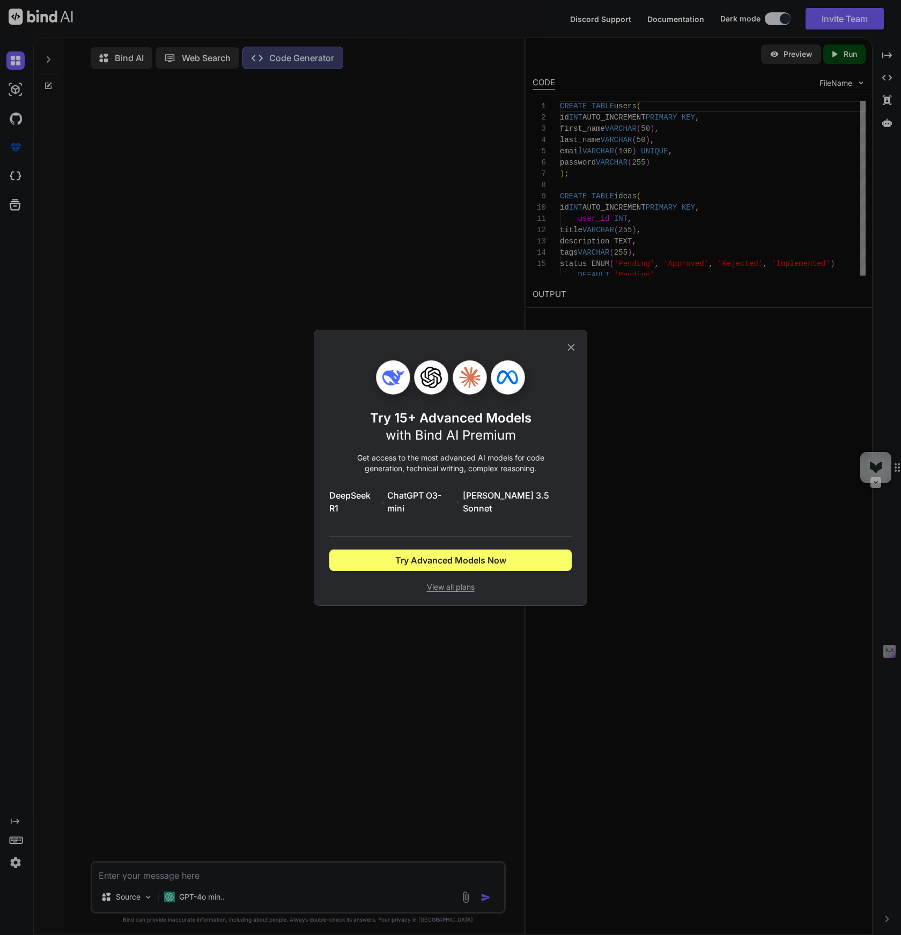
click at [575, 353] on icon at bounding box center [571, 348] width 12 height 12
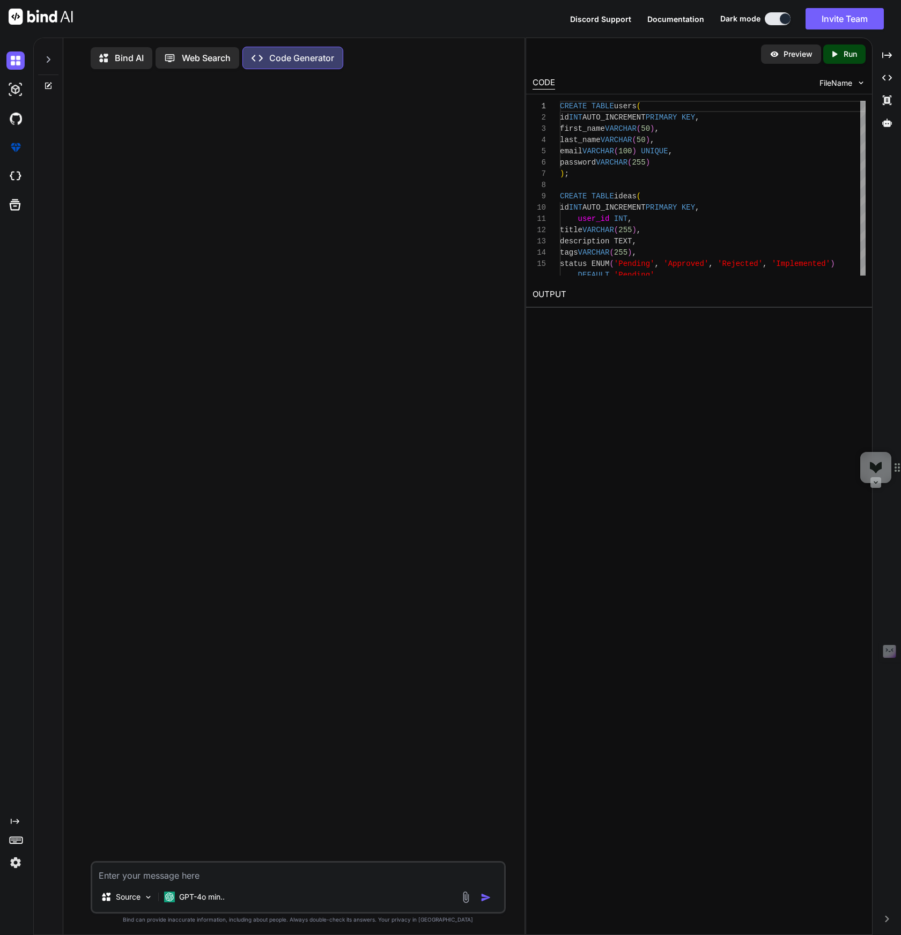
click at [278, 64] on p "Code Generator" at bounding box center [301, 57] width 65 height 13
click at [124, 62] on p "Bind AI" at bounding box center [129, 57] width 29 height 13
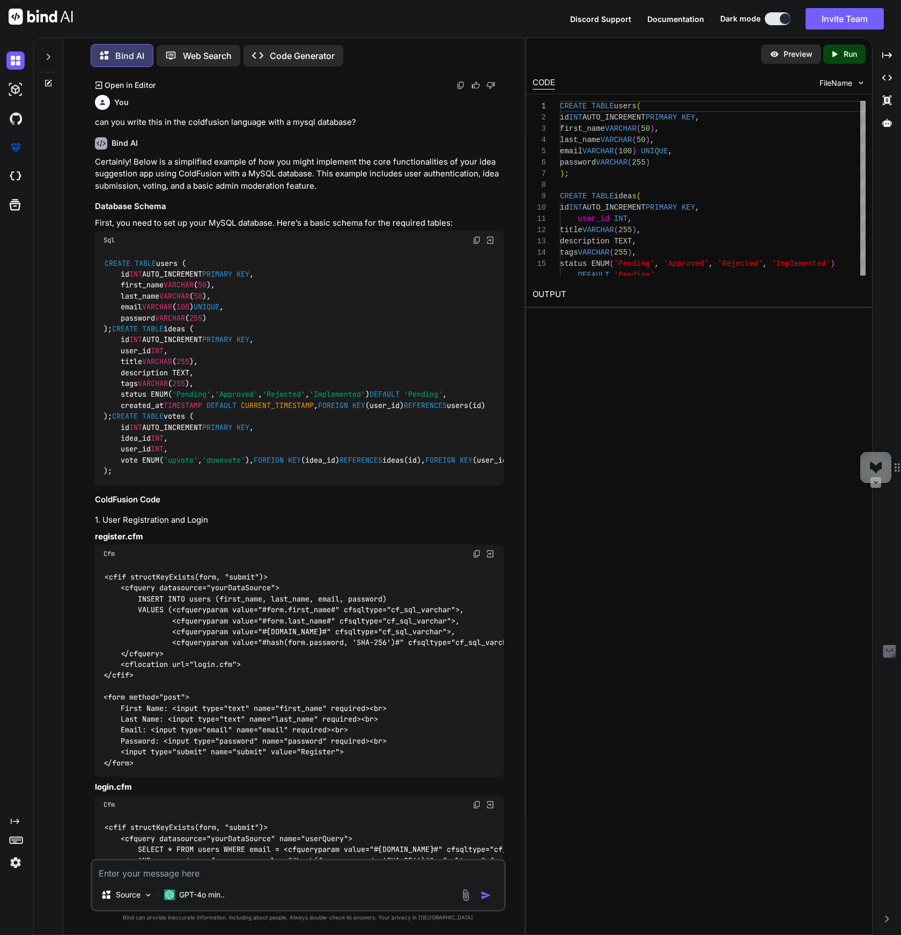
scroll to position [948, 0]
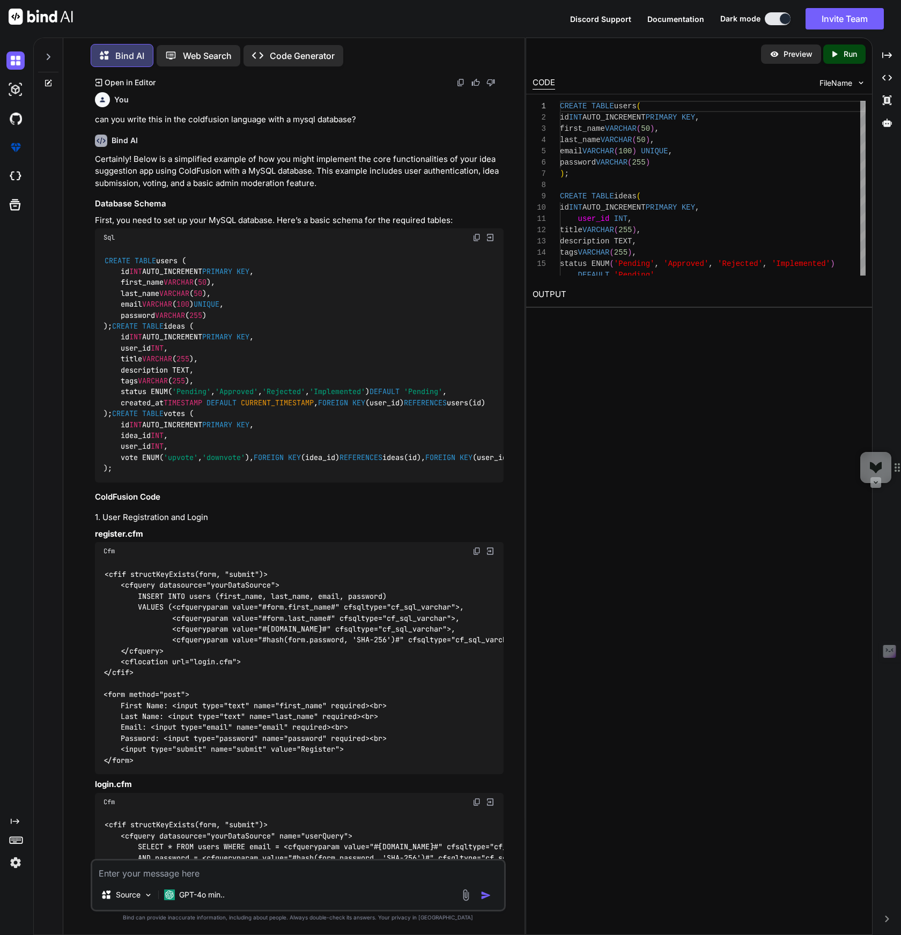
click at [409, 363] on div "CREATE TABLE users ( id INT AUTO_INCREMENT PRIMARY KEY , first_name VARCHAR ( 5…" at bounding box center [299, 365] width 408 height 236
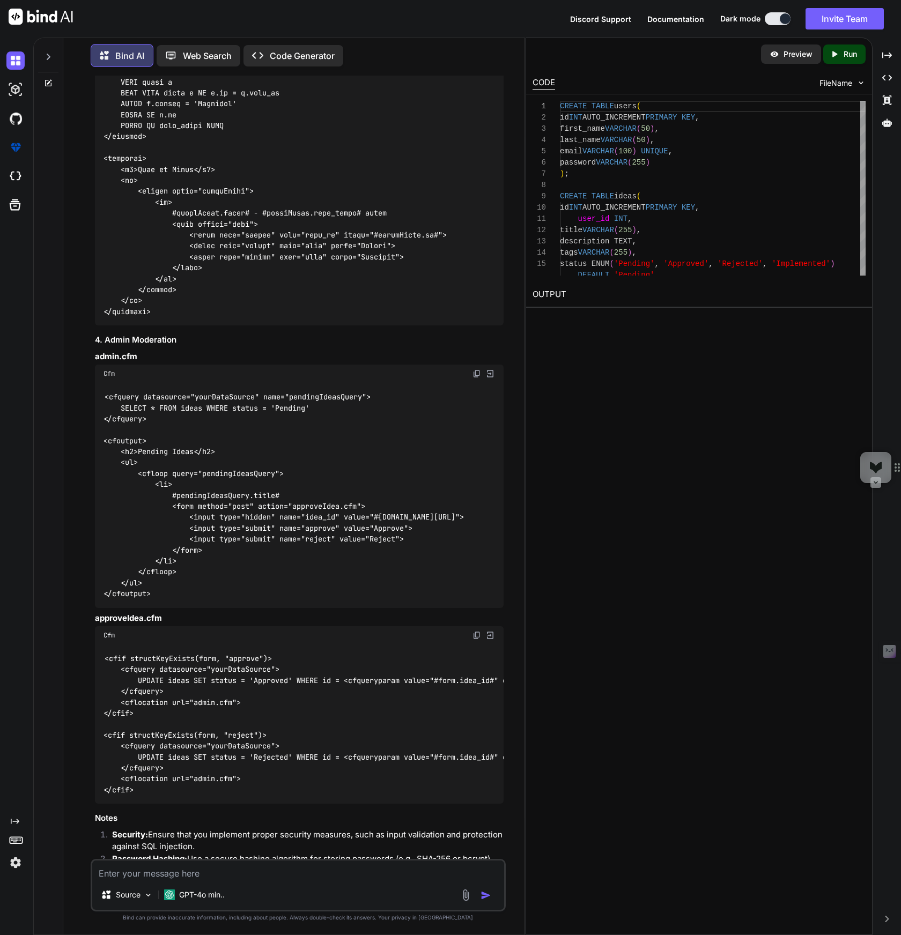
scroll to position [2687, 0]
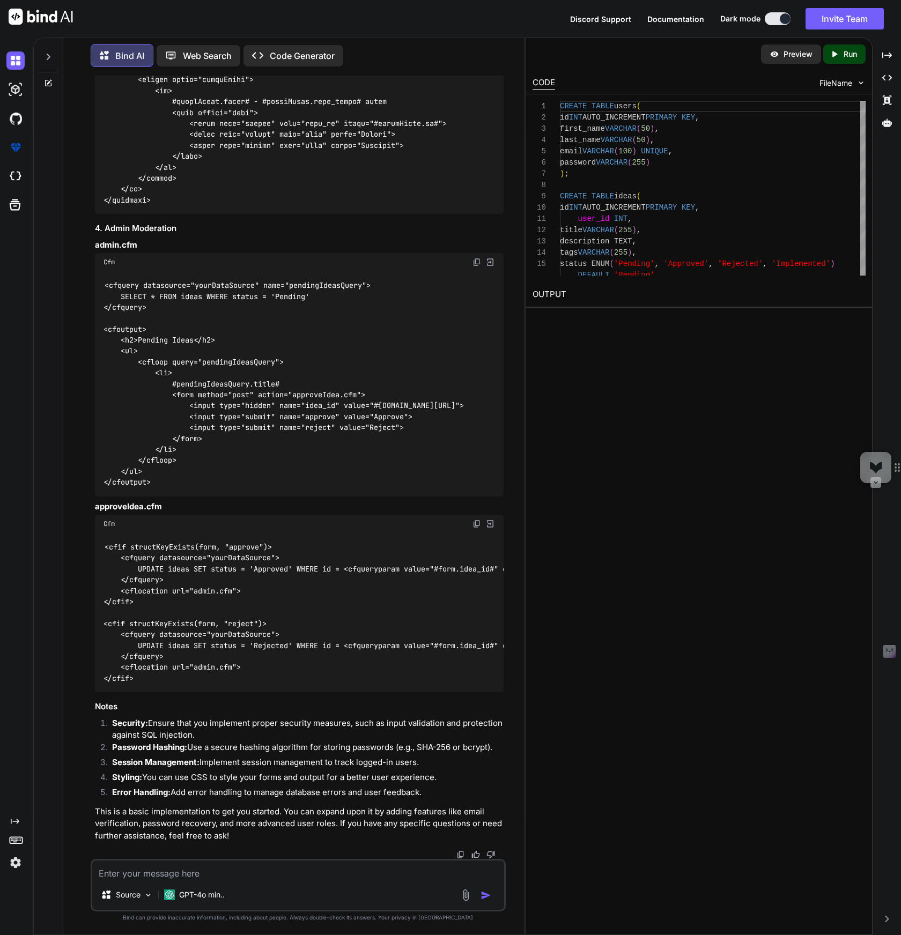
click at [188, 867] on textarea at bounding box center [297, 870] width 411 height 19
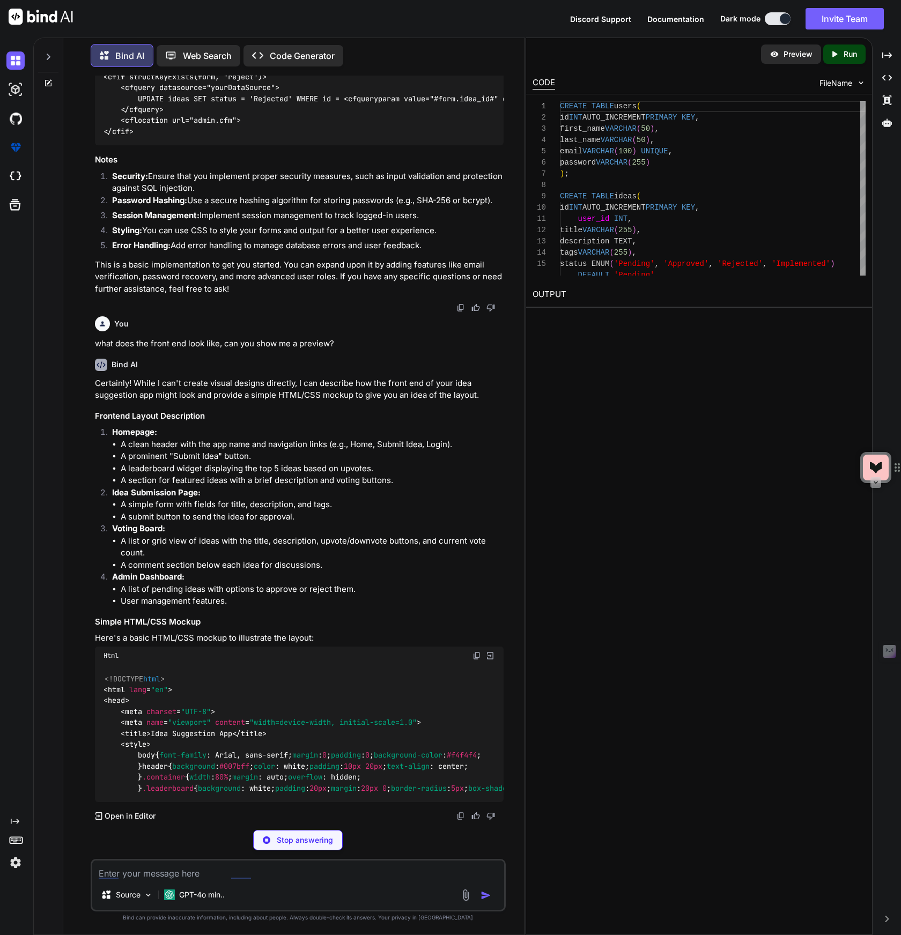
scroll to position [3286, 0]
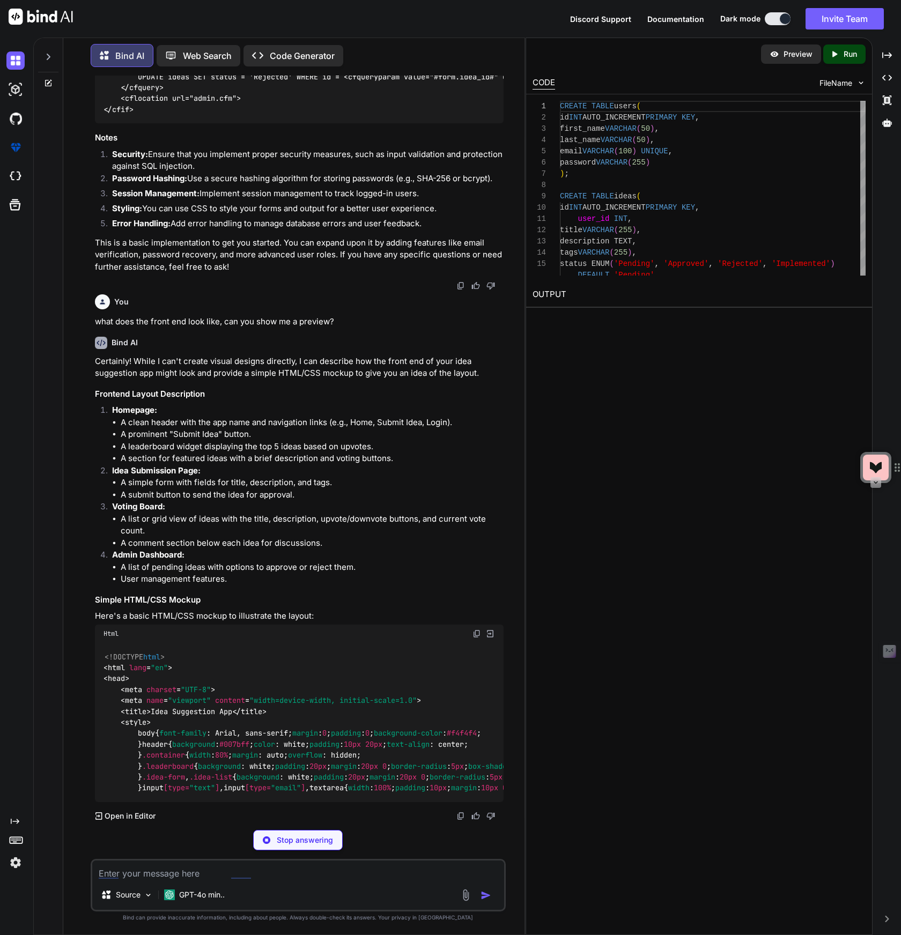
click at [494, 629] on img at bounding box center [490, 634] width 10 height 10
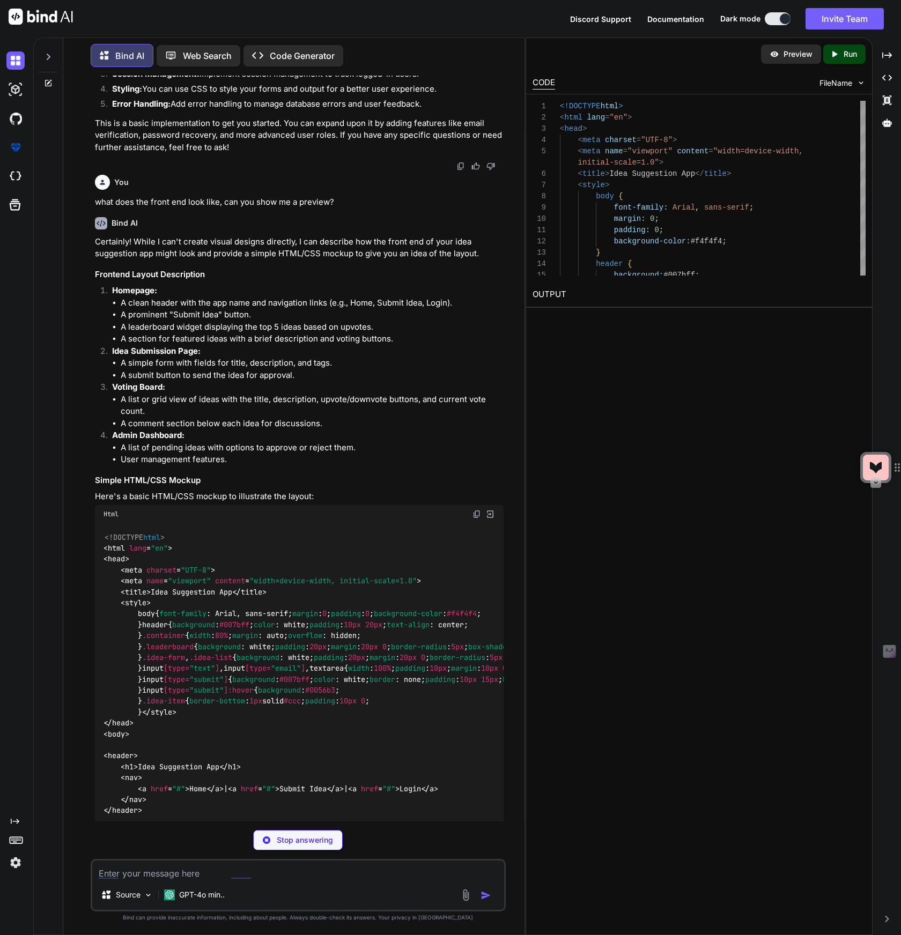
click at [793, 60] on div "Preview" at bounding box center [791, 54] width 60 height 19
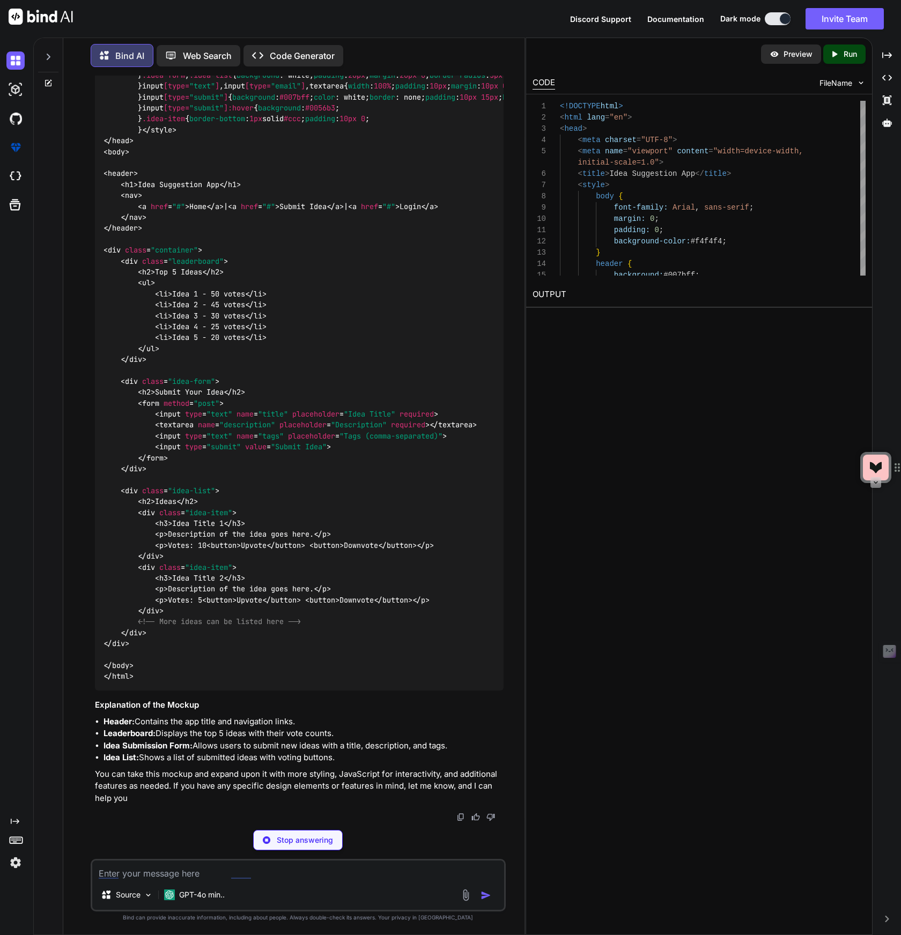
scroll to position [4424, 0]
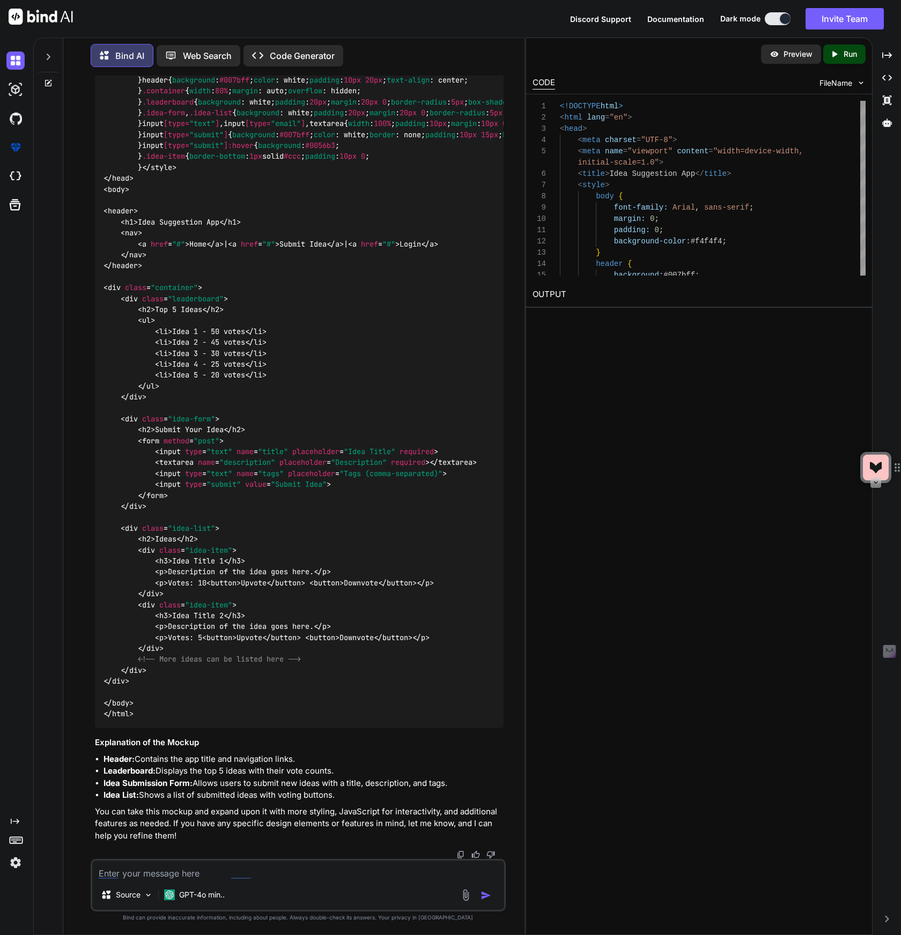
click at [776, 58] on img at bounding box center [775, 54] width 10 height 10
click at [404, 613] on div "<!DOCTYPE html > < html lang = "en" > < head > < meta charset = "UTF-8" > < met…" at bounding box center [299, 354] width 408 height 750
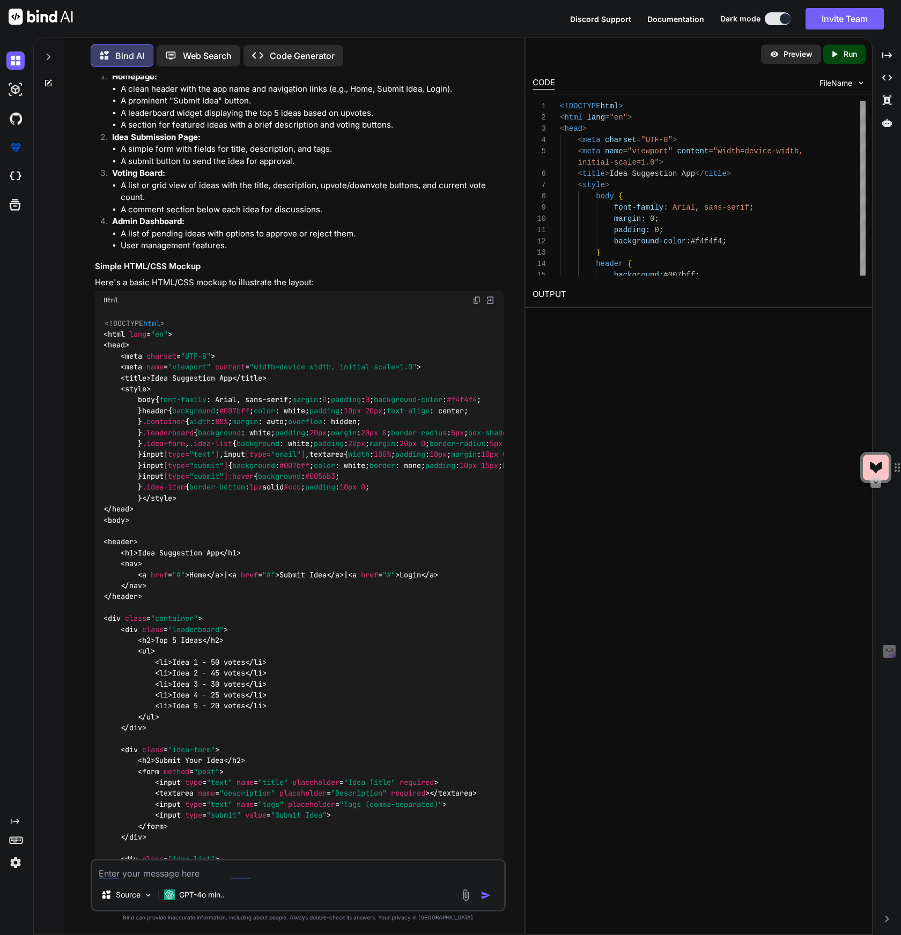
click at [489, 305] on img at bounding box center [490, 301] width 10 height 10
click at [490, 305] on img at bounding box center [490, 301] width 10 height 10
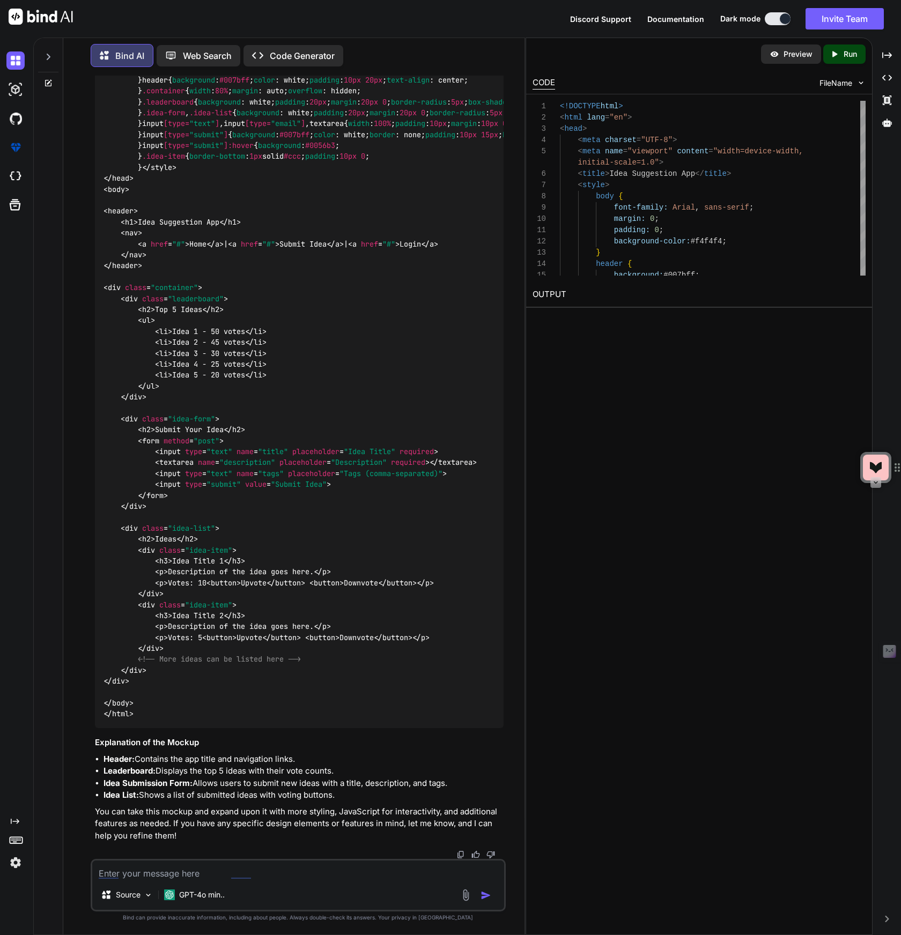
scroll to position [4344, 0]
click at [835, 52] on icon "Created with Pixso." at bounding box center [835, 54] width 10 height 10
click at [619, 321] on link "[URL][DOMAIN_NAME]" at bounding box center [576, 320] width 87 height 10
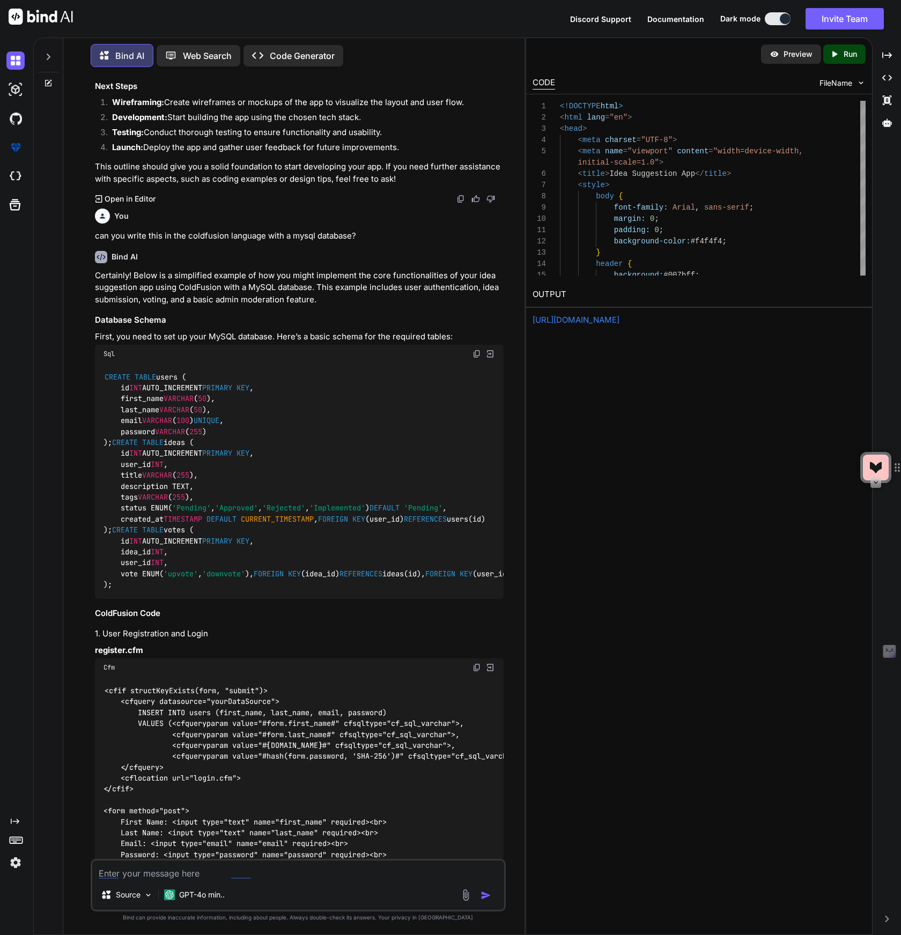
scroll to position [621, 0]
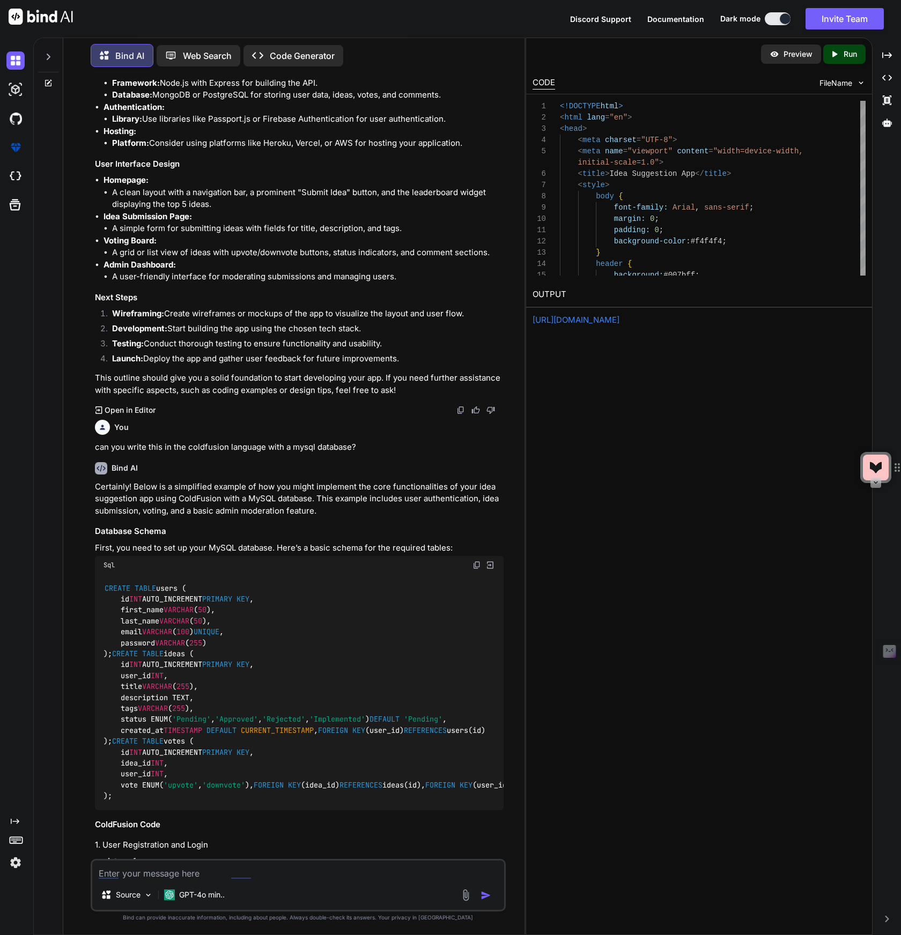
click at [46, 55] on icon at bounding box center [48, 57] width 9 height 9
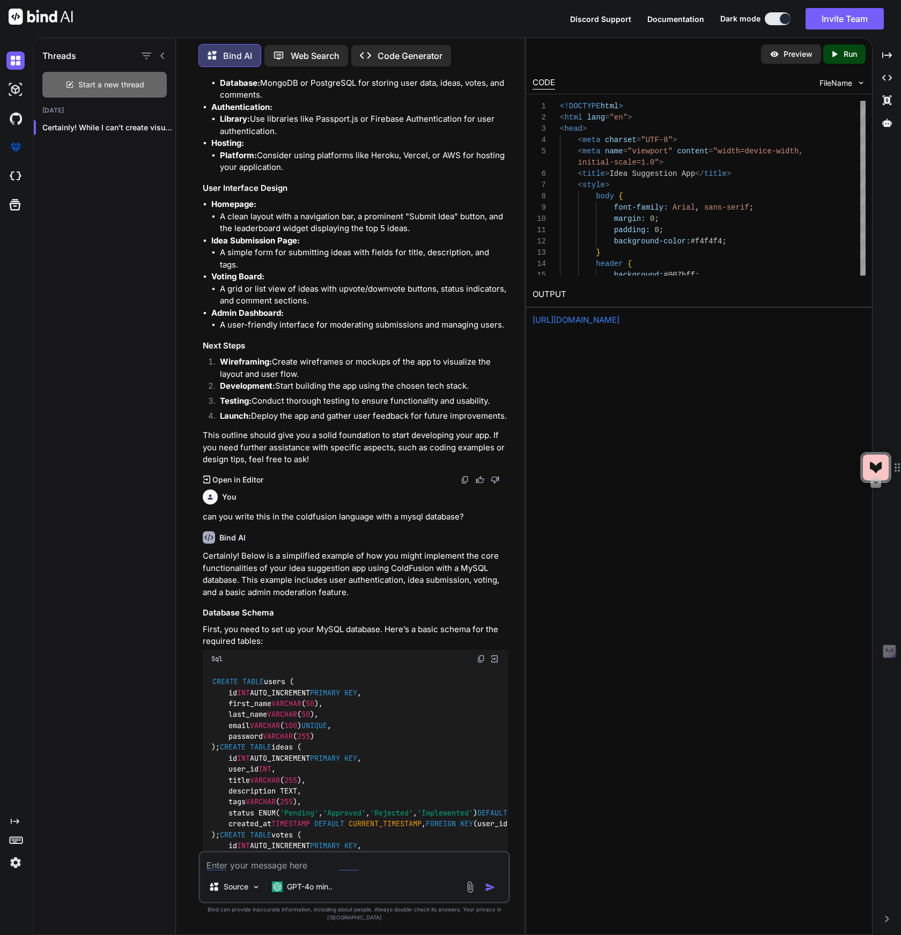
click at [99, 79] on span "Start a new thread" at bounding box center [111, 84] width 66 height 11
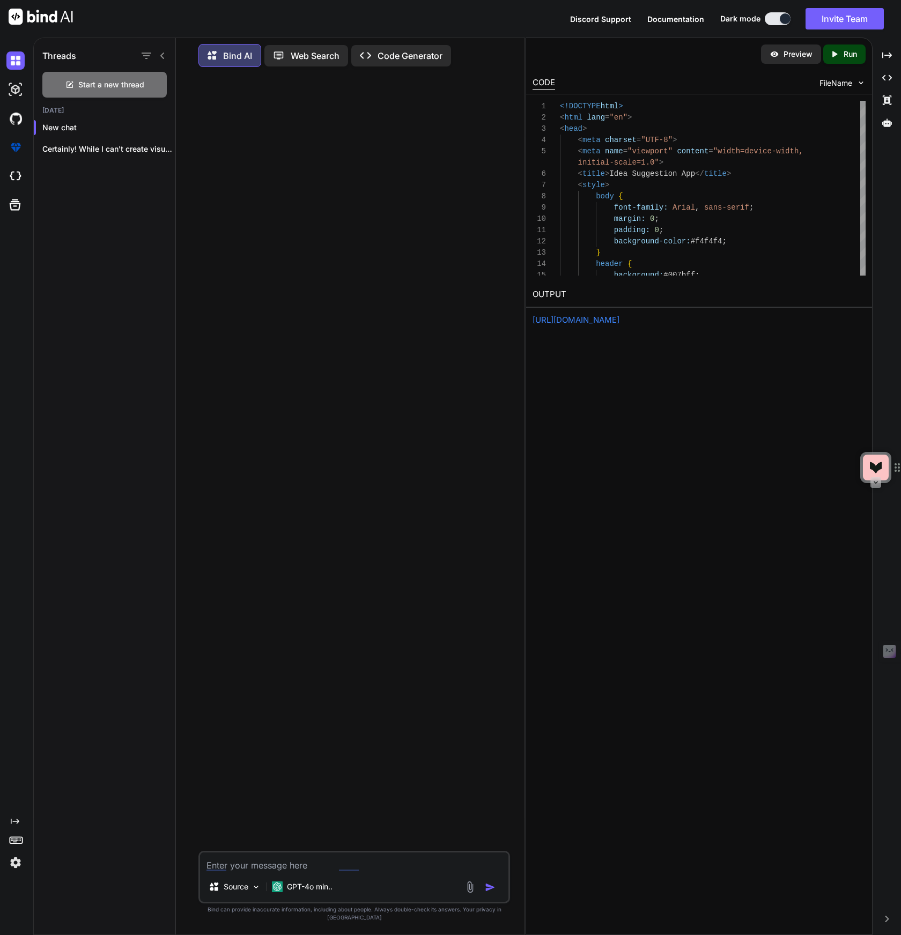
click at [247, 872] on textarea at bounding box center [354, 862] width 308 height 19
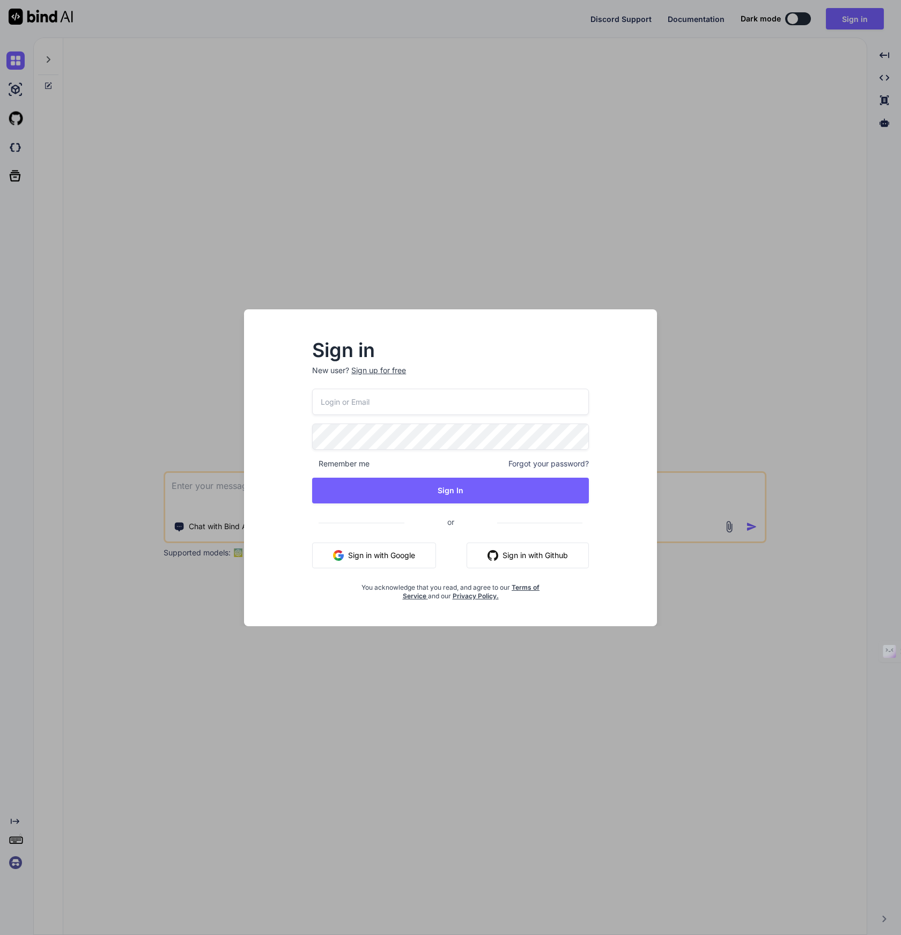
type textarea "x"
